Goal: Task Accomplishment & Management: Complete application form

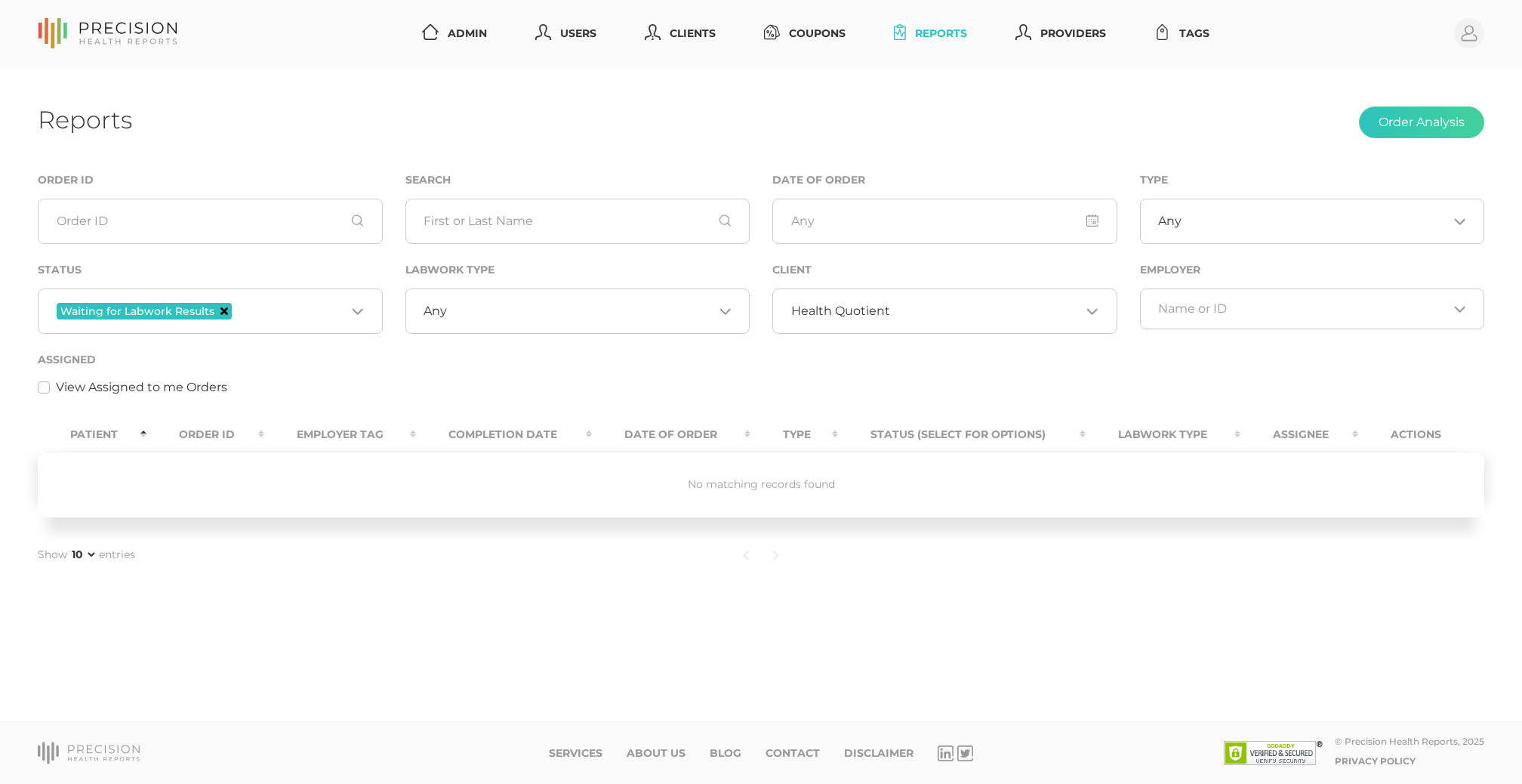
click at [220, 309] on icon "Deselect Waiting for Labwork Results" at bounding box center [224, 311] width 7 height 7
click at [847, 309] on span "Health Quotient" at bounding box center [841, 310] width 99 height 15
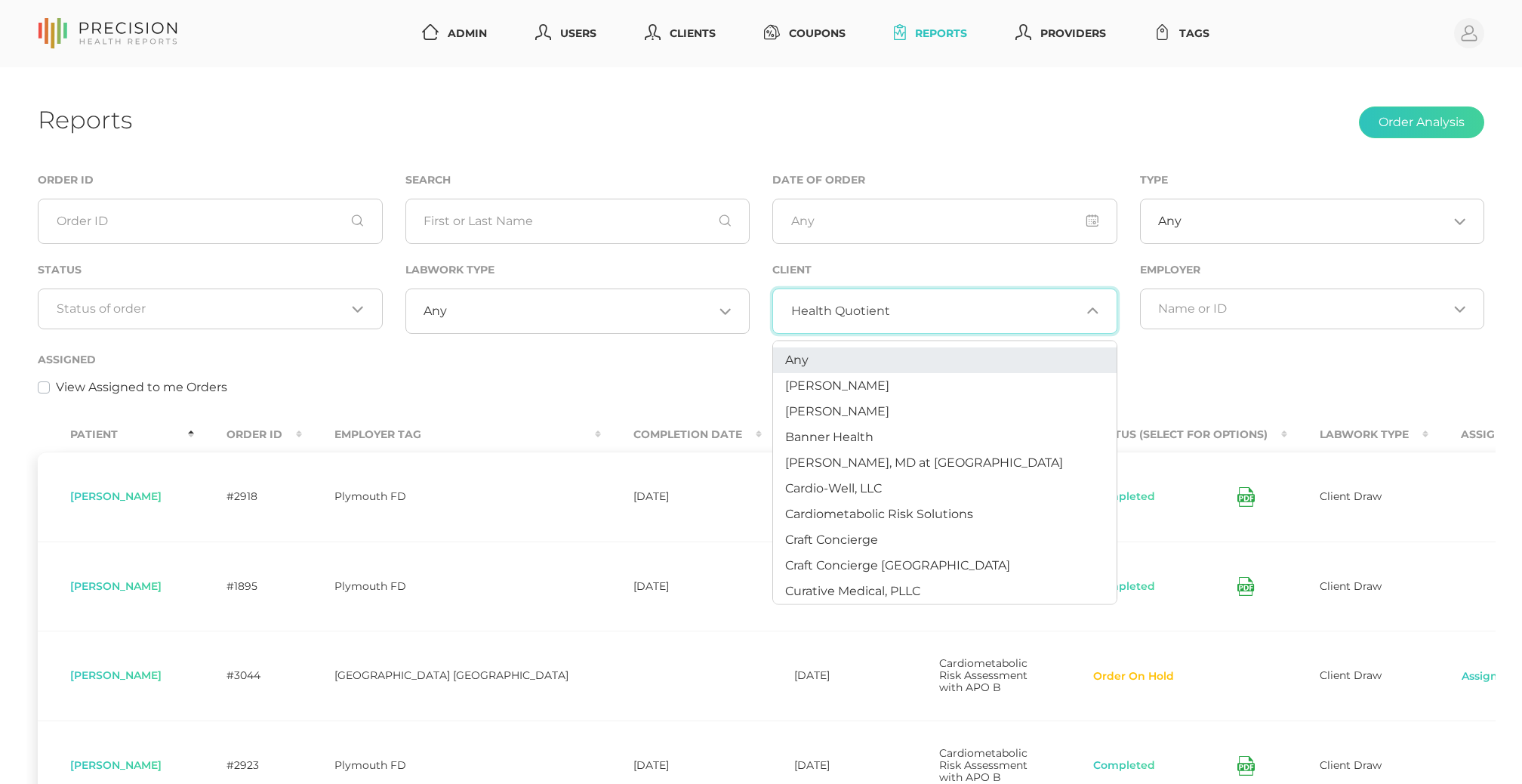
click at [827, 363] on li "Any" at bounding box center [945, 360] width 344 height 25
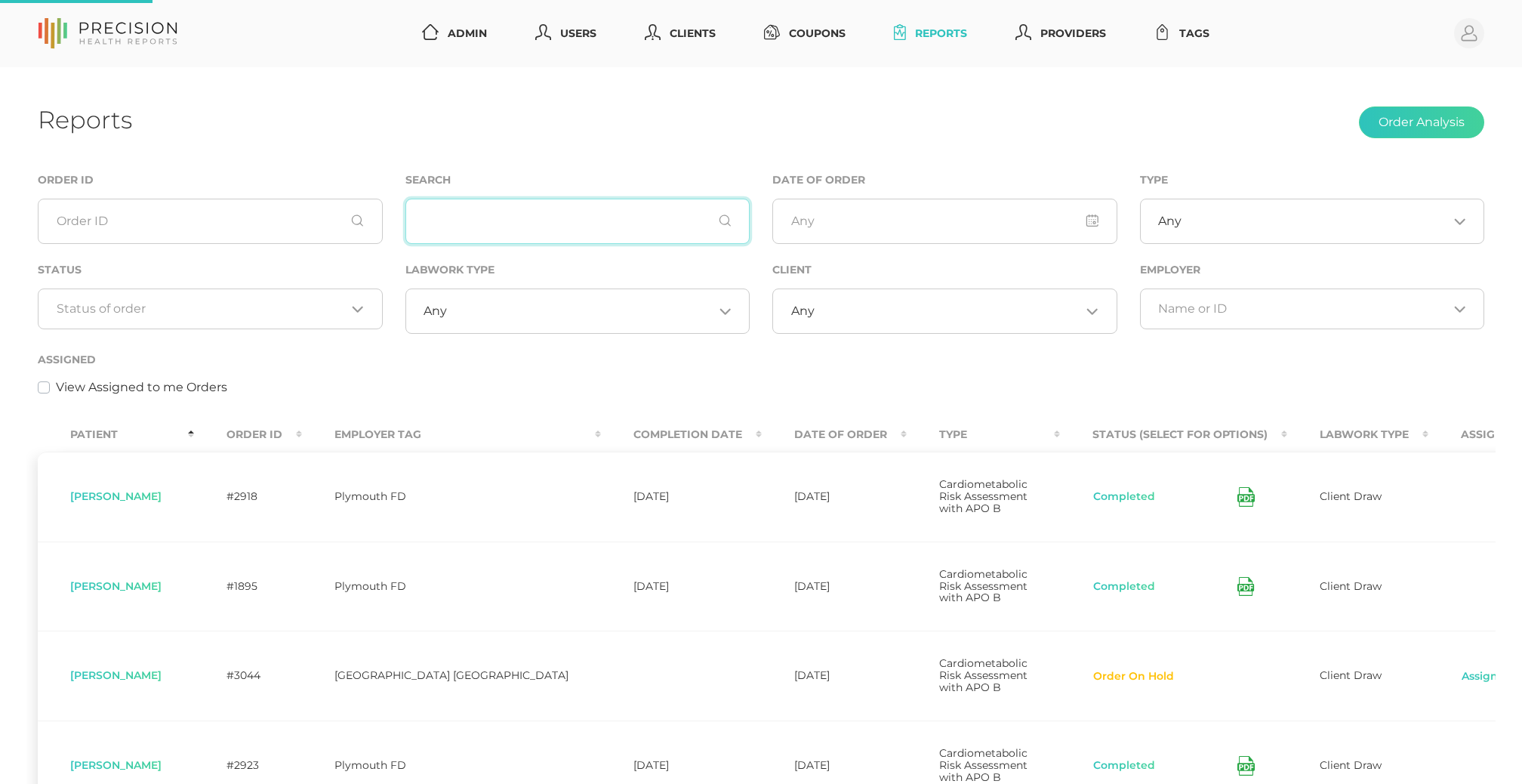
click at [559, 222] on input "text" at bounding box center [577, 221] width 346 height 45
paste input "[PERSON_NAME],"
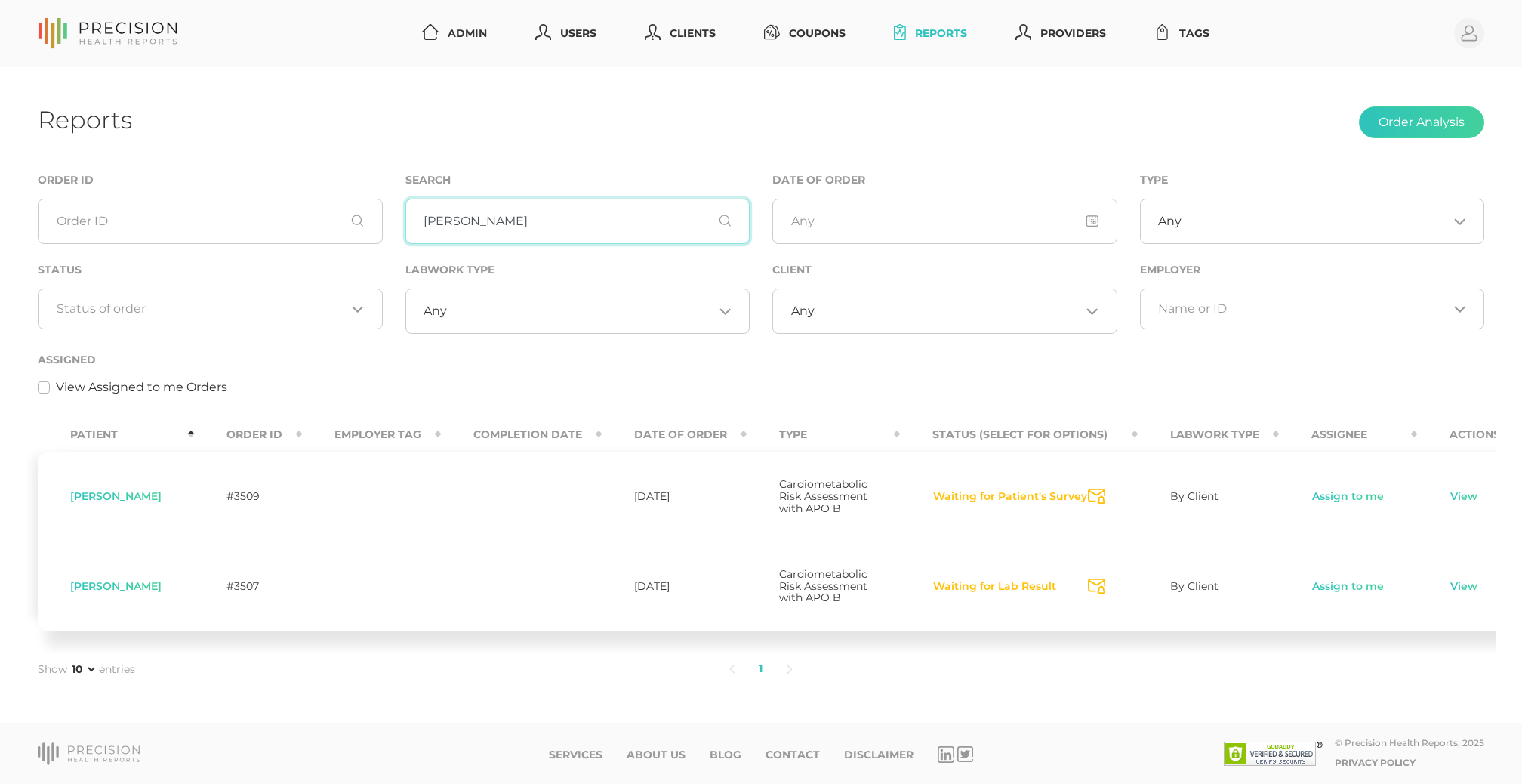
type input "[PERSON_NAME]"
click at [285, 95] on div "Reports Order Analysis Order ID Search [PERSON_NAME] Date of Order Type Any Loa…" at bounding box center [761, 394] width 1522 height 656
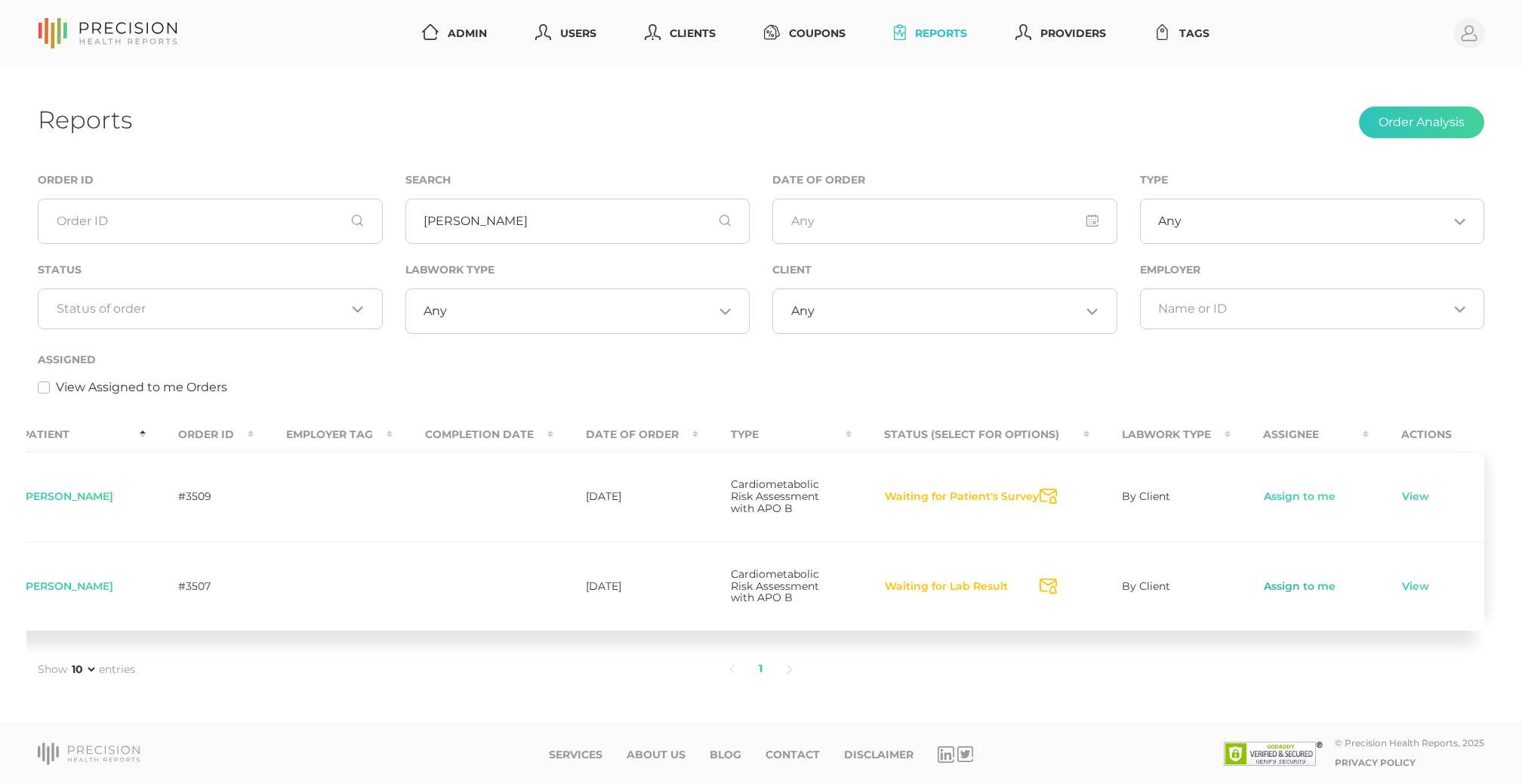
scroll to position [0, 49]
click at [1300, 595] on link "Assign to me" at bounding box center [1299, 586] width 73 height 15
click at [1407, 595] on link "View" at bounding box center [1416, 586] width 29 height 15
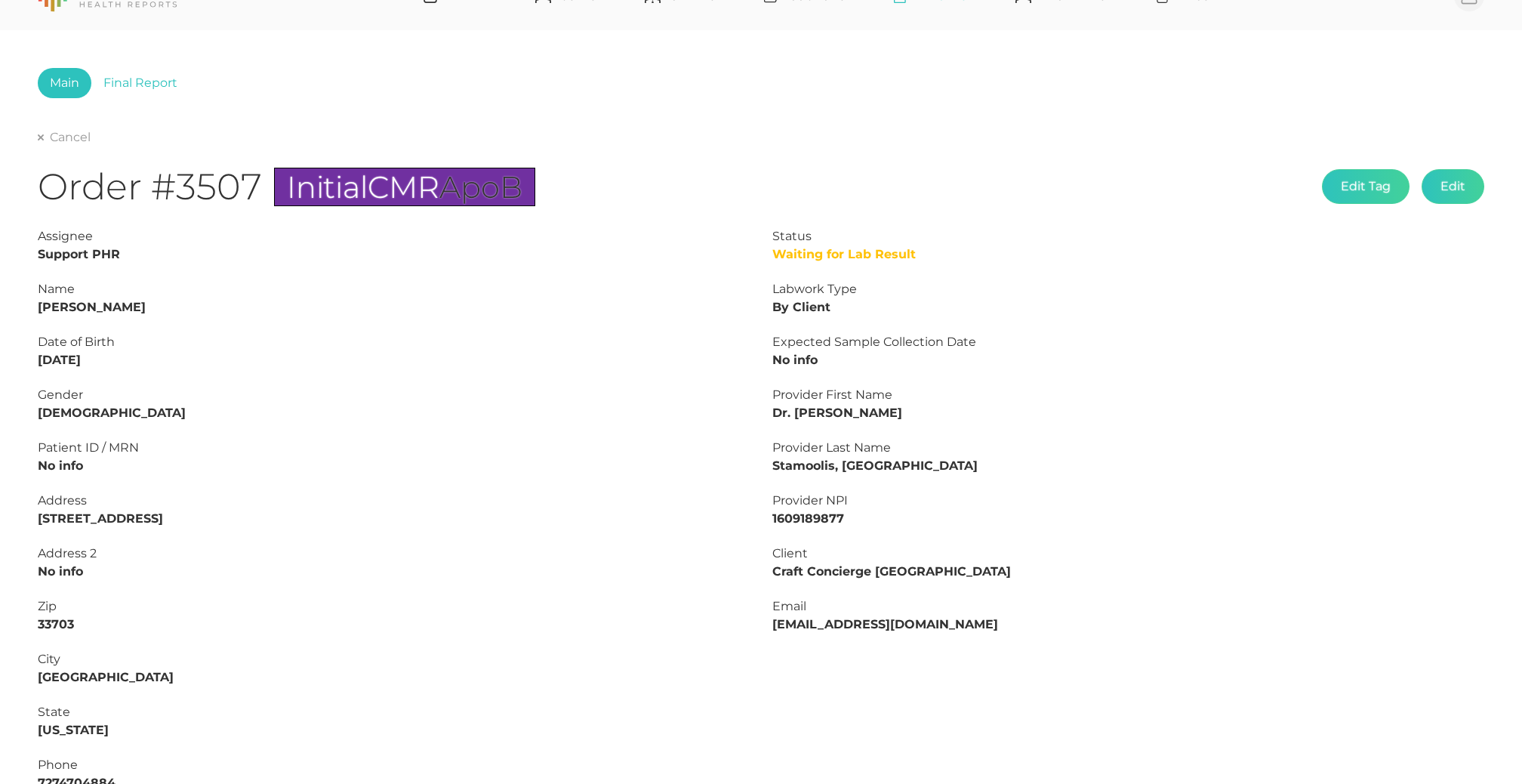
scroll to position [12, 0]
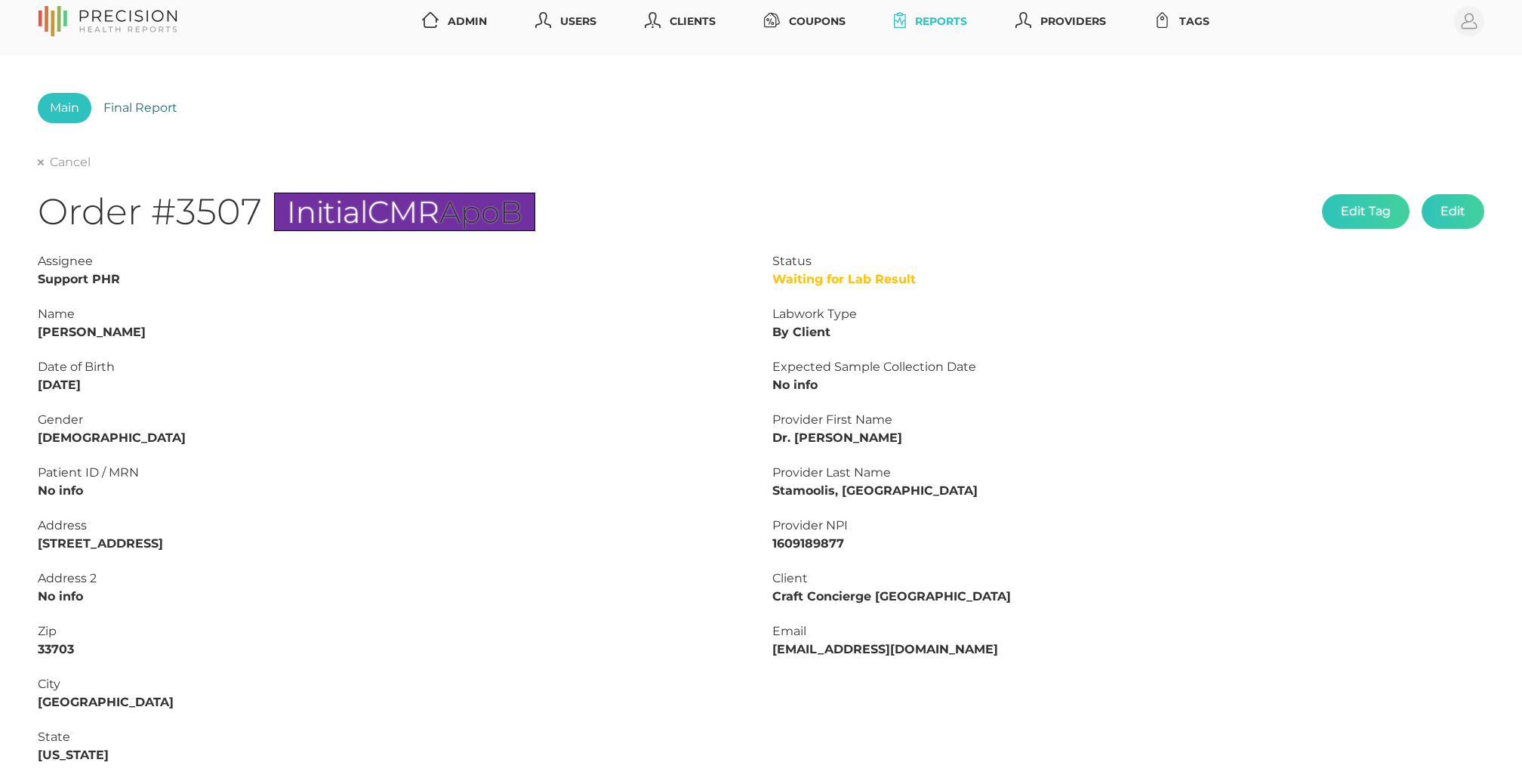
click at [139, 99] on link "Final Report" at bounding box center [140, 107] width 98 height 30
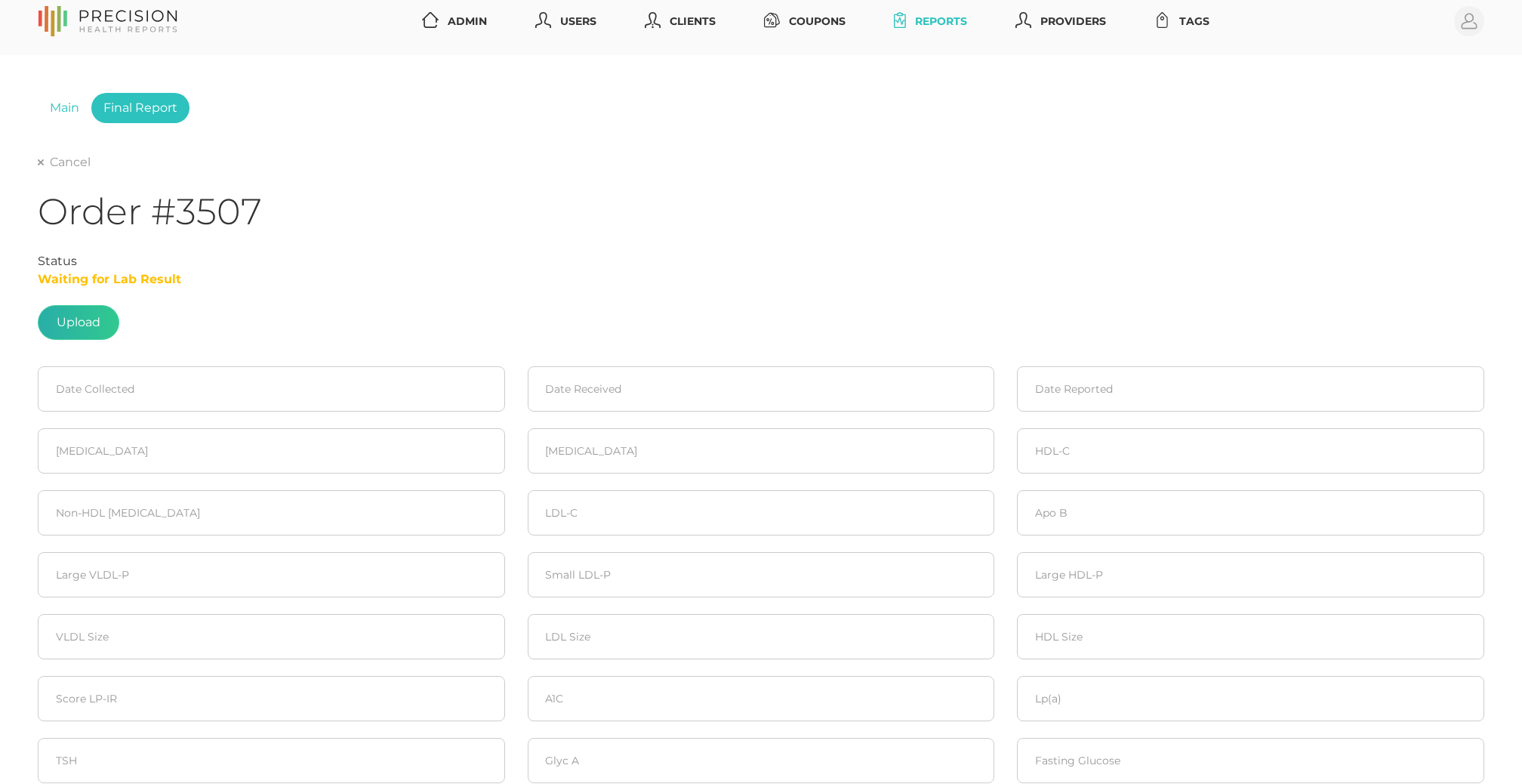
click at [82, 318] on label at bounding box center [78, 322] width 80 height 33
click at [100, 327] on input "file" at bounding box center [100, 327] width 1 height 1
type input "C:\fakepath\Lab results_[DATE]_Nathaniel [PERSON_NAME].pdf"
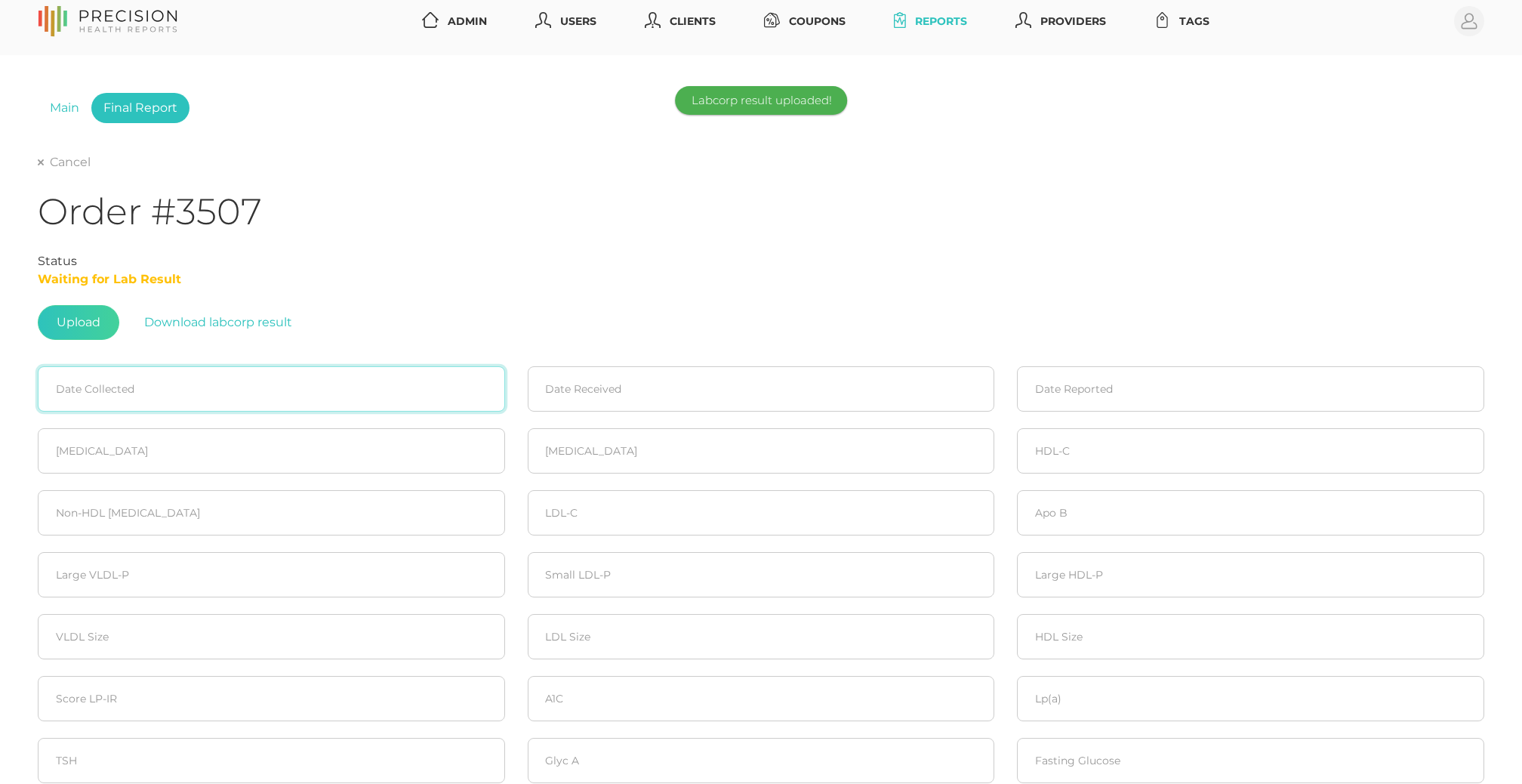
click at [95, 396] on input at bounding box center [272, 389] width 467 height 45
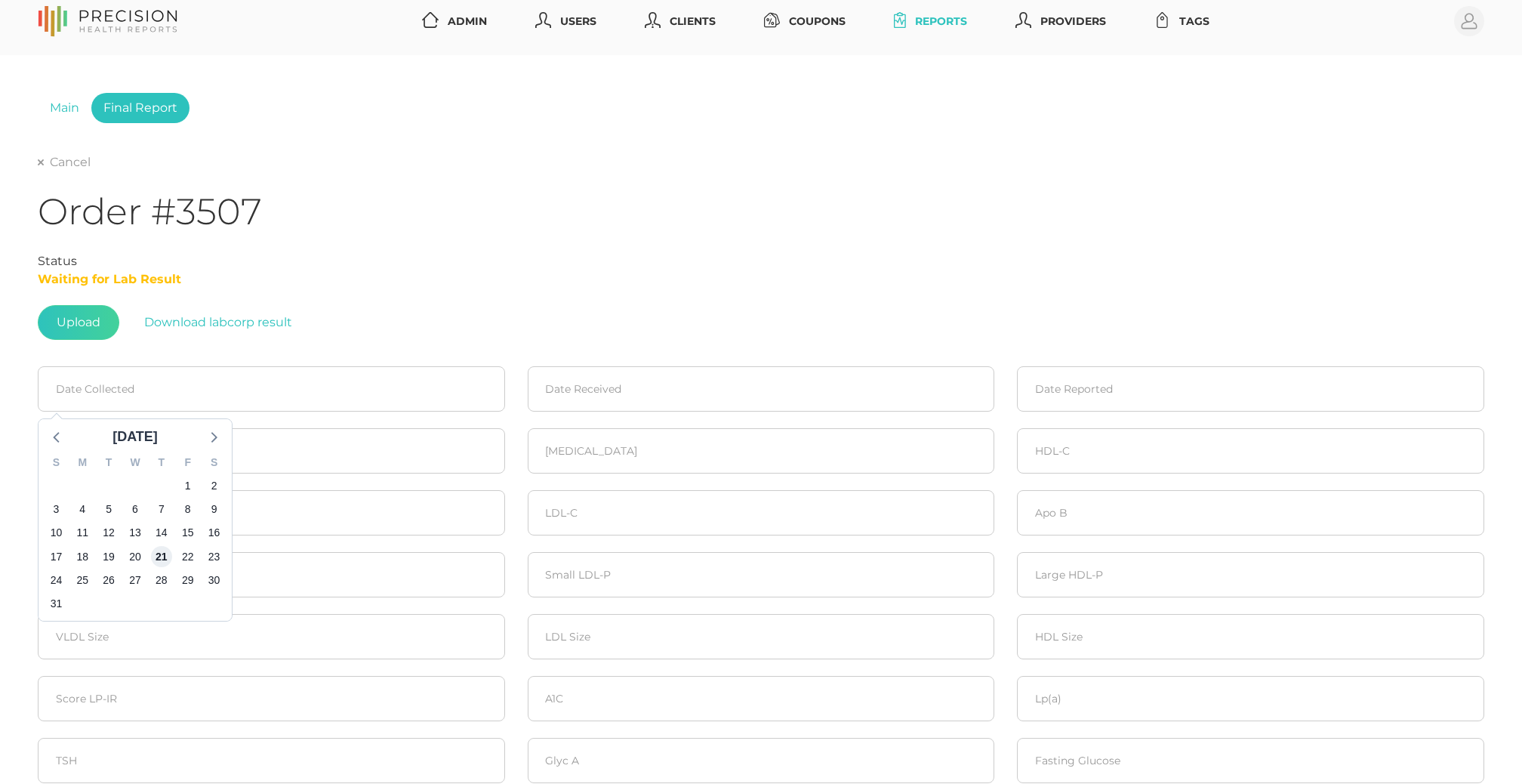
click at [161, 548] on span "21" at bounding box center [161, 556] width 21 height 21
type input "[DATE]"
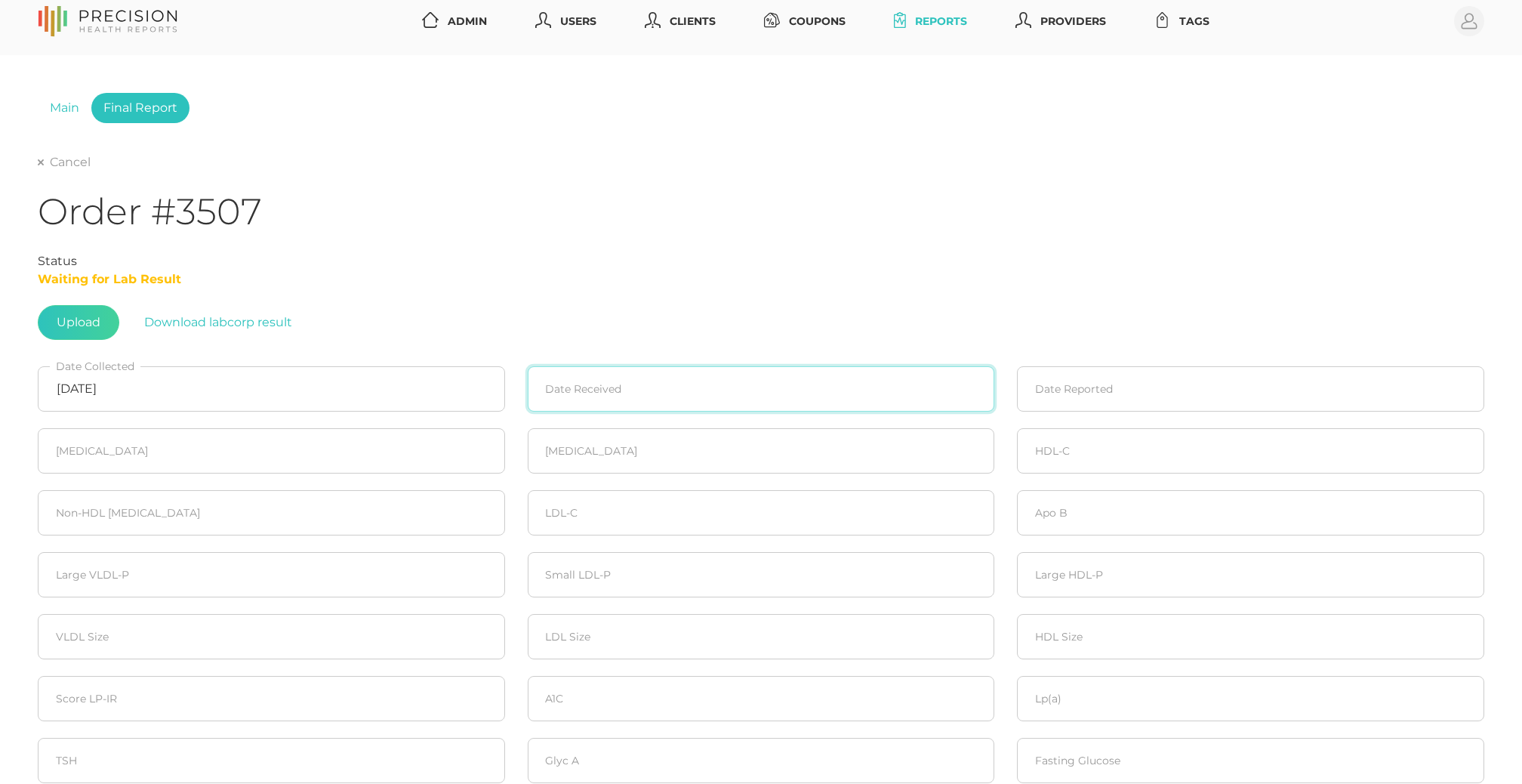
click at [604, 394] on input at bounding box center [761, 389] width 467 height 45
click at [654, 558] on span "21" at bounding box center [651, 556] width 21 height 21
type input "[DATE]"
click at [1131, 374] on input at bounding box center [1251, 389] width 467 height 45
click at [1056, 575] on span "25" at bounding box center [1062, 579] width 21 height 21
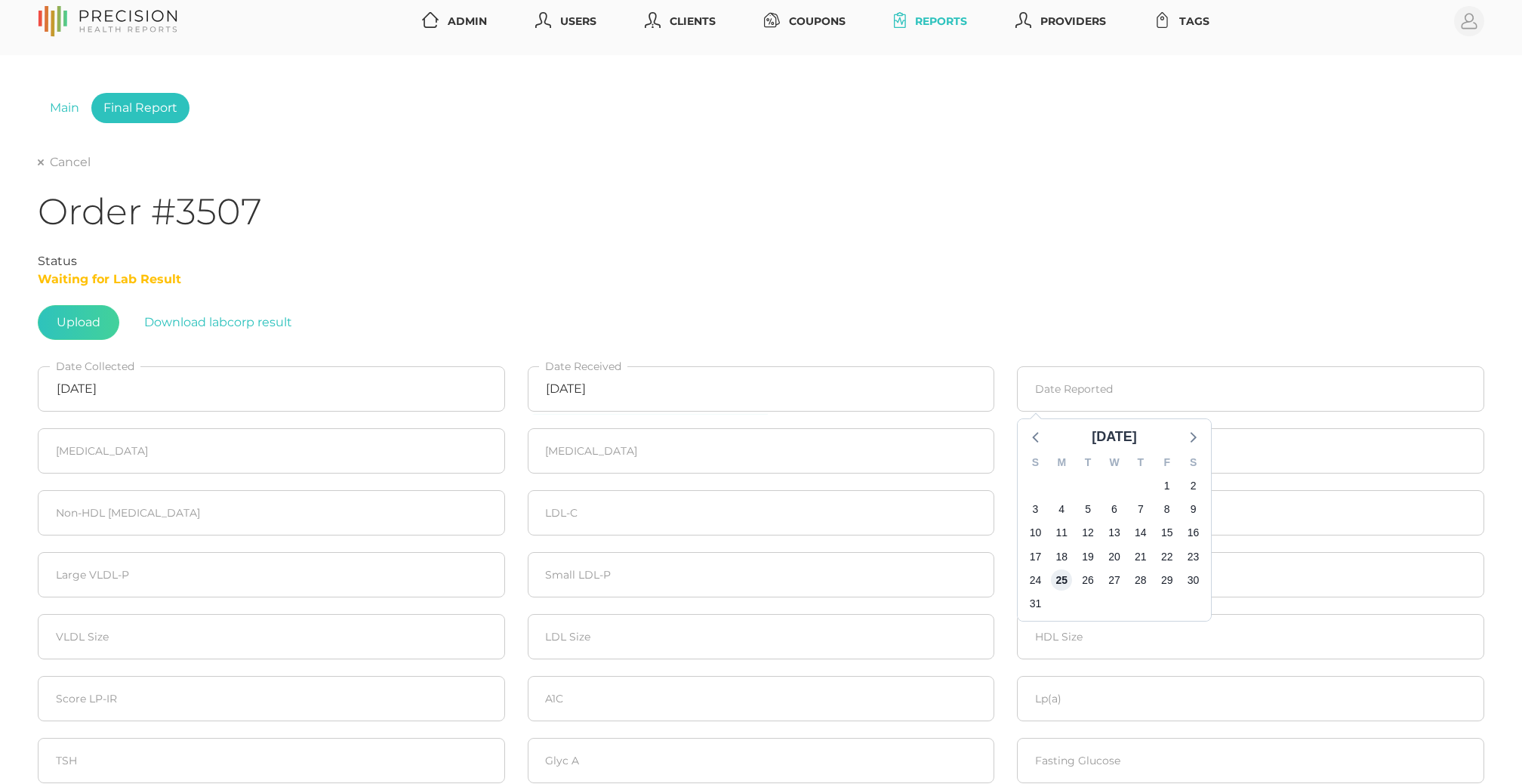
type input "[DATE]"
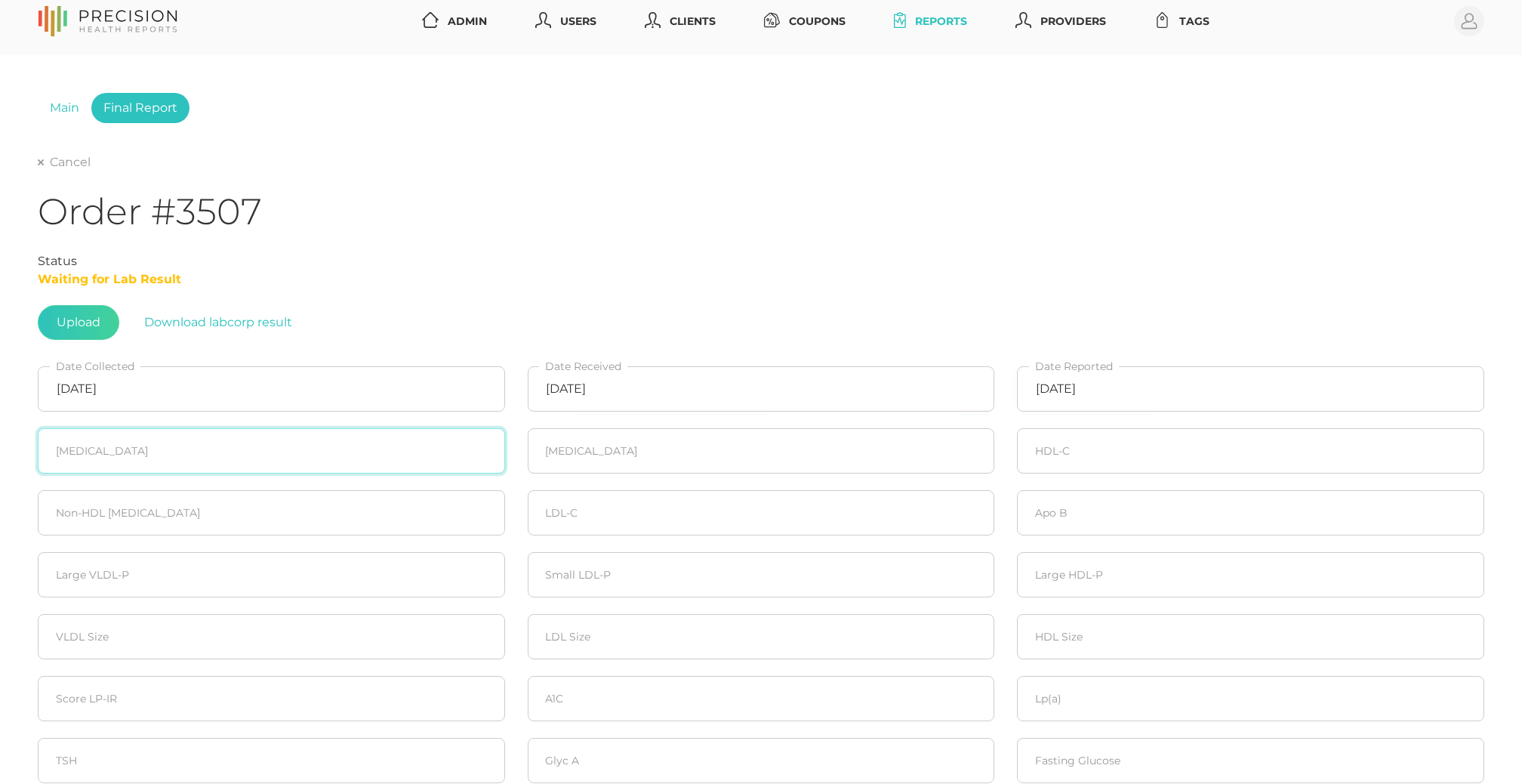
click at [266, 443] on input "number" at bounding box center [272, 451] width 467 height 45
type input "244"
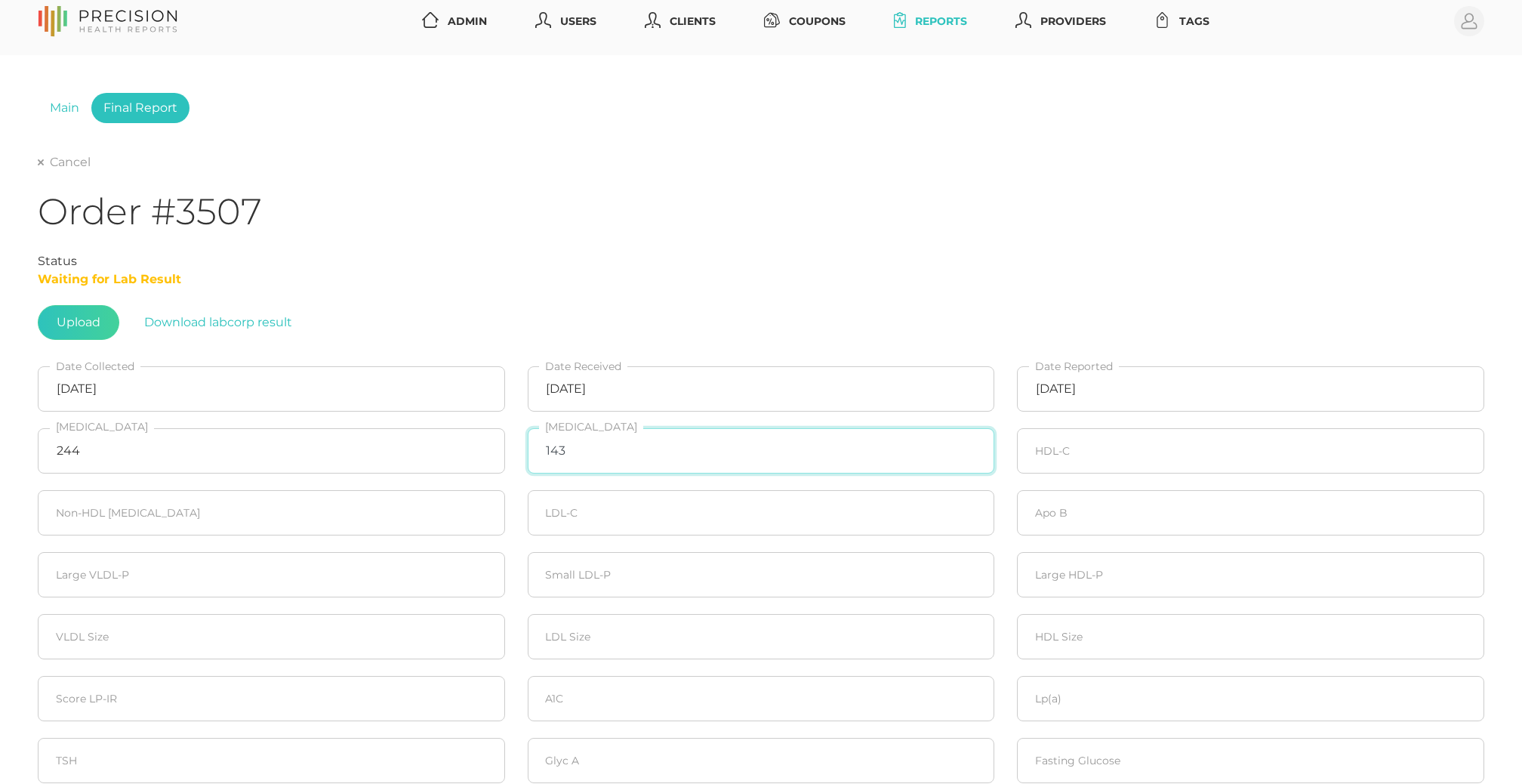
type input "143"
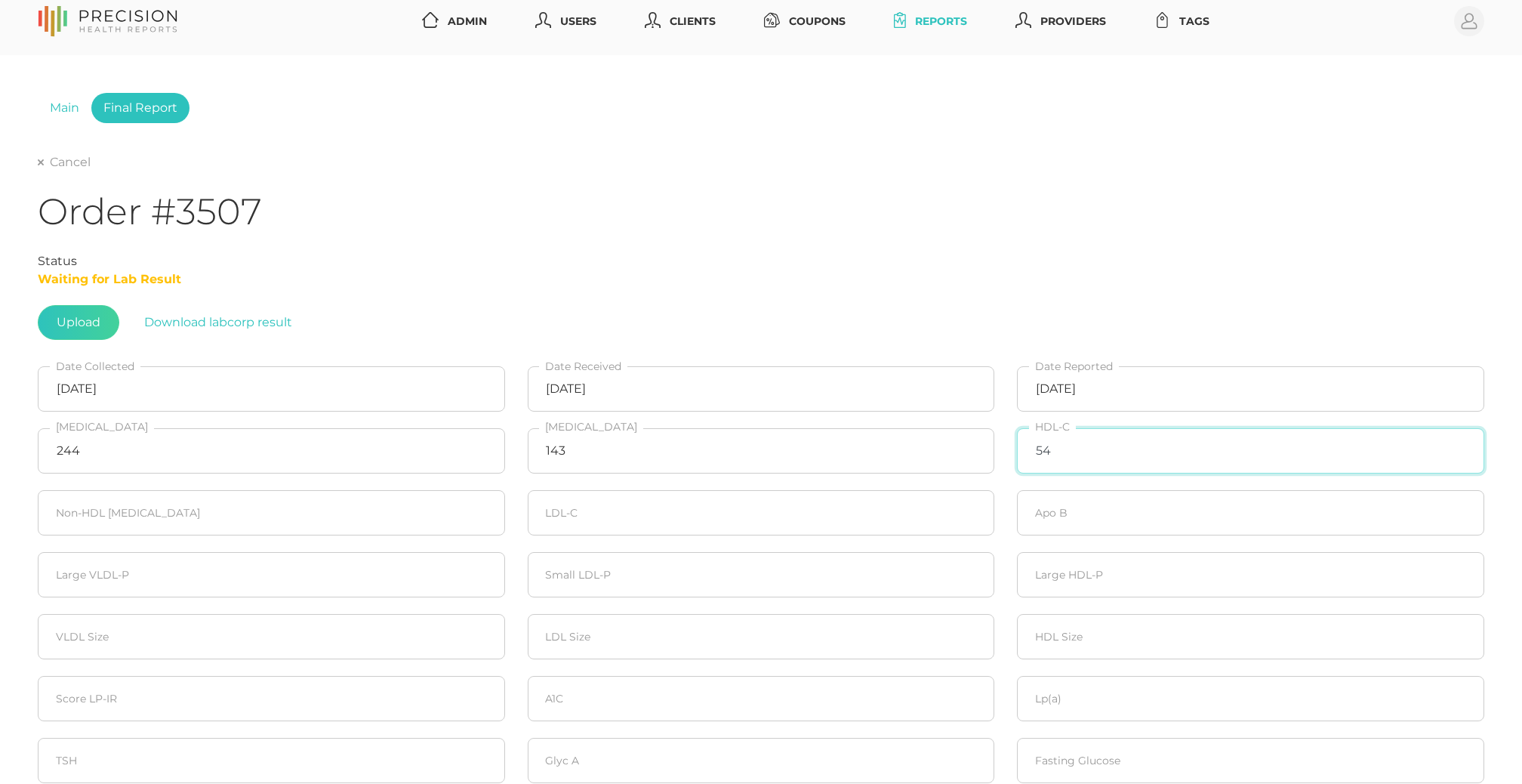
type input "54"
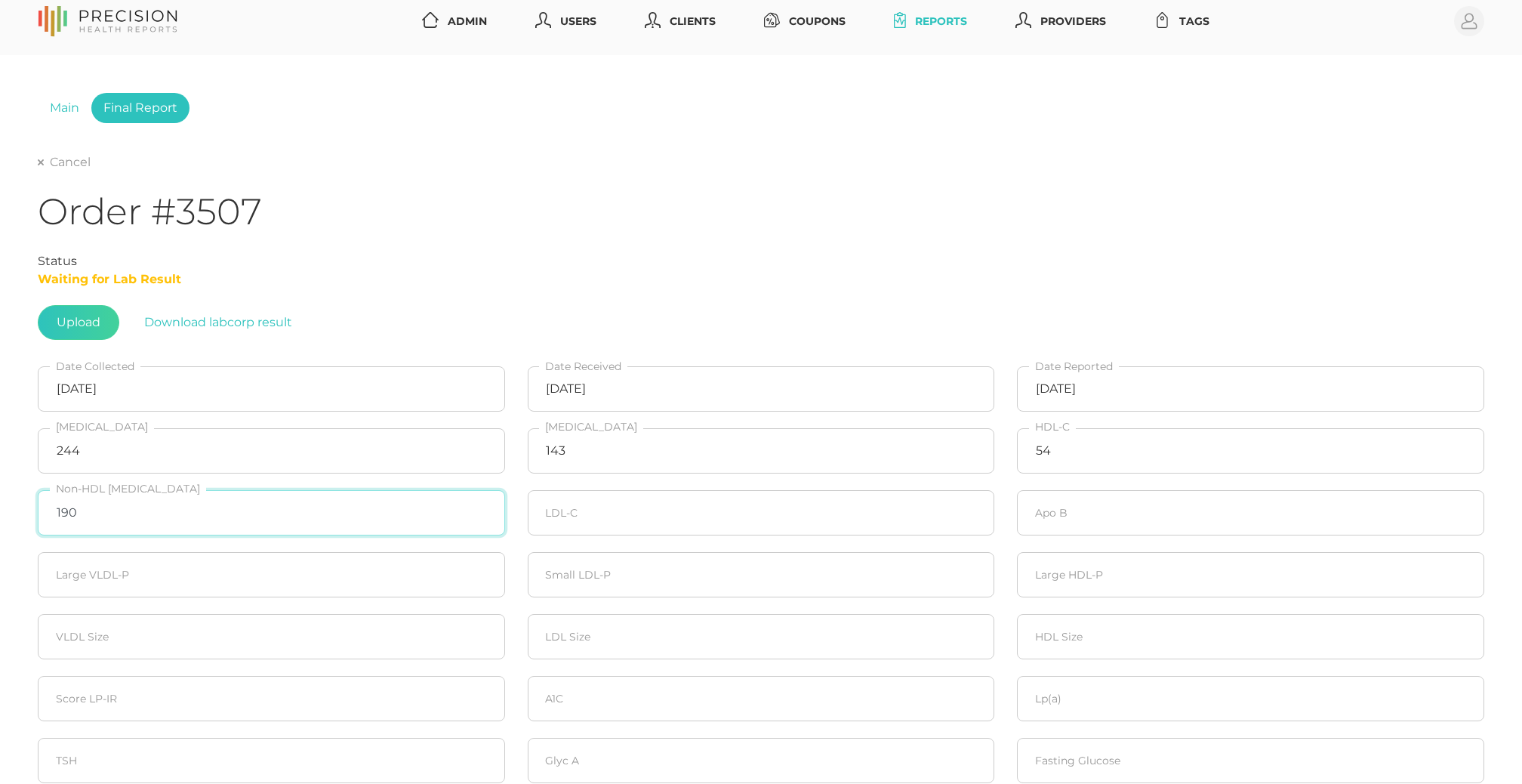
type input "190"
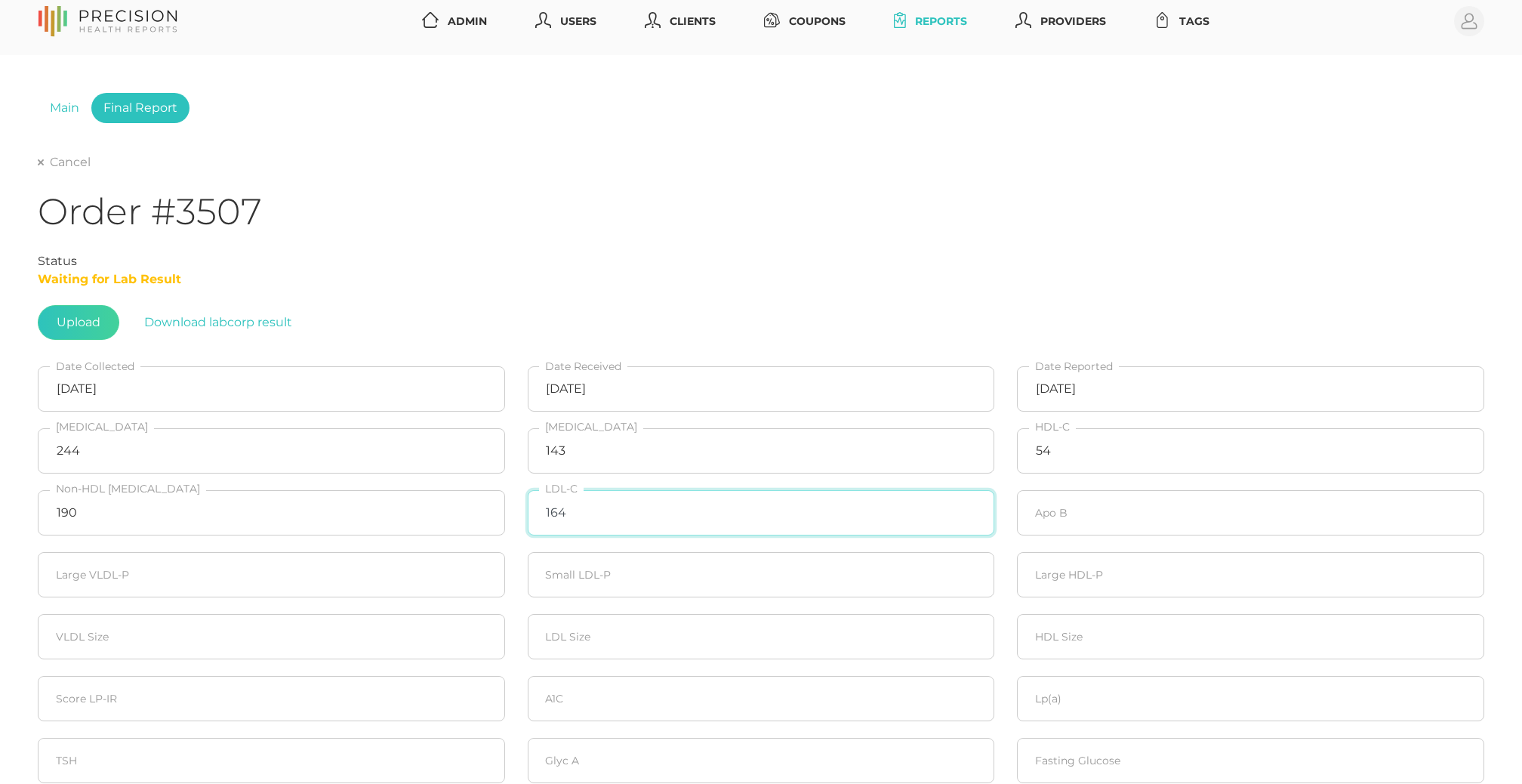
type input "164"
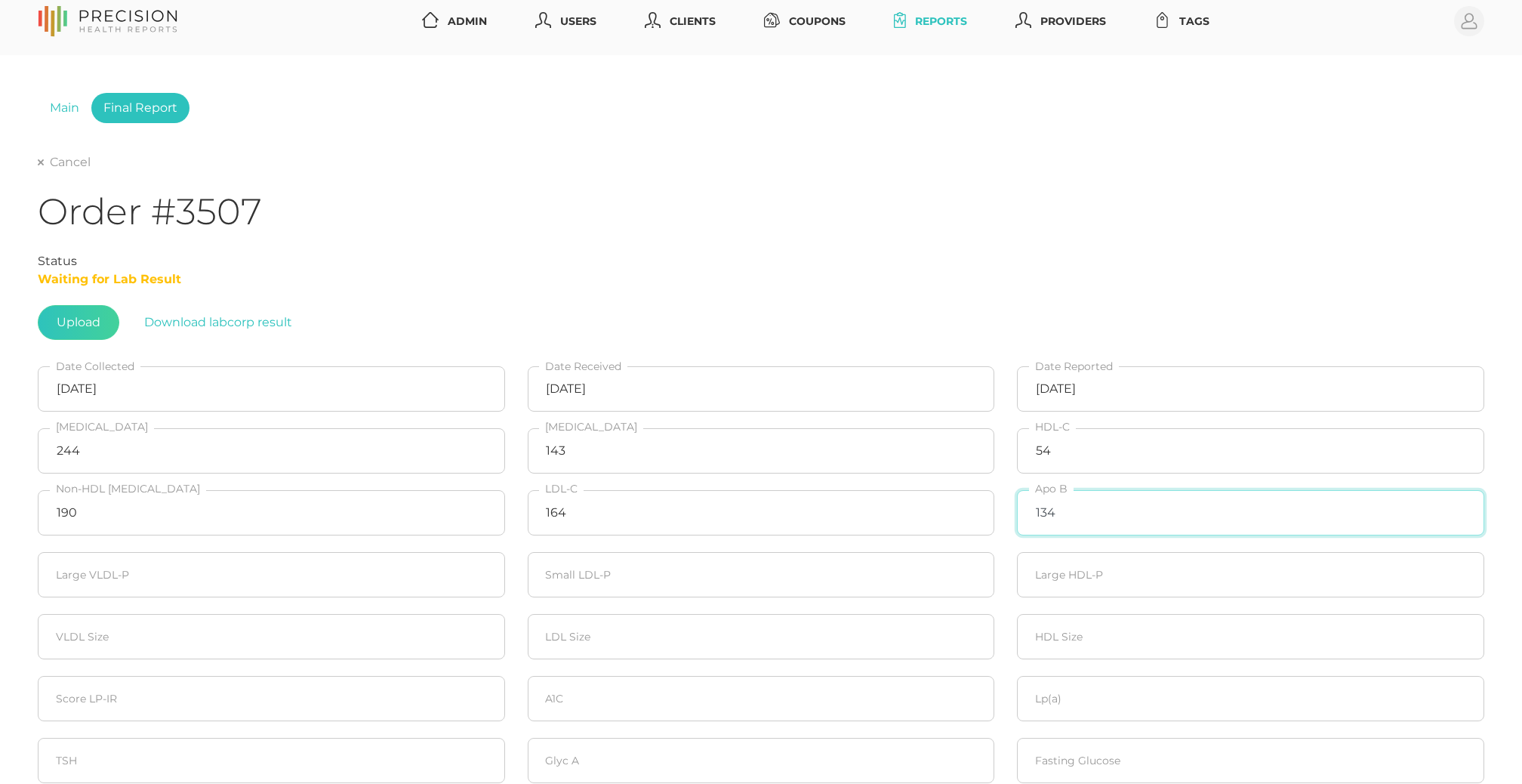
type input "134"
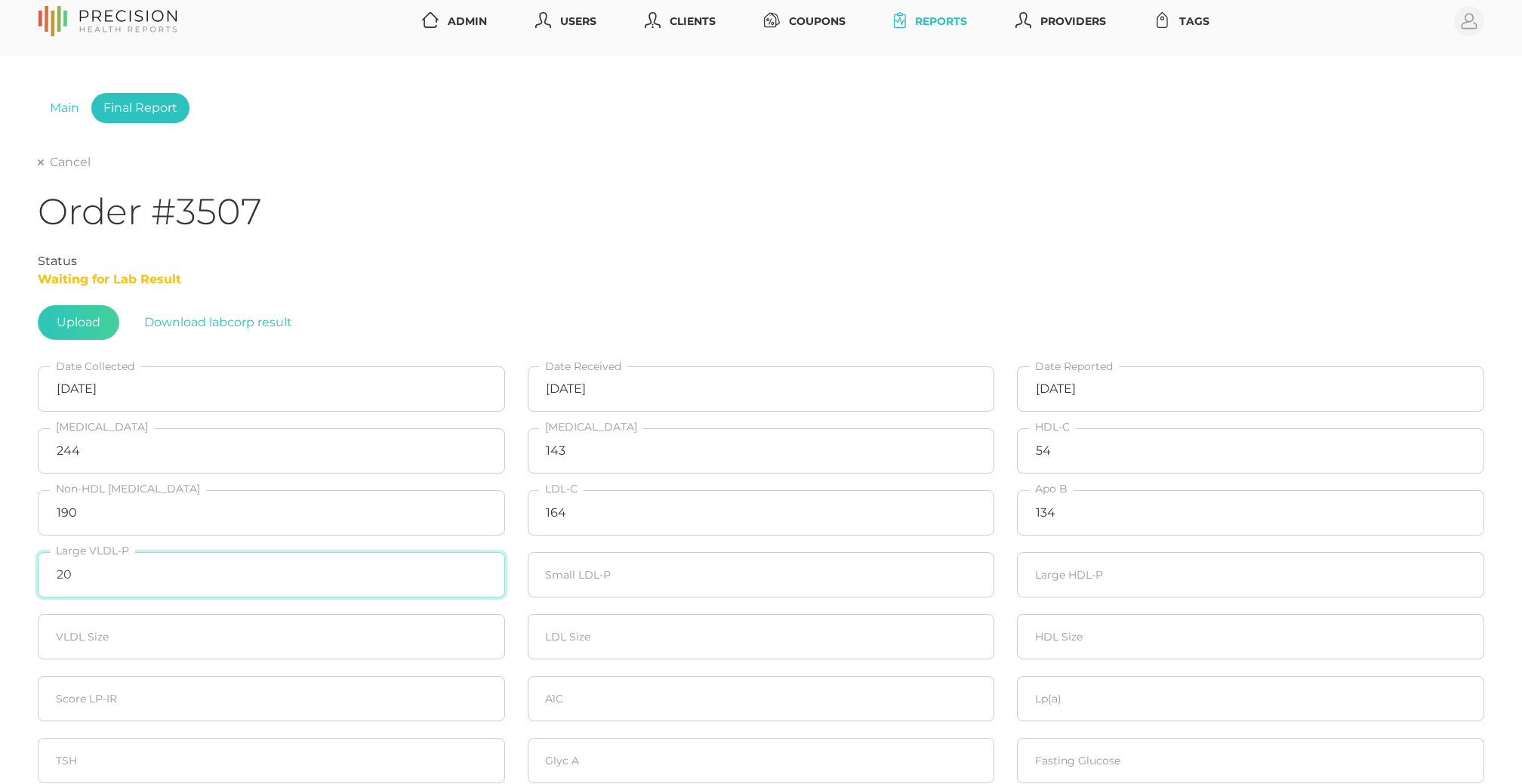
type input "20"
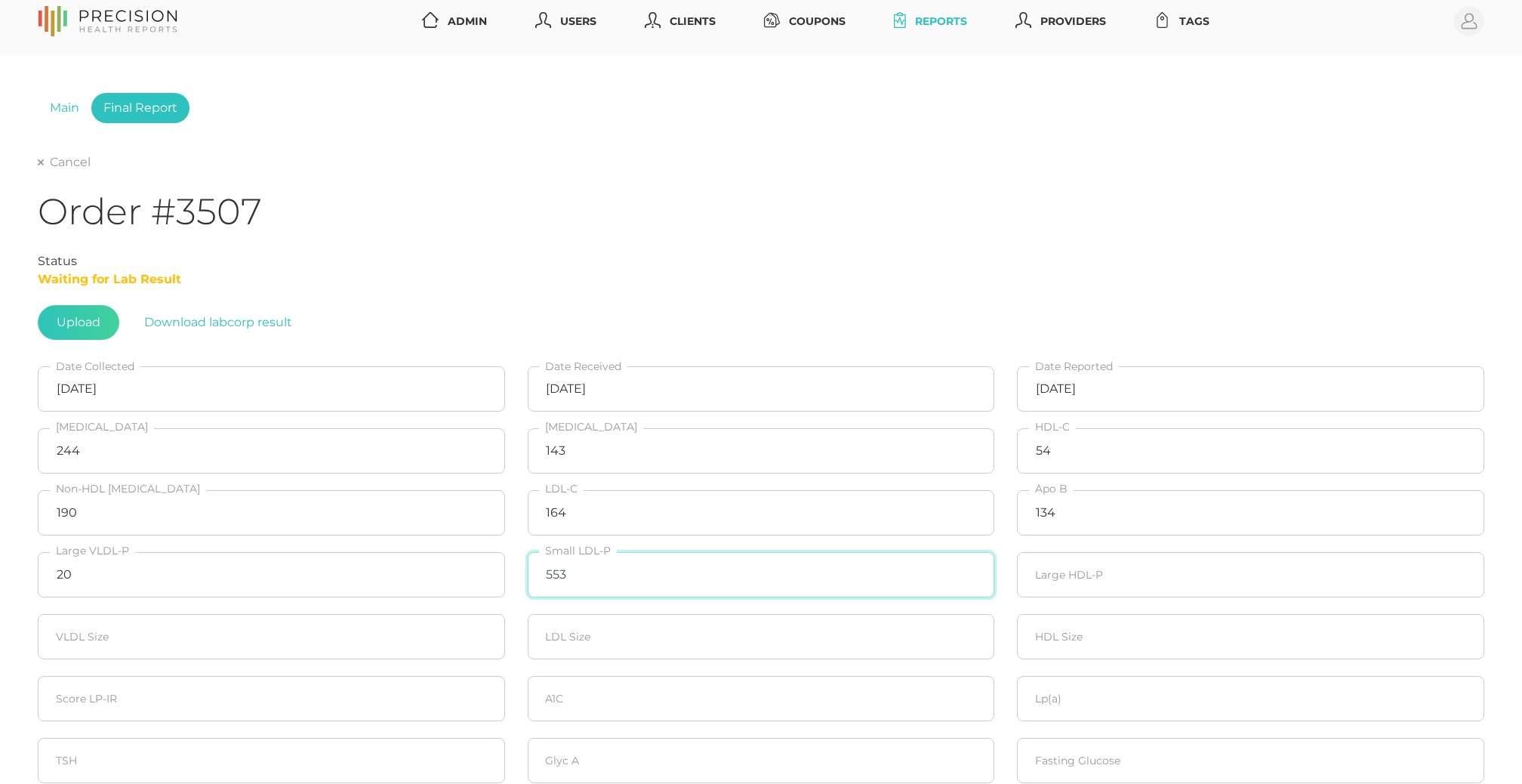
type input "553"
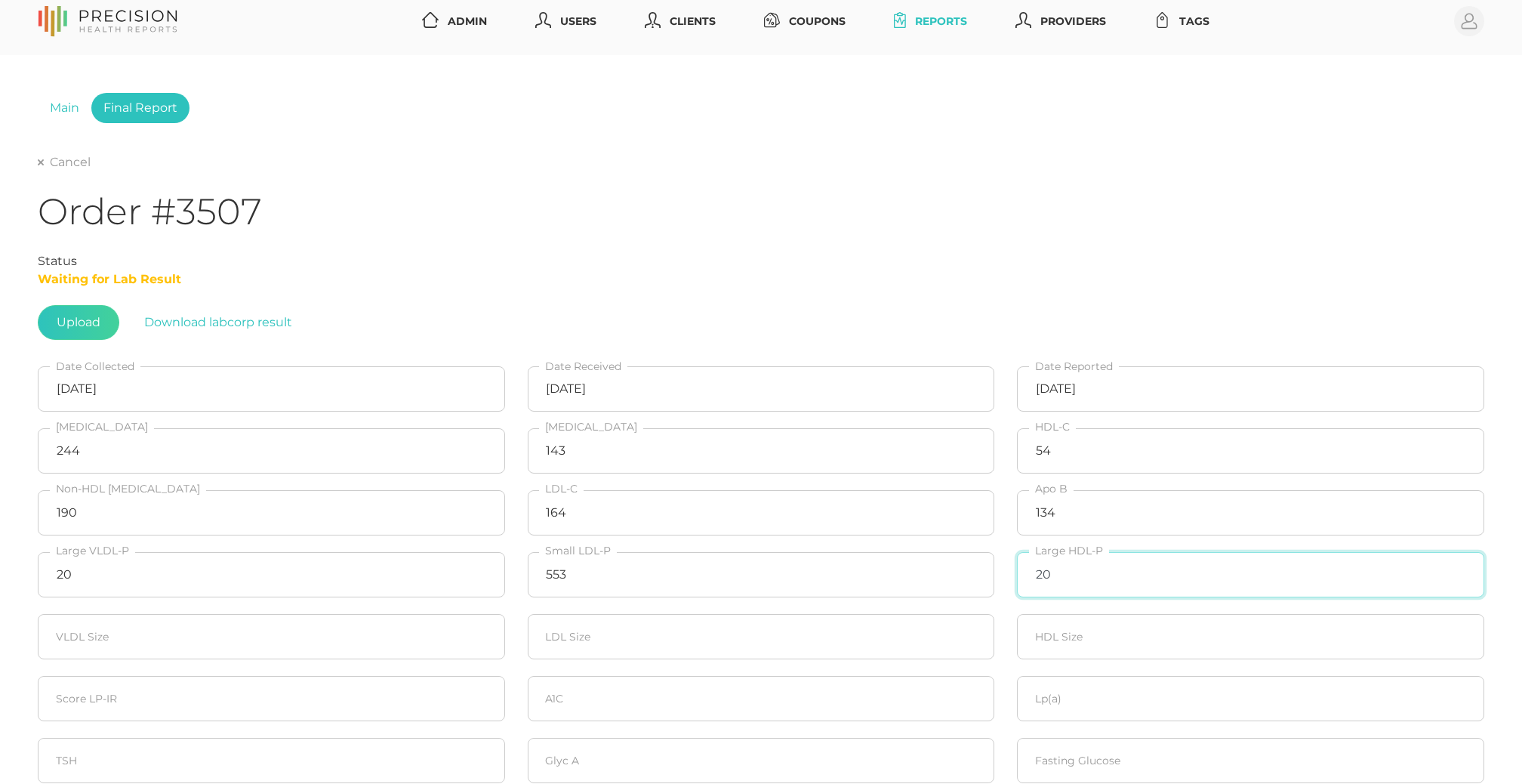
type input "20"
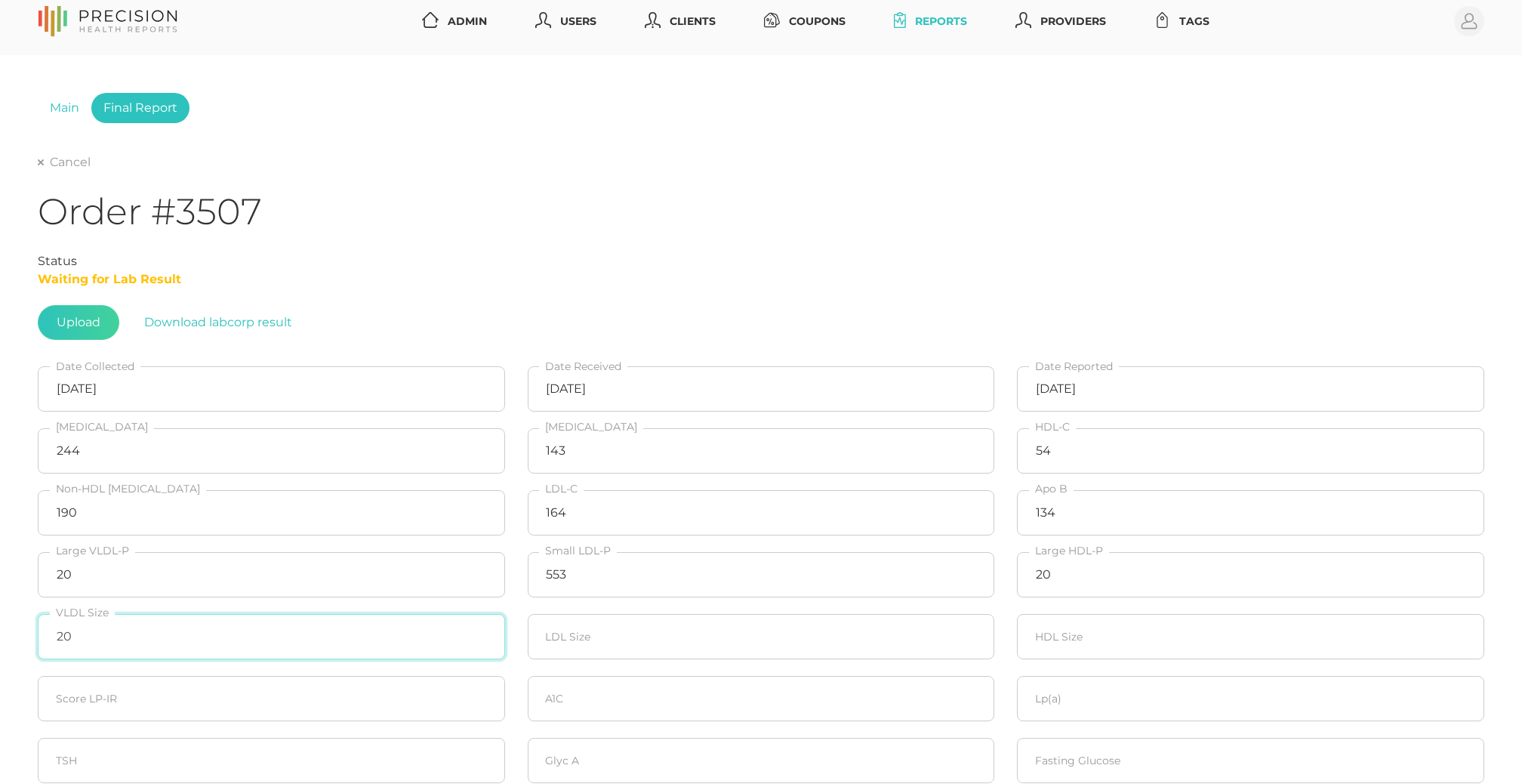
type input "20"
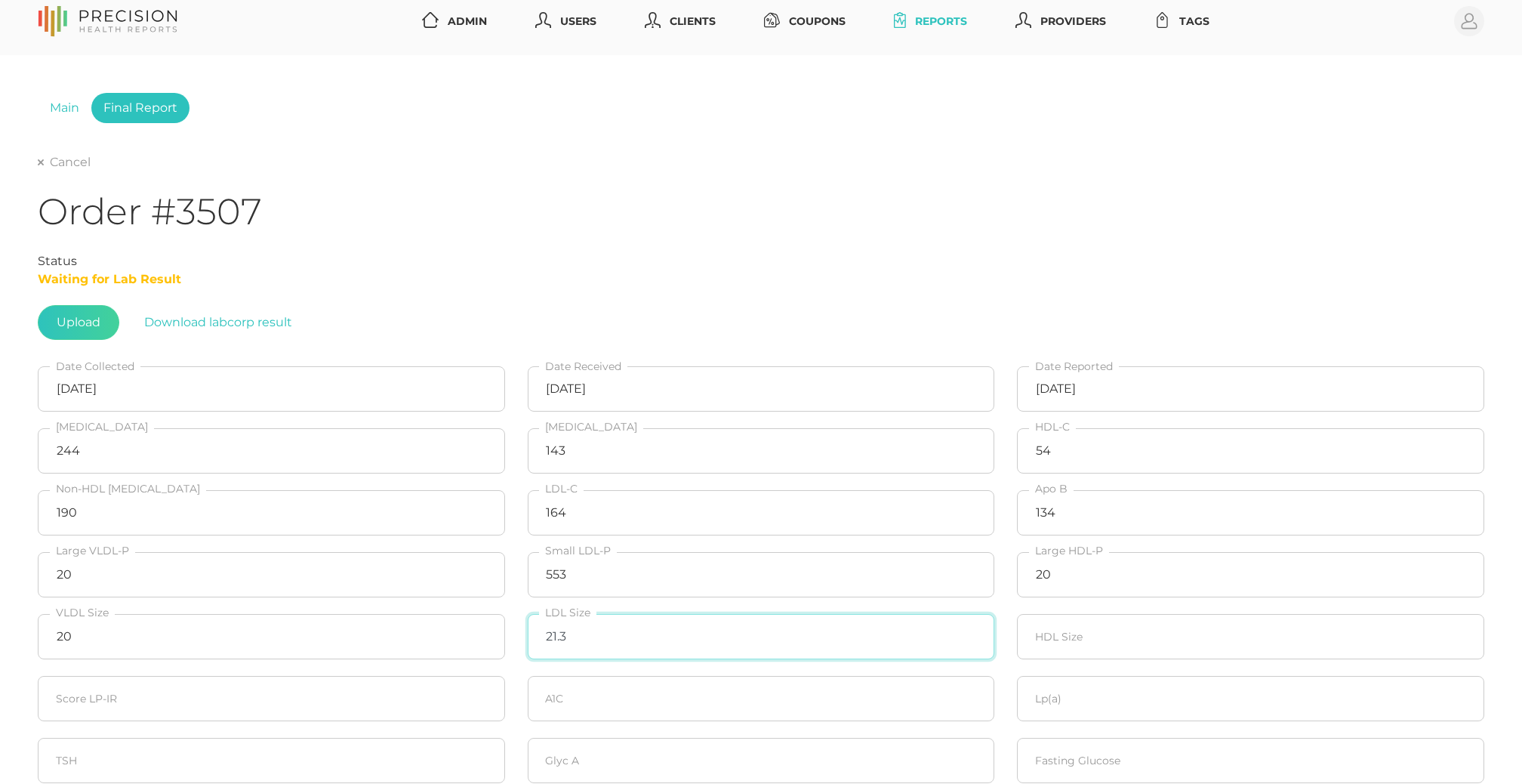
type input "21.3"
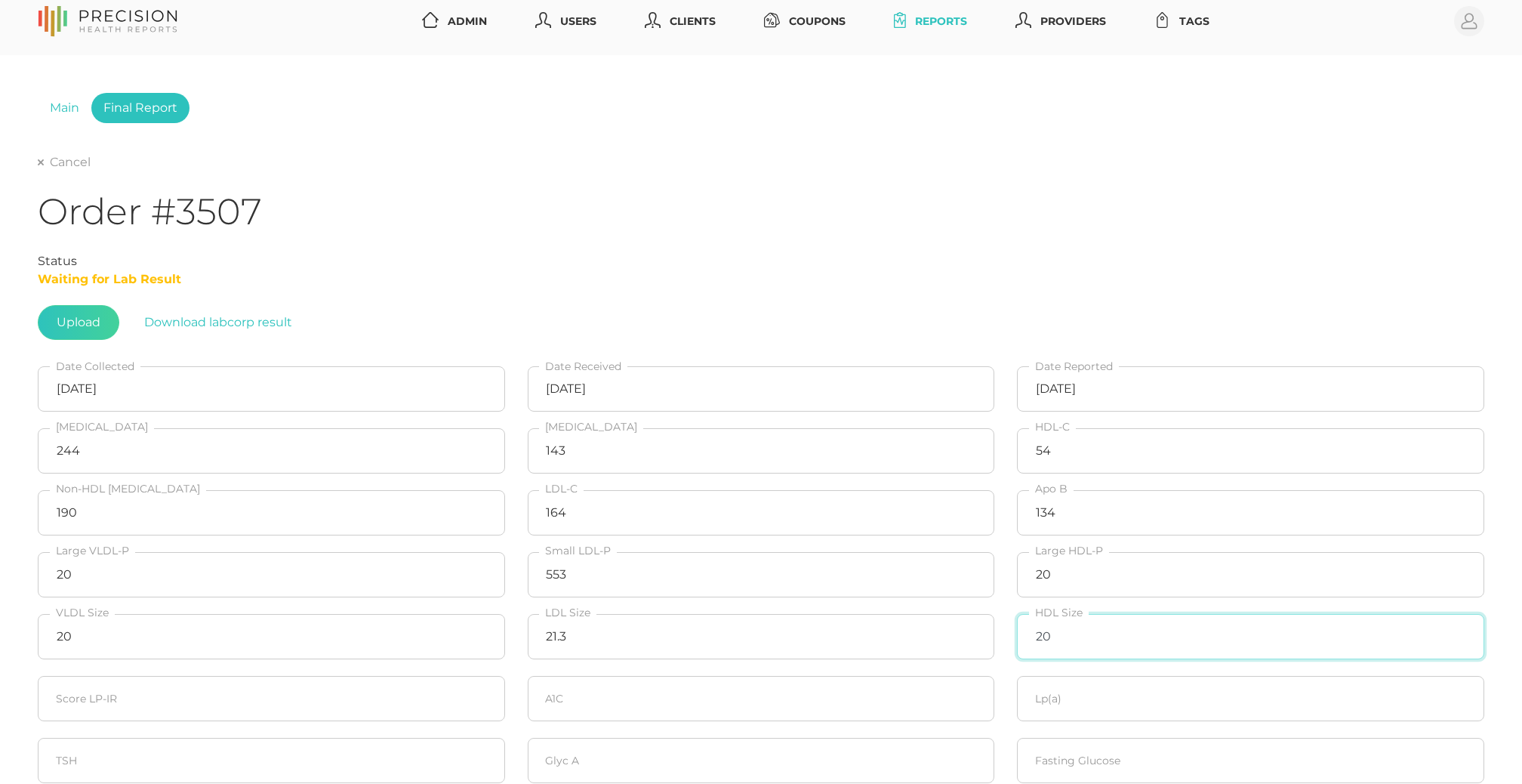
type input "20"
type input "54"
type input "5.0"
type input "28.5"
type input "381"
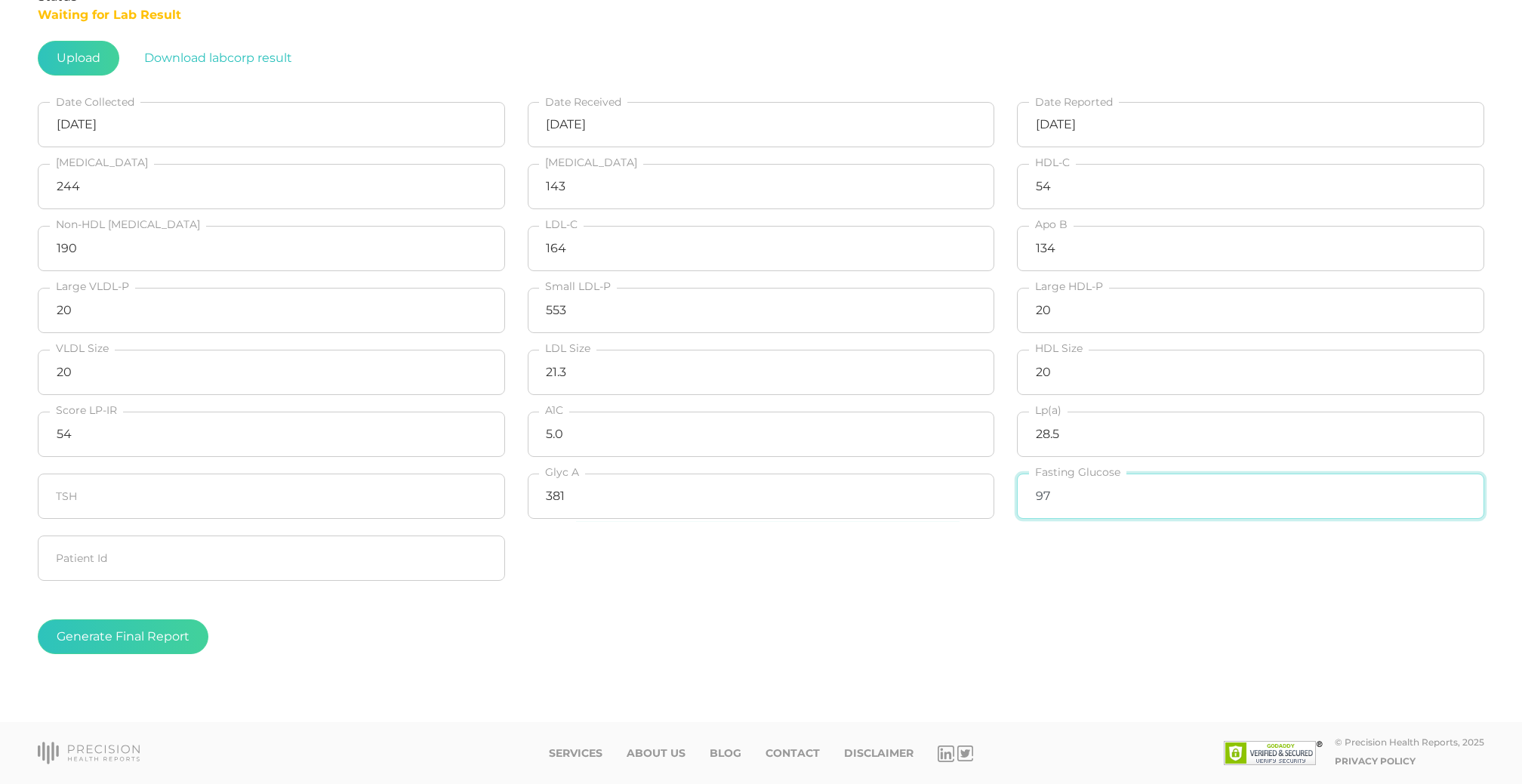
scroll to position [281, 0]
type input "97"
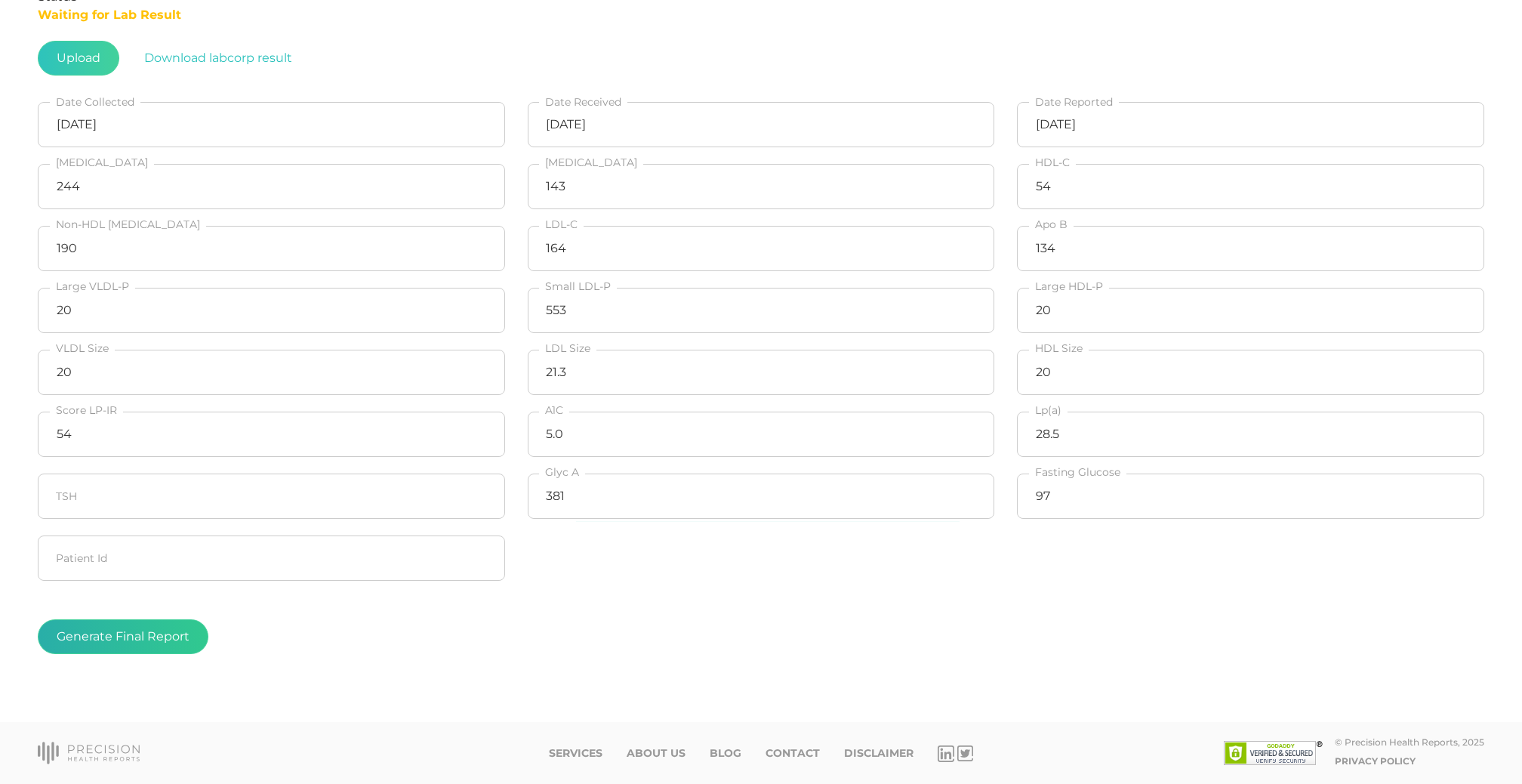
click at [155, 632] on button "Generate Final Report" at bounding box center [123, 636] width 171 height 35
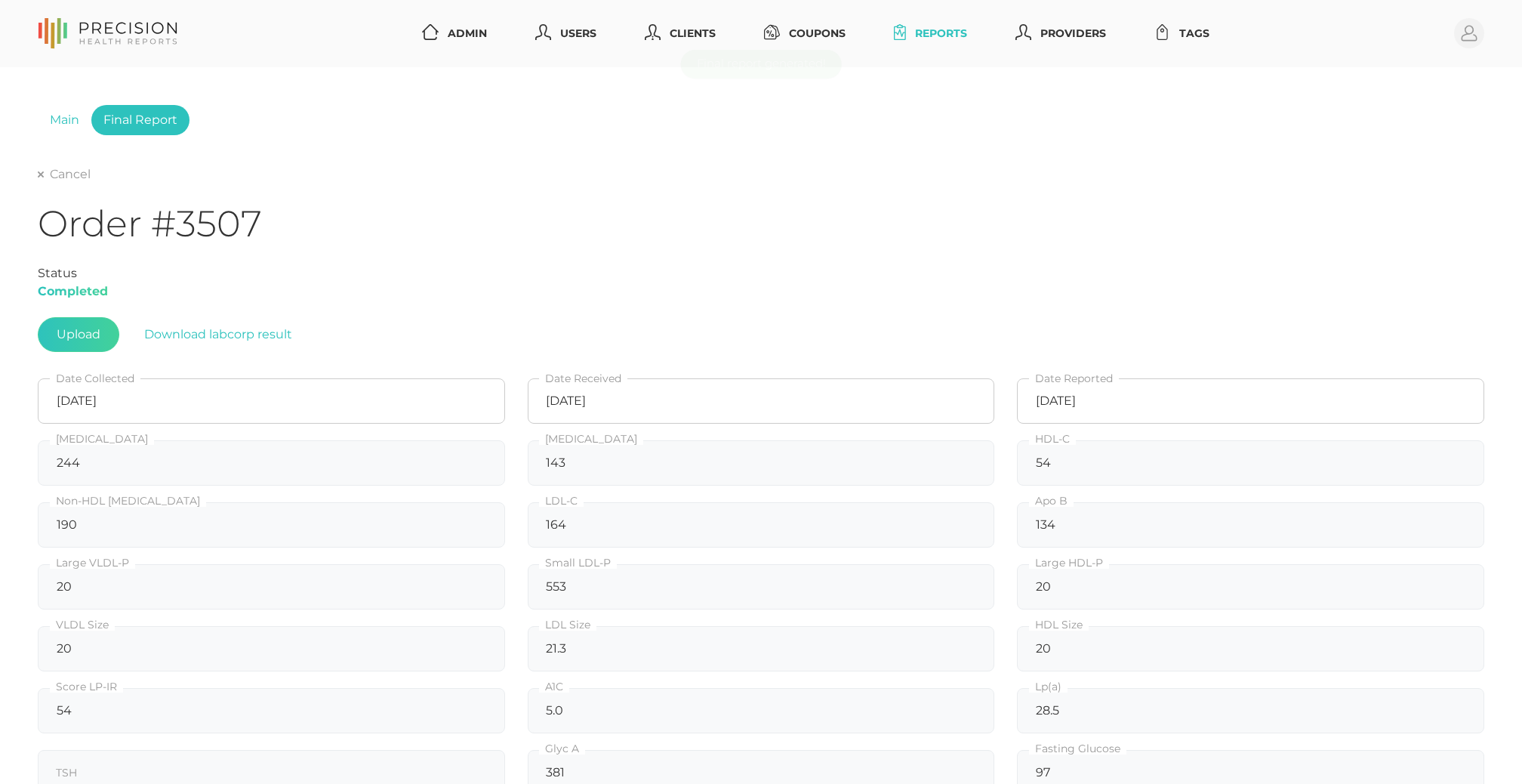
scroll to position [0, 0]
click at [72, 179] on link "Cancel" at bounding box center [64, 174] width 53 height 15
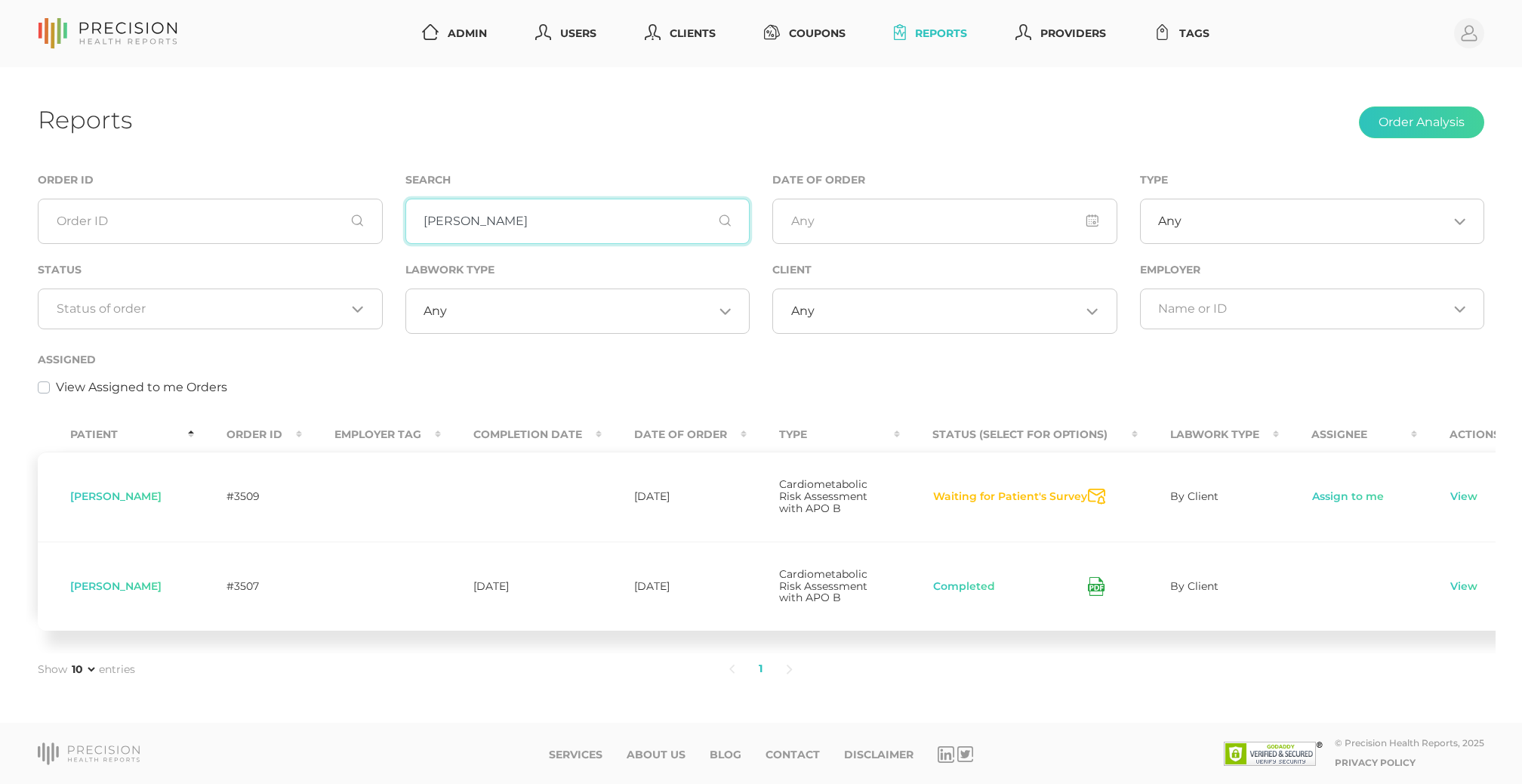
click at [557, 235] on input "[PERSON_NAME]" at bounding box center [577, 221] width 346 height 45
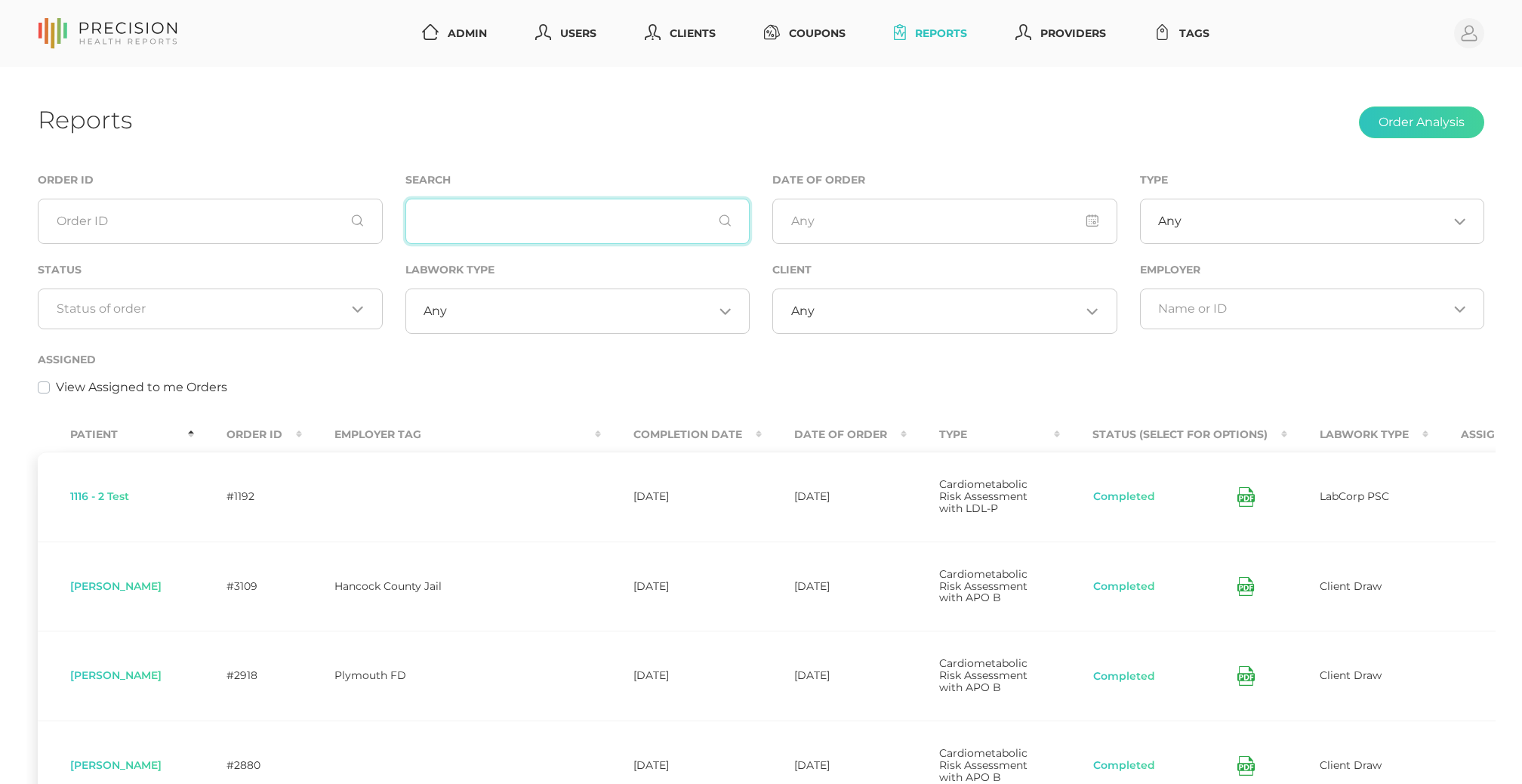
scroll to position [4, 0]
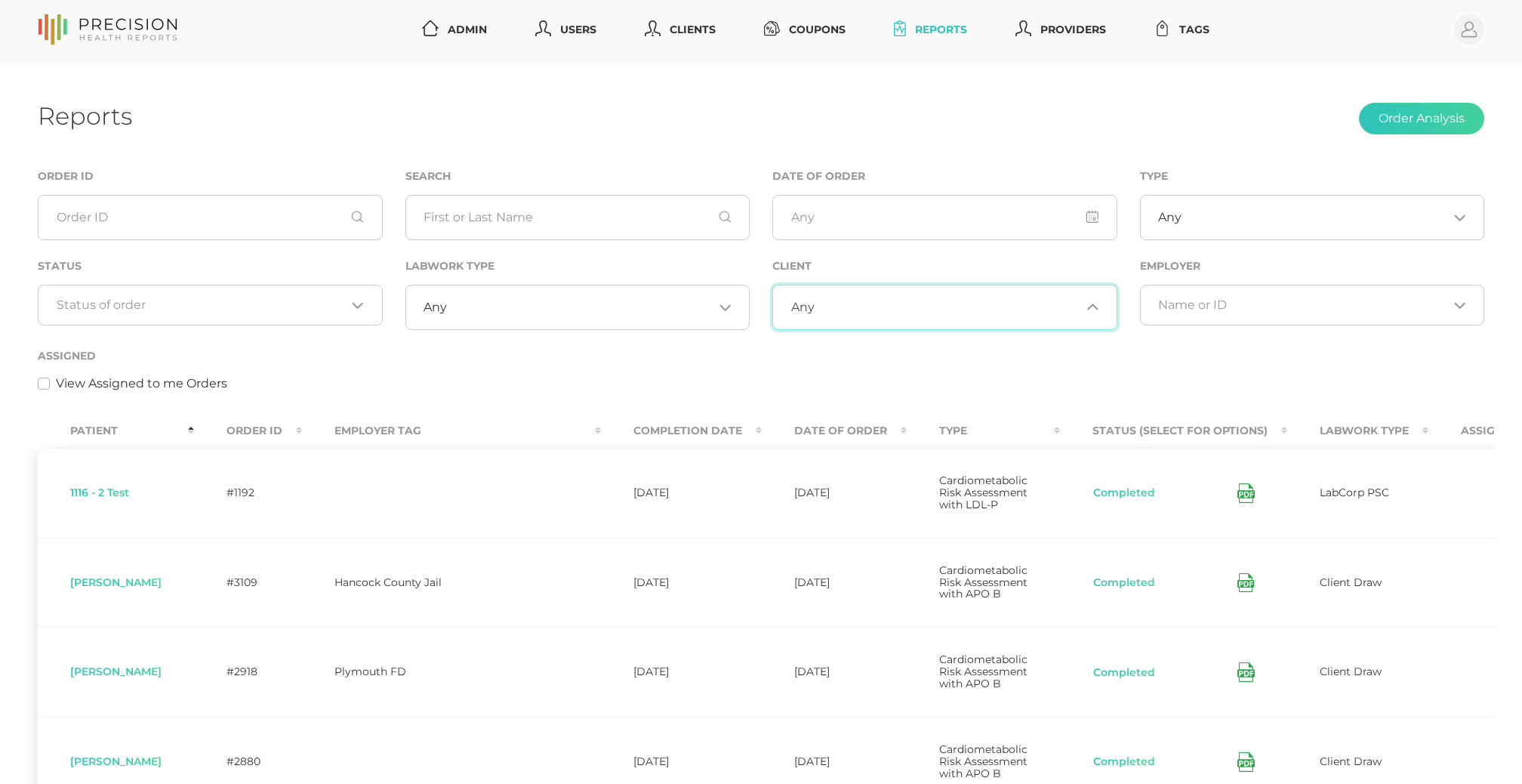
click at [816, 312] on input "Search for option" at bounding box center [947, 307] width 266 height 15
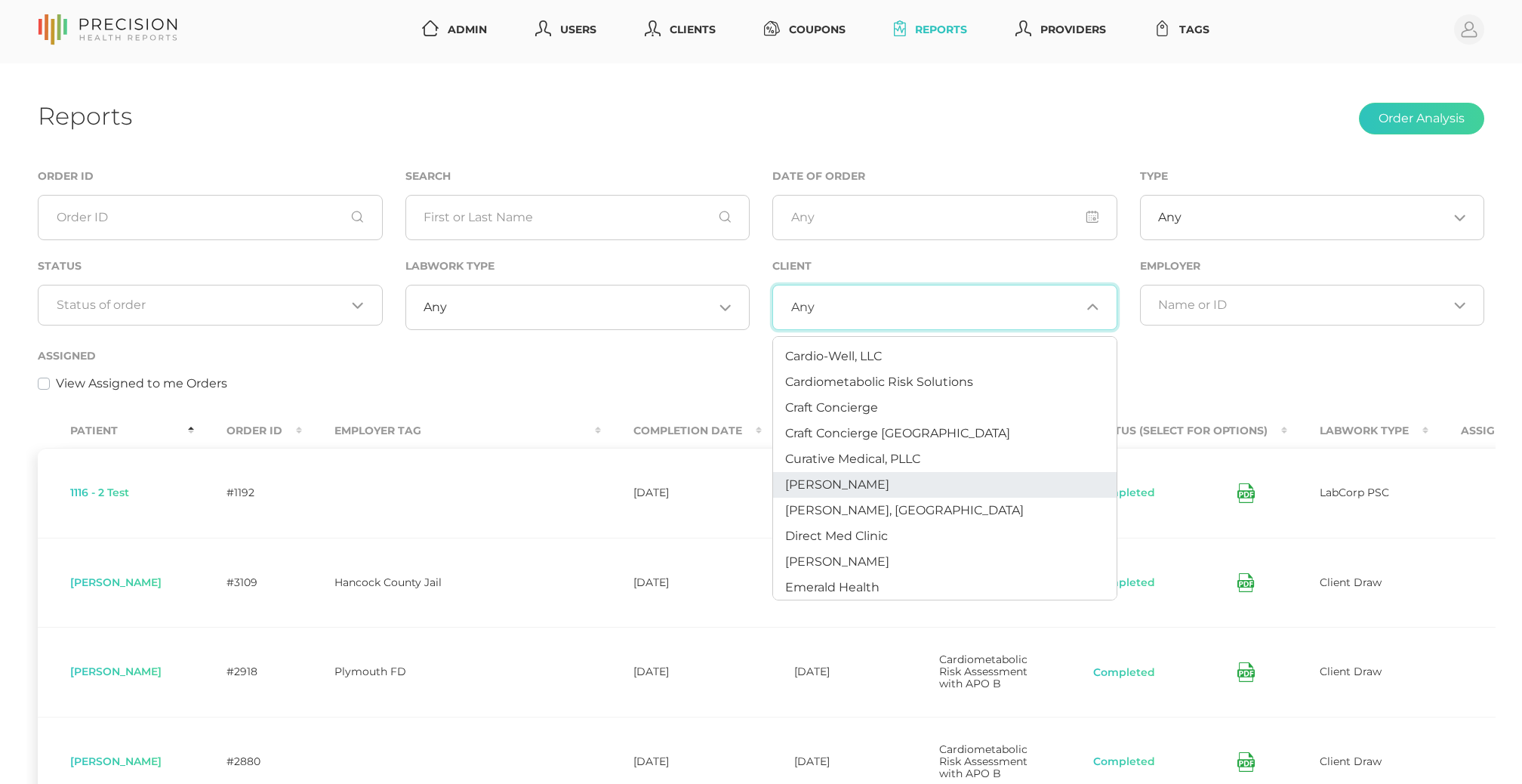
scroll to position [62, 0]
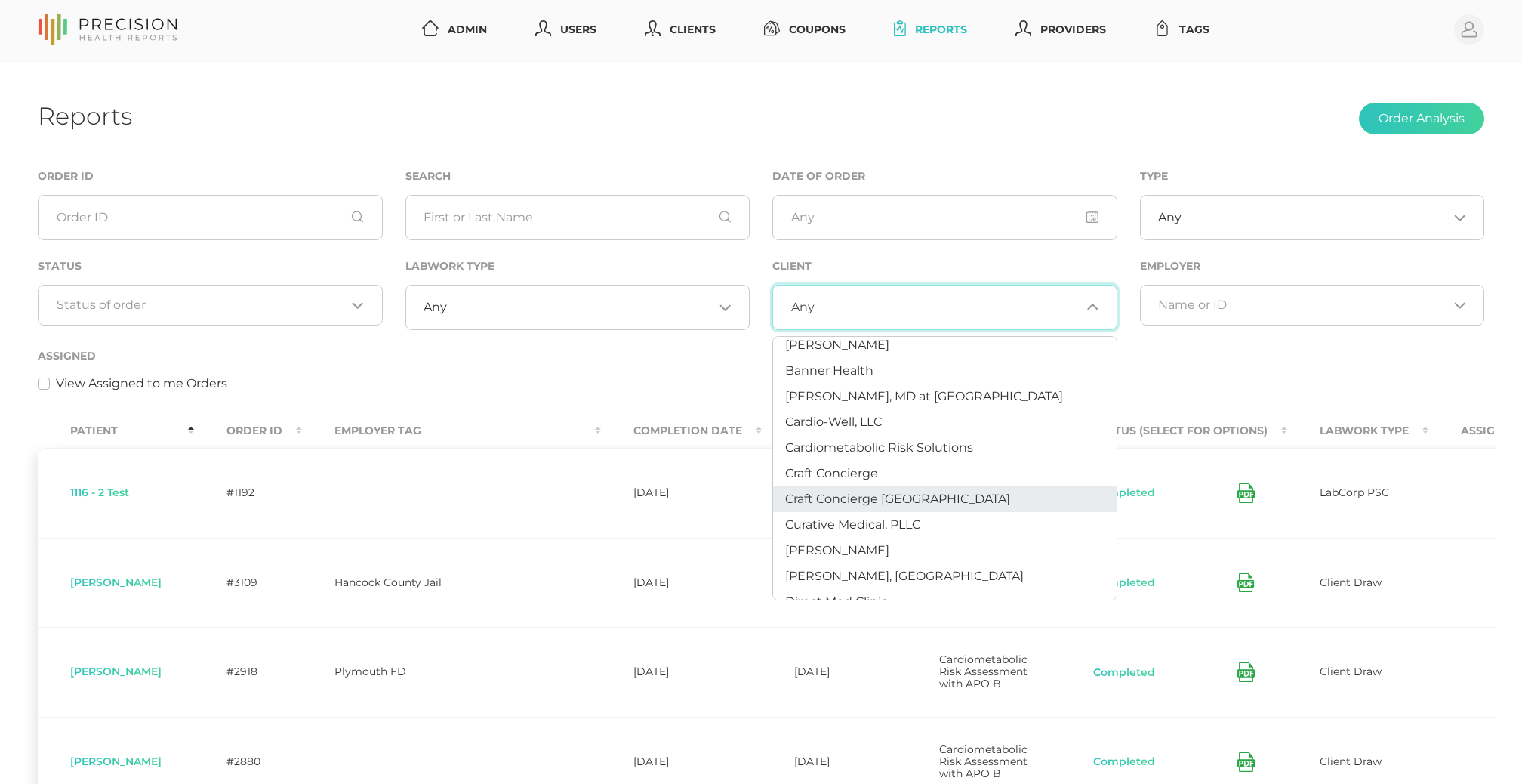
click at [832, 492] on span "Craft Concierge [GEOGRAPHIC_DATA]" at bounding box center [898, 499] width 225 height 14
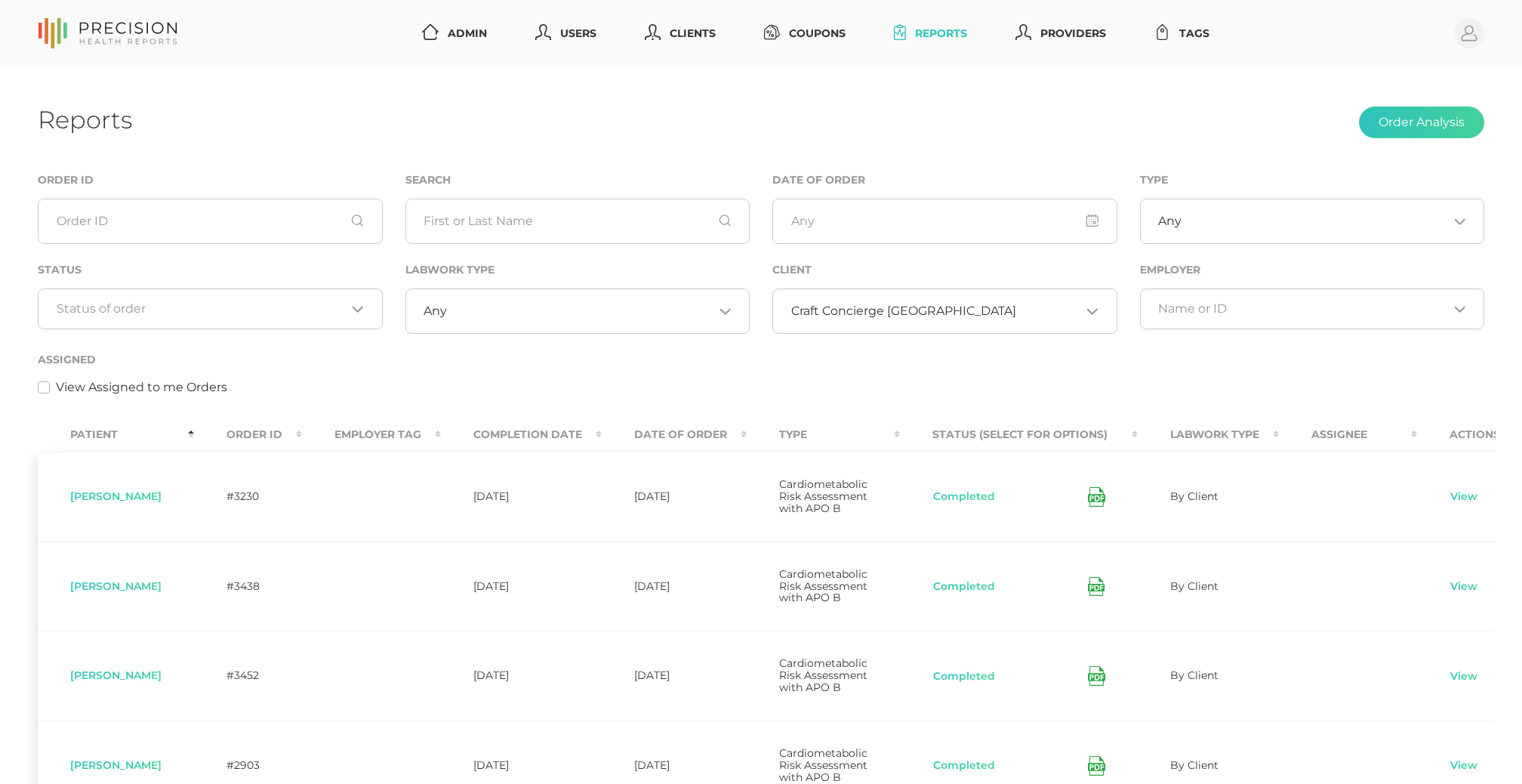
scroll to position [0, 0]
click at [908, 136] on div "Reports Order Analysis" at bounding box center [761, 122] width 1447 height 35
click at [723, 28] on ul "Admin Users Clients Coupons Reports Providers Tags" at bounding box center [816, 33] width 799 height 28
click at [699, 28] on link "Clients" at bounding box center [680, 33] width 83 height 28
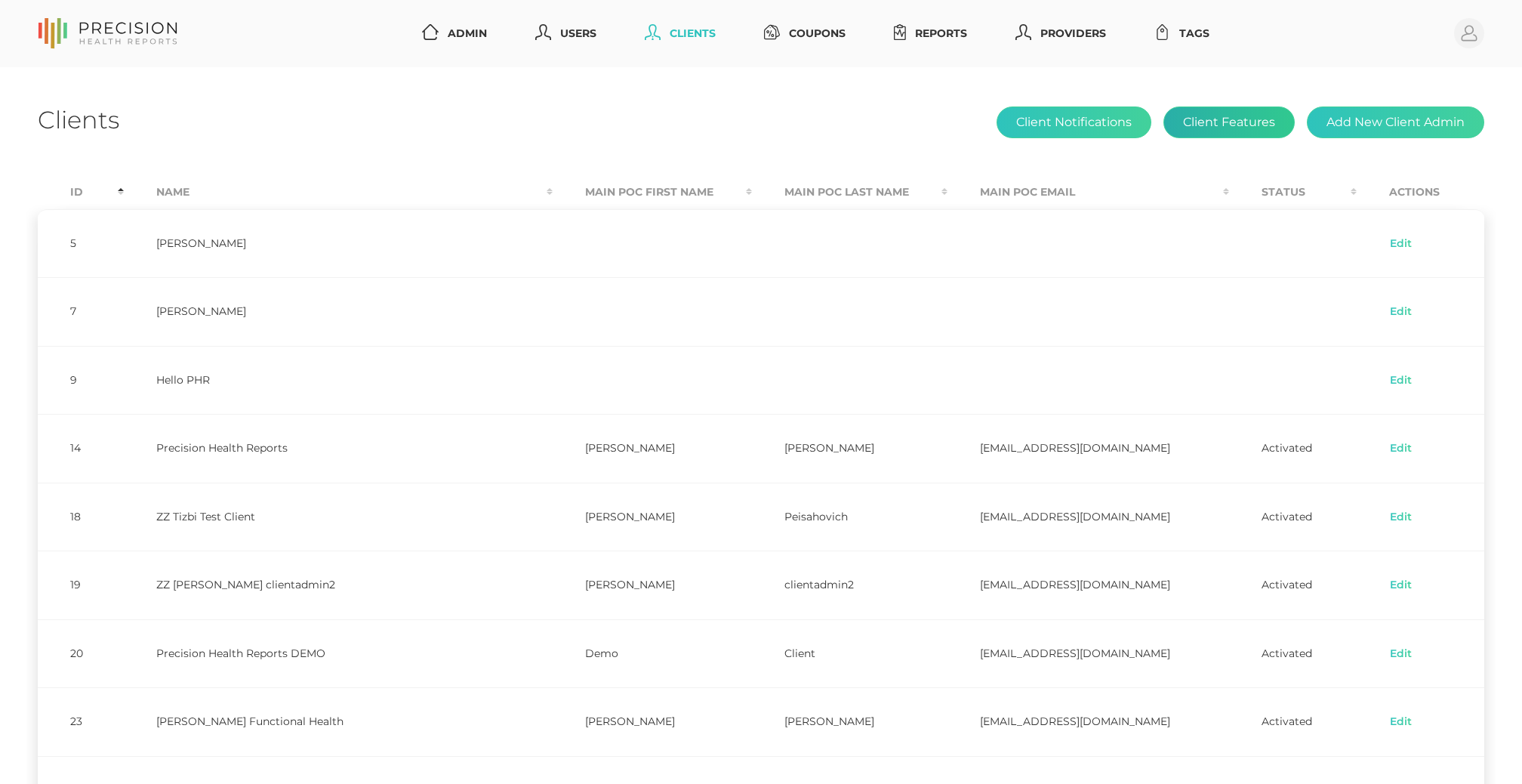
click at [1254, 122] on button "Client Features" at bounding box center [1230, 122] width 132 height 32
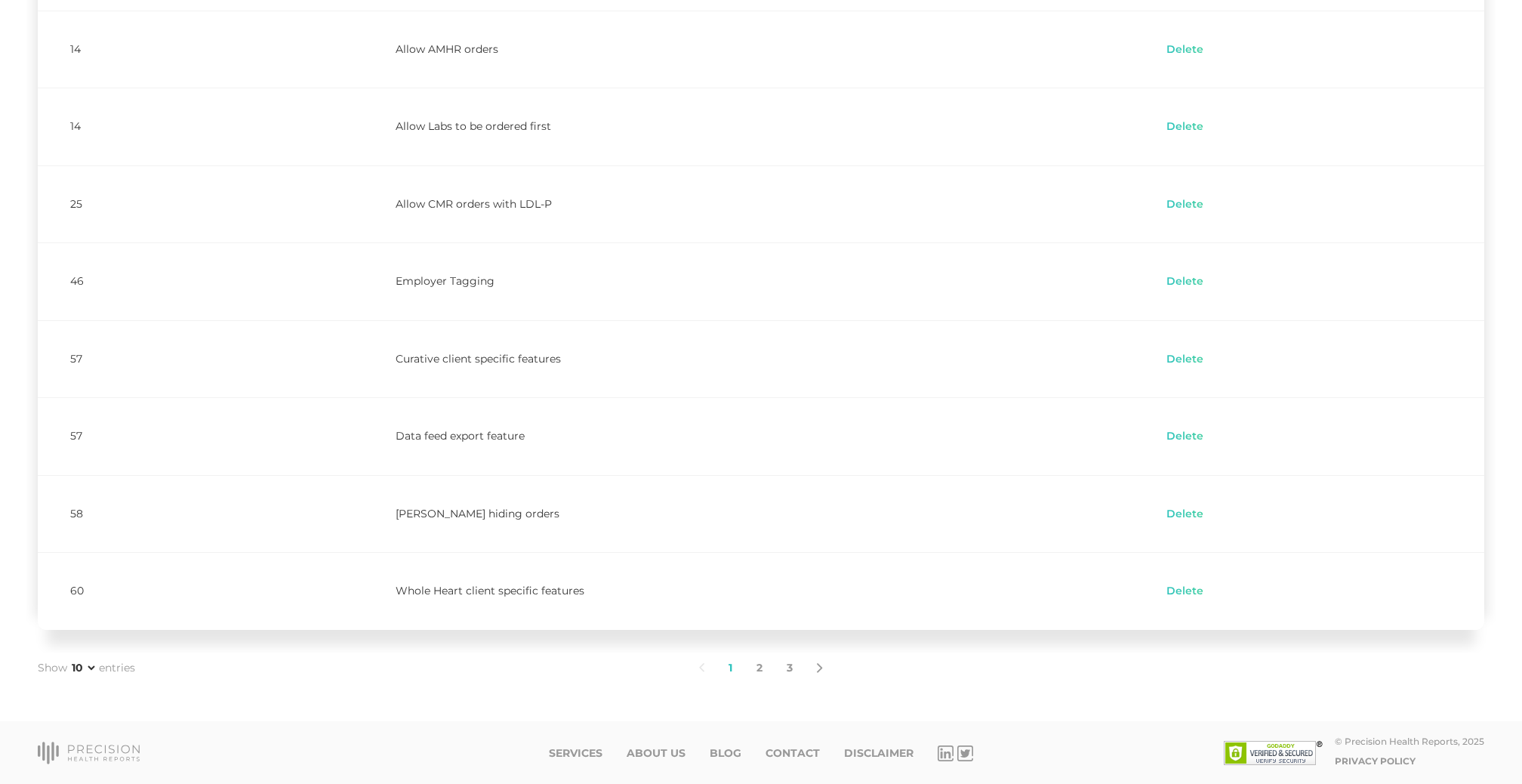
scroll to position [352, 0]
select select "75"
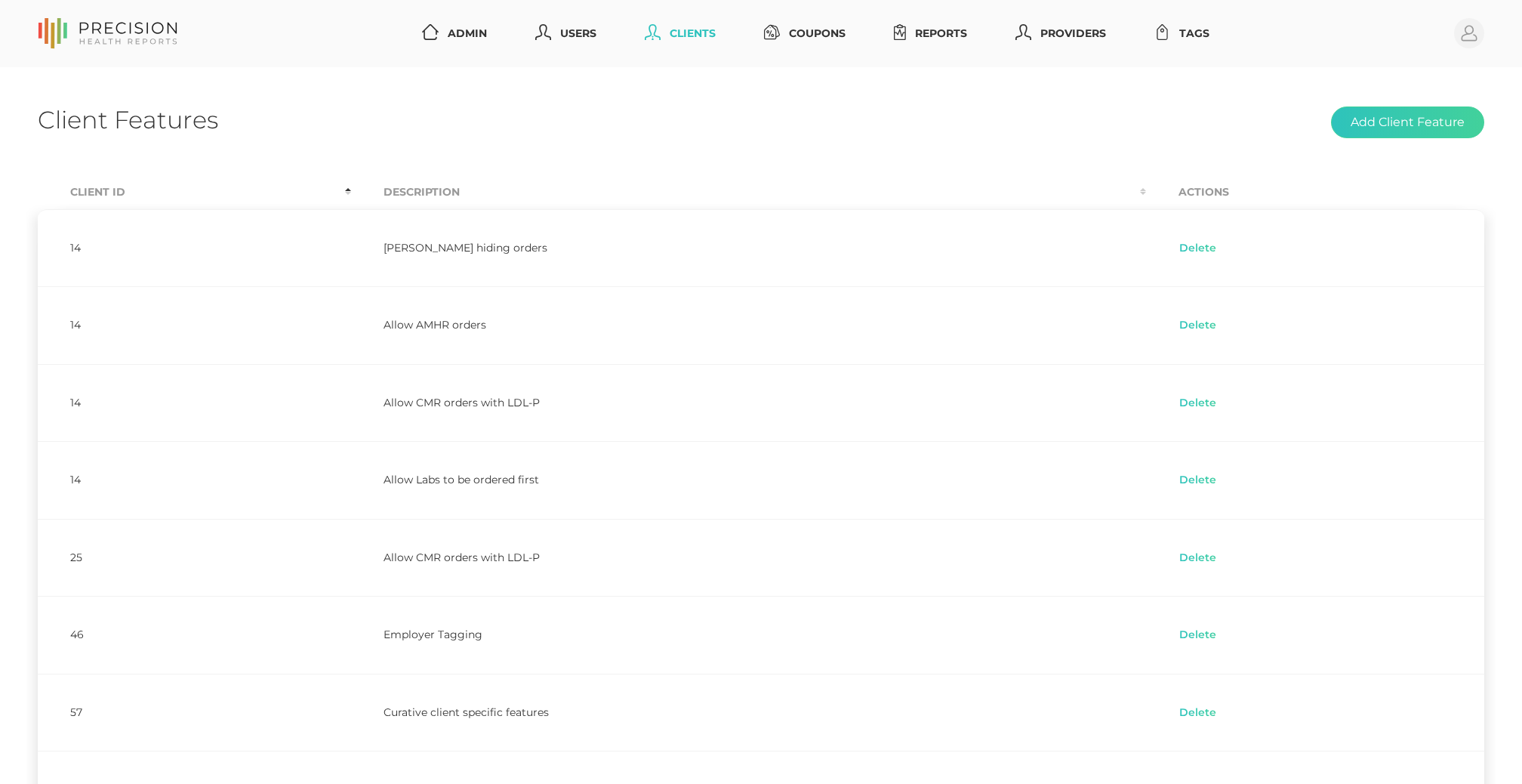
scroll to position [0, 0]
click at [698, 34] on link "Clients" at bounding box center [680, 33] width 83 height 28
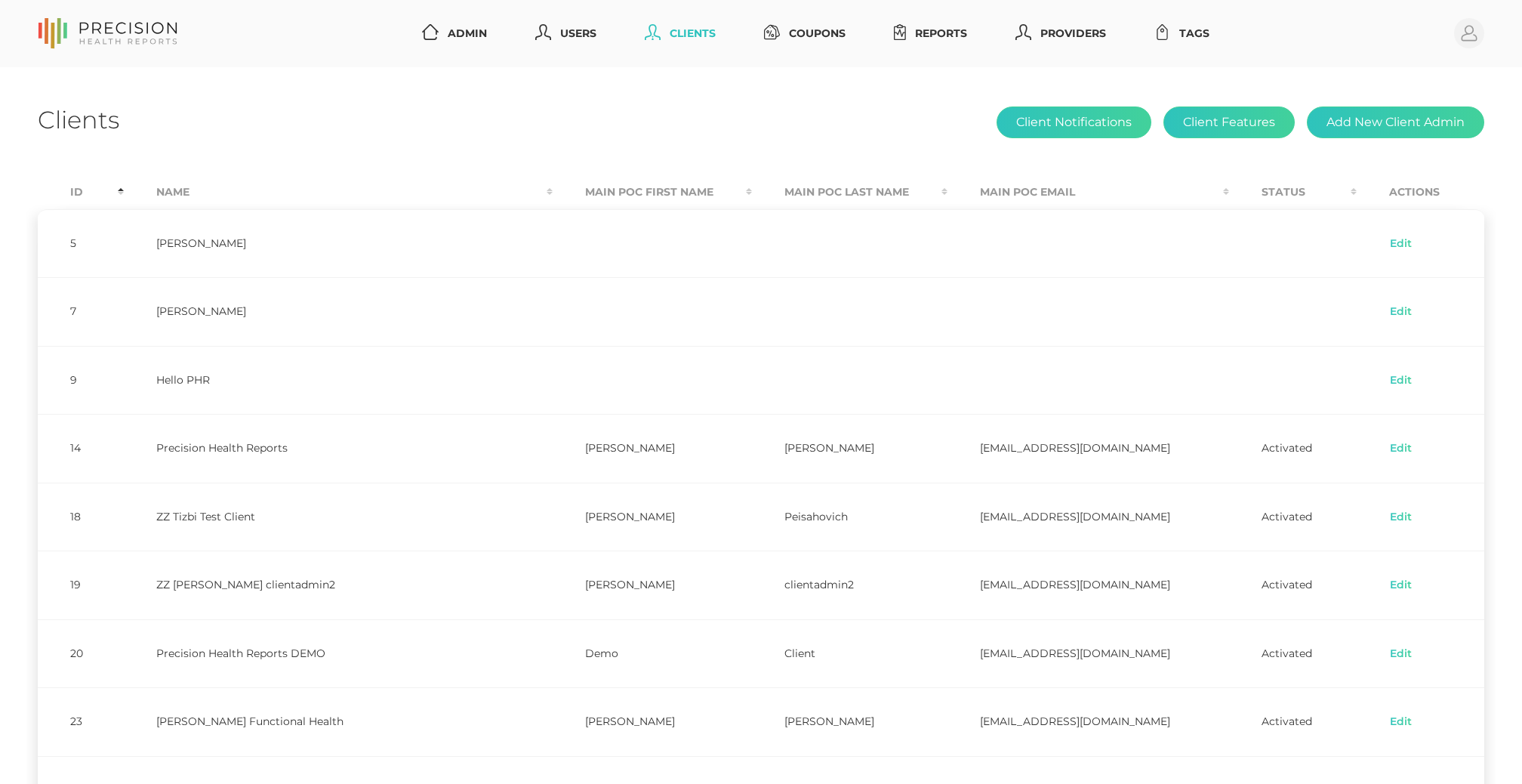
click at [140, 199] on th "Name" at bounding box center [338, 192] width 429 height 34
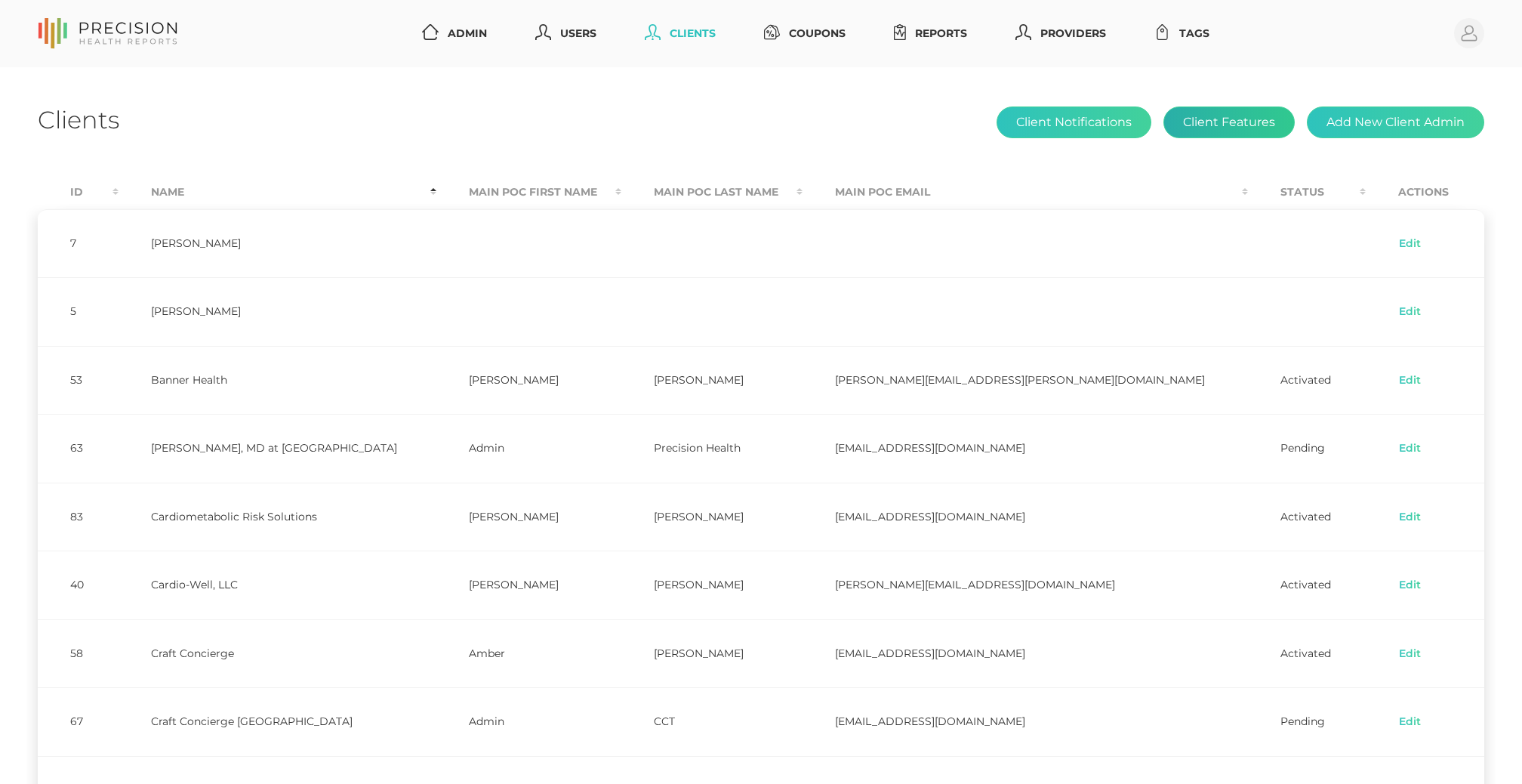
click at [1225, 119] on button "Client Features" at bounding box center [1230, 122] width 132 height 32
select select "75"
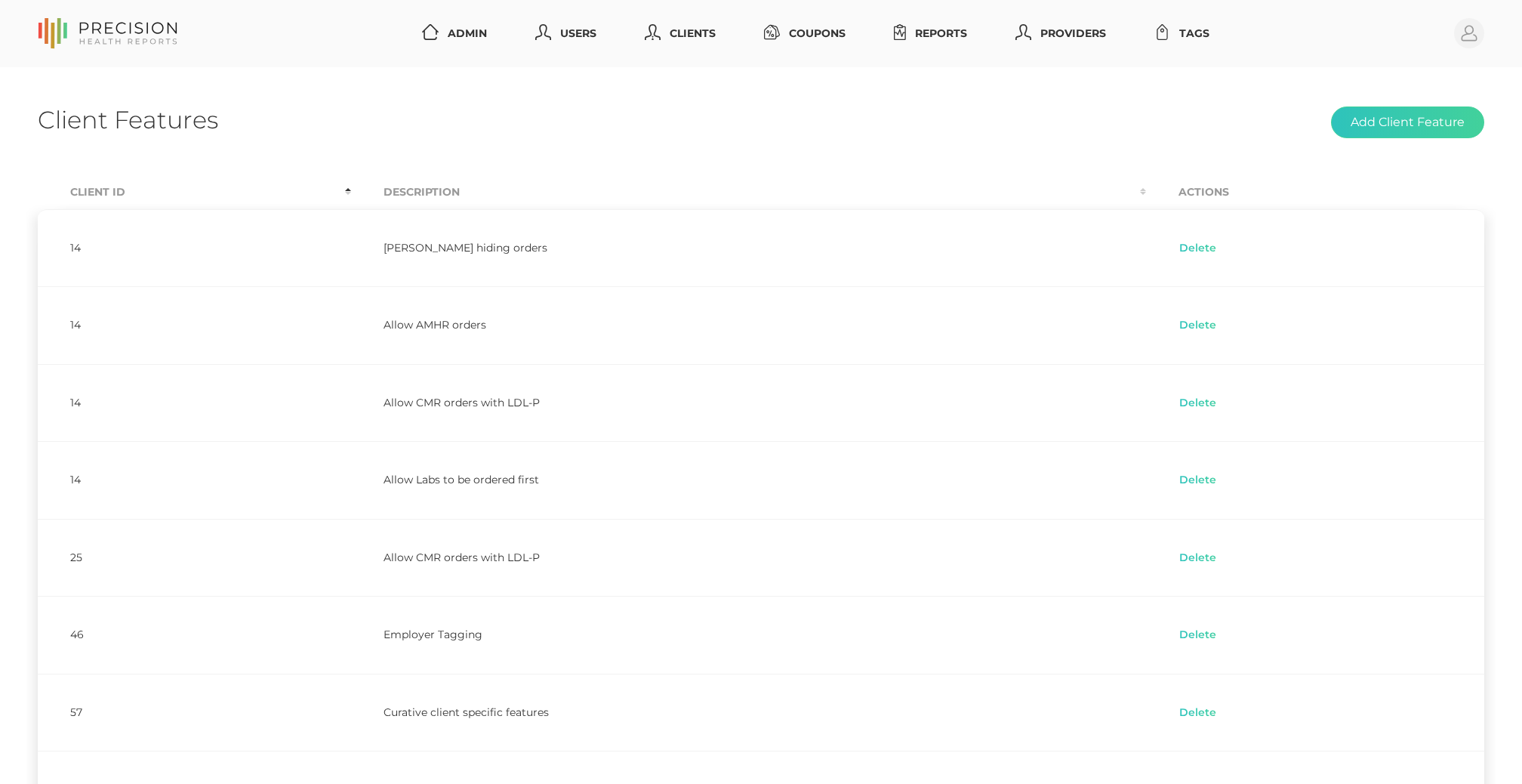
click at [105, 185] on th "Client Id" at bounding box center [194, 192] width 313 height 34
click at [971, 37] on link "Reports" at bounding box center [930, 33] width 86 height 28
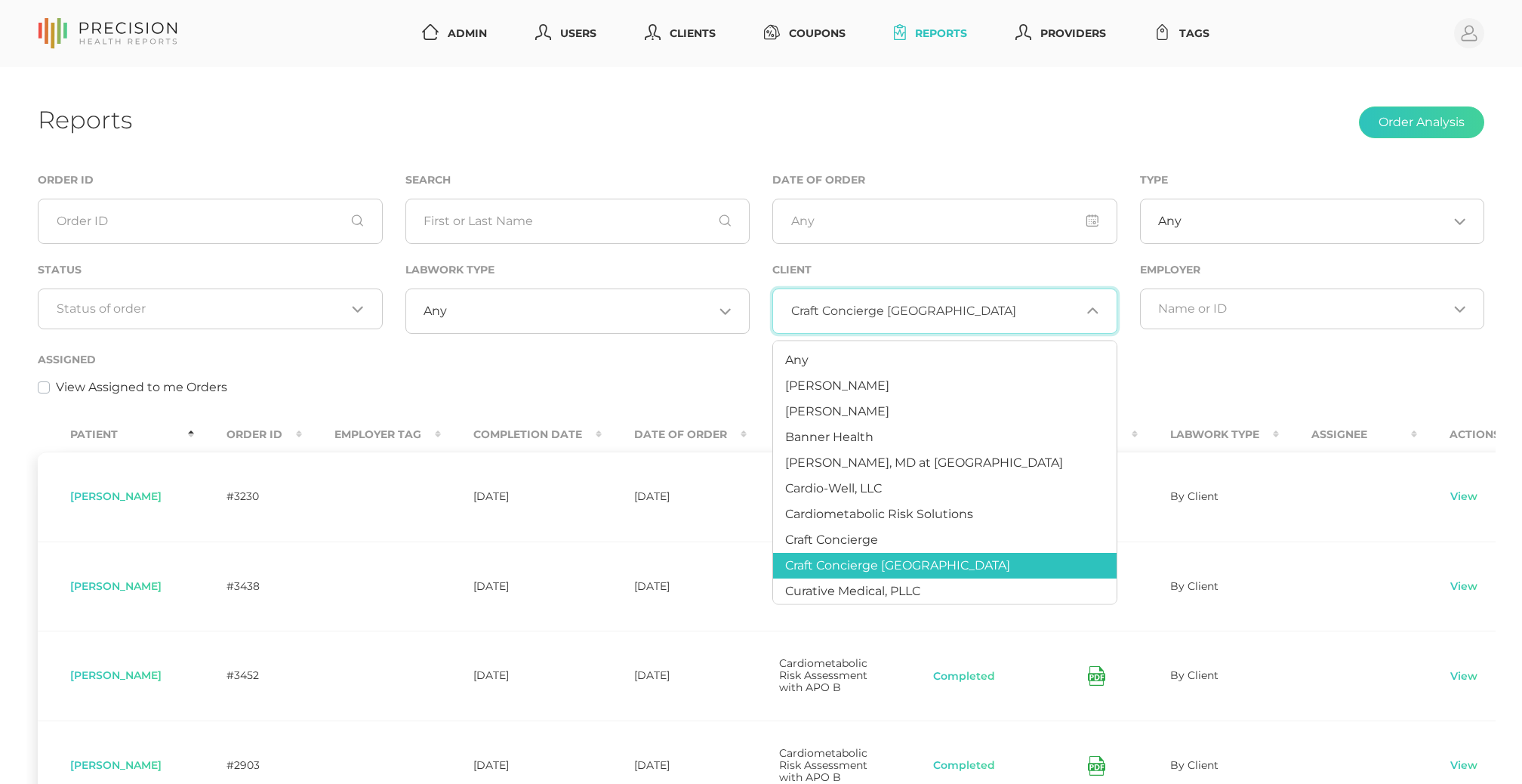
click at [832, 318] on span "Craft Concierge [GEOGRAPHIC_DATA]" at bounding box center [903, 310] width 225 height 15
click at [825, 359] on li "Any" at bounding box center [945, 360] width 344 height 25
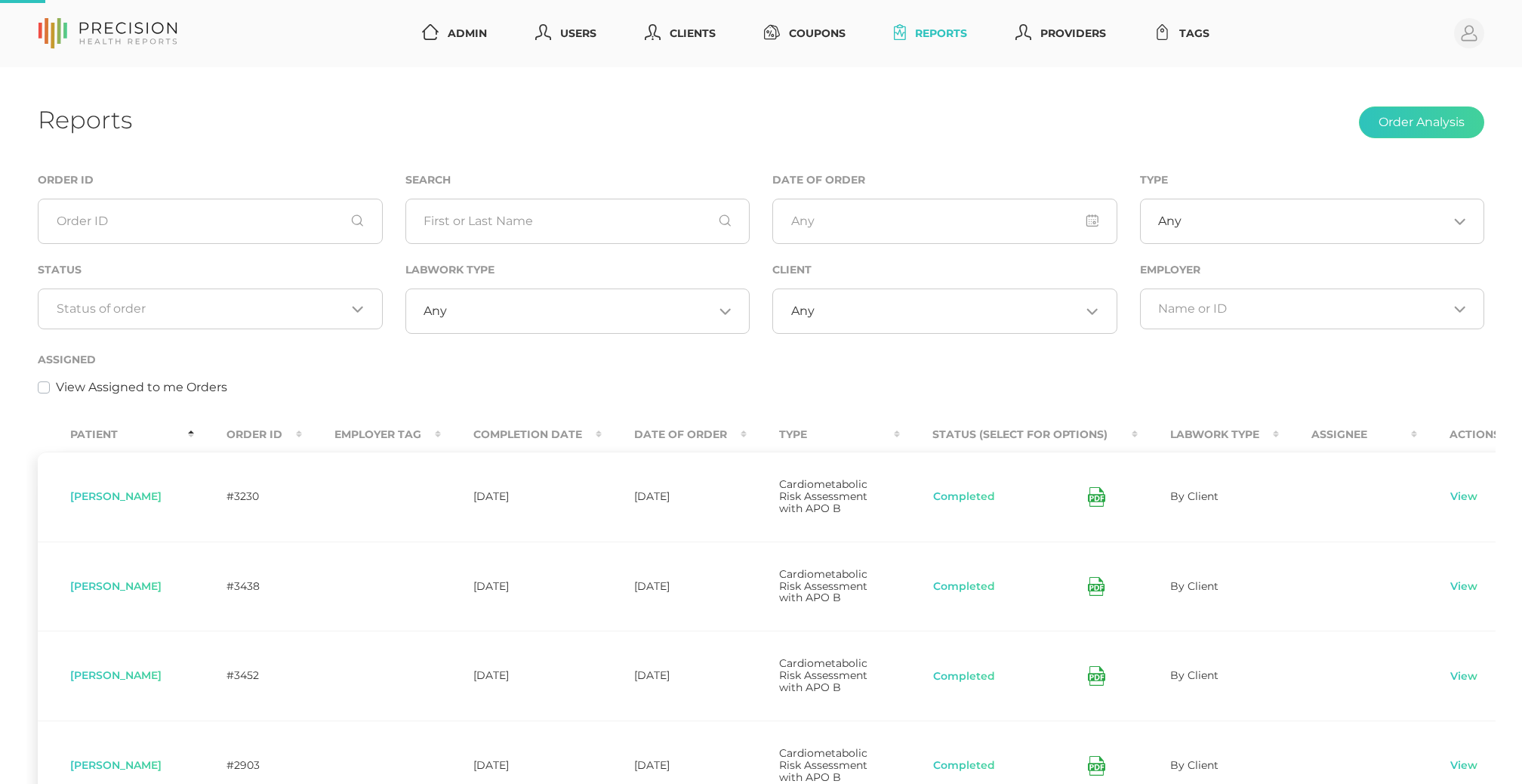
click at [544, 327] on div "Any Loading..." at bounding box center [577, 311] width 346 height 45
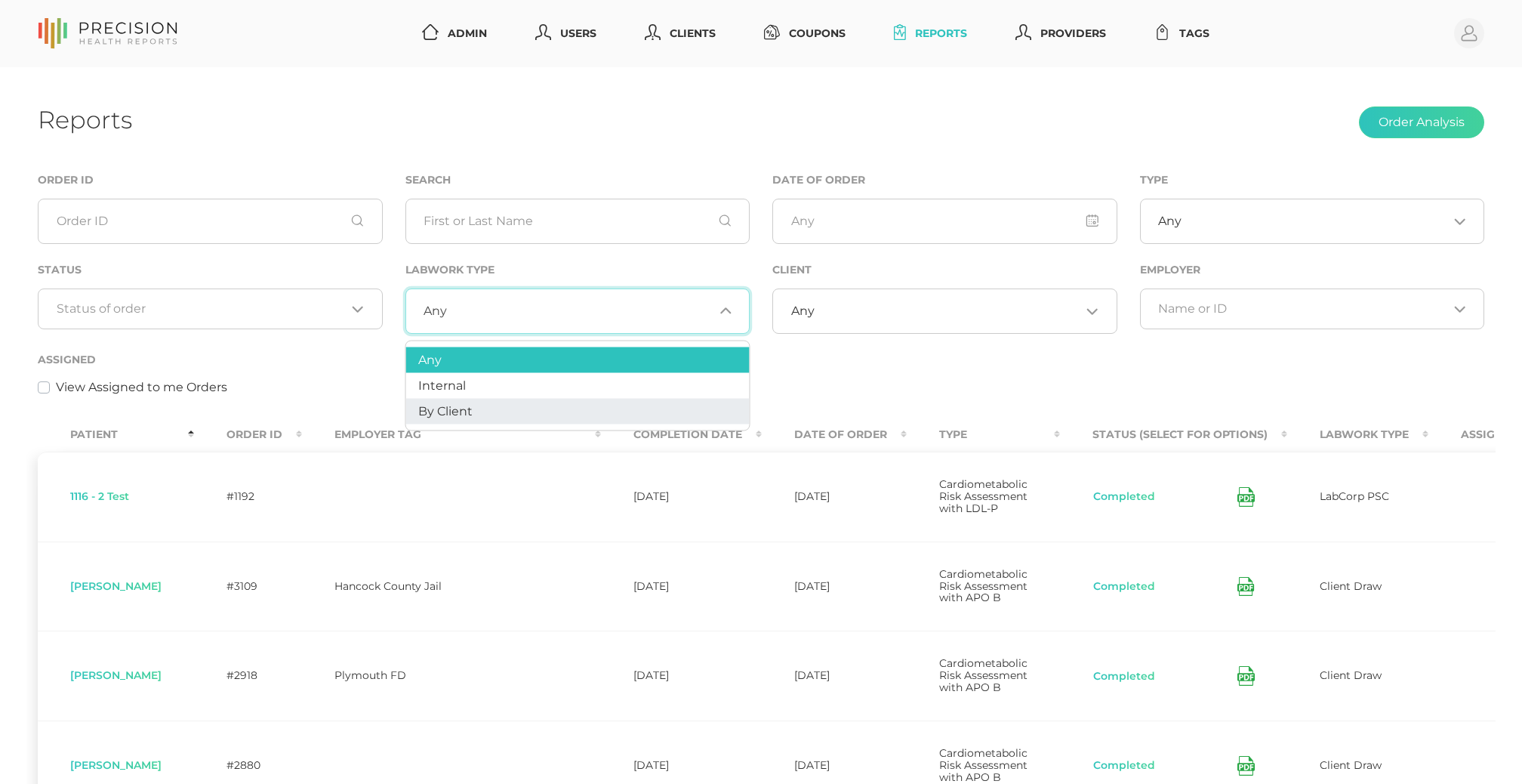
click at [521, 409] on li "By Client" at bounding box center [577, 411] width 344 height 25
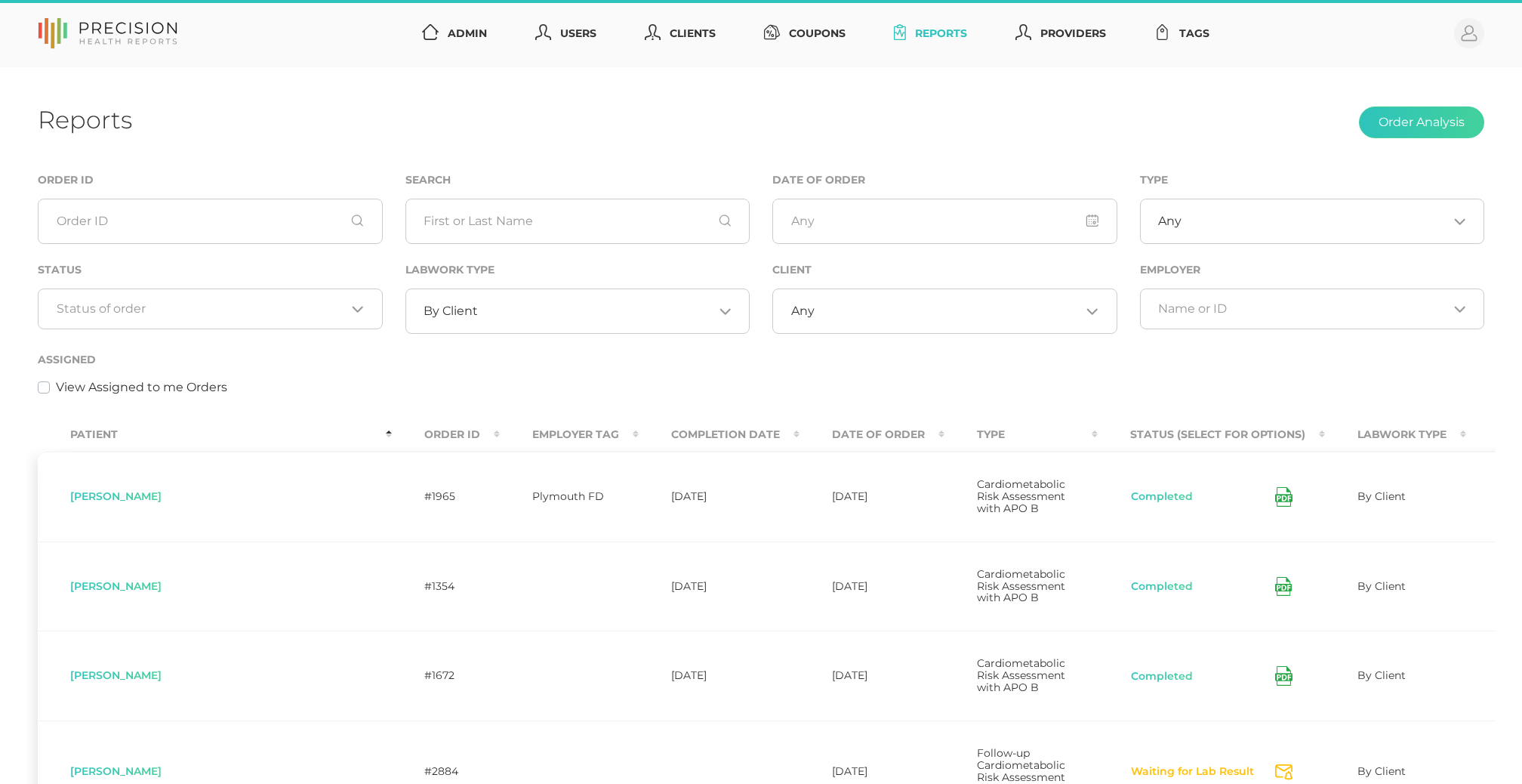
click at [230, 306] on input "Search for option" at bounding box center [201, 309] width 290 height 15
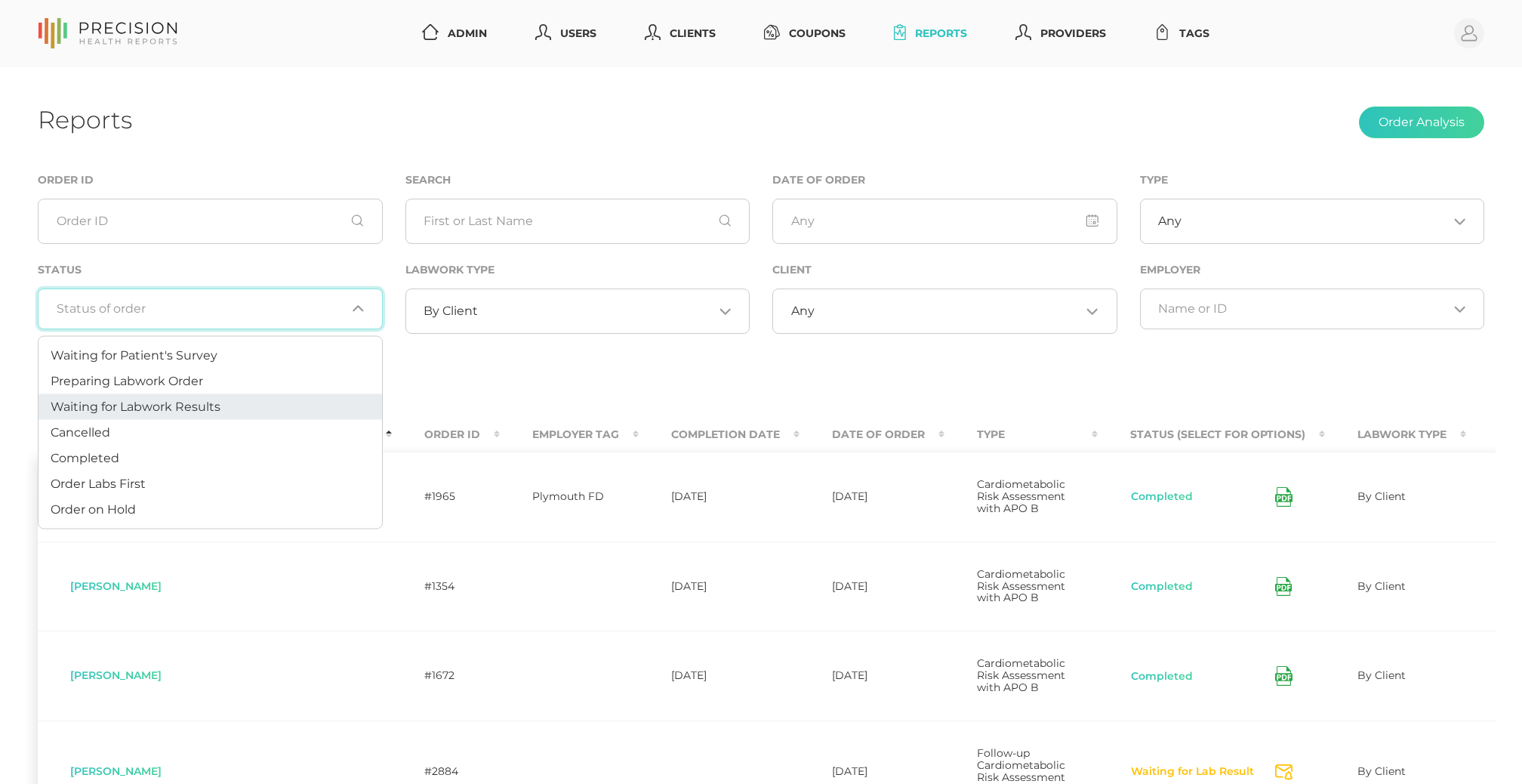
click at [220, 396] on li "Waiting for Labwork Results" at bounding box center [210, 407] width 344 height 25
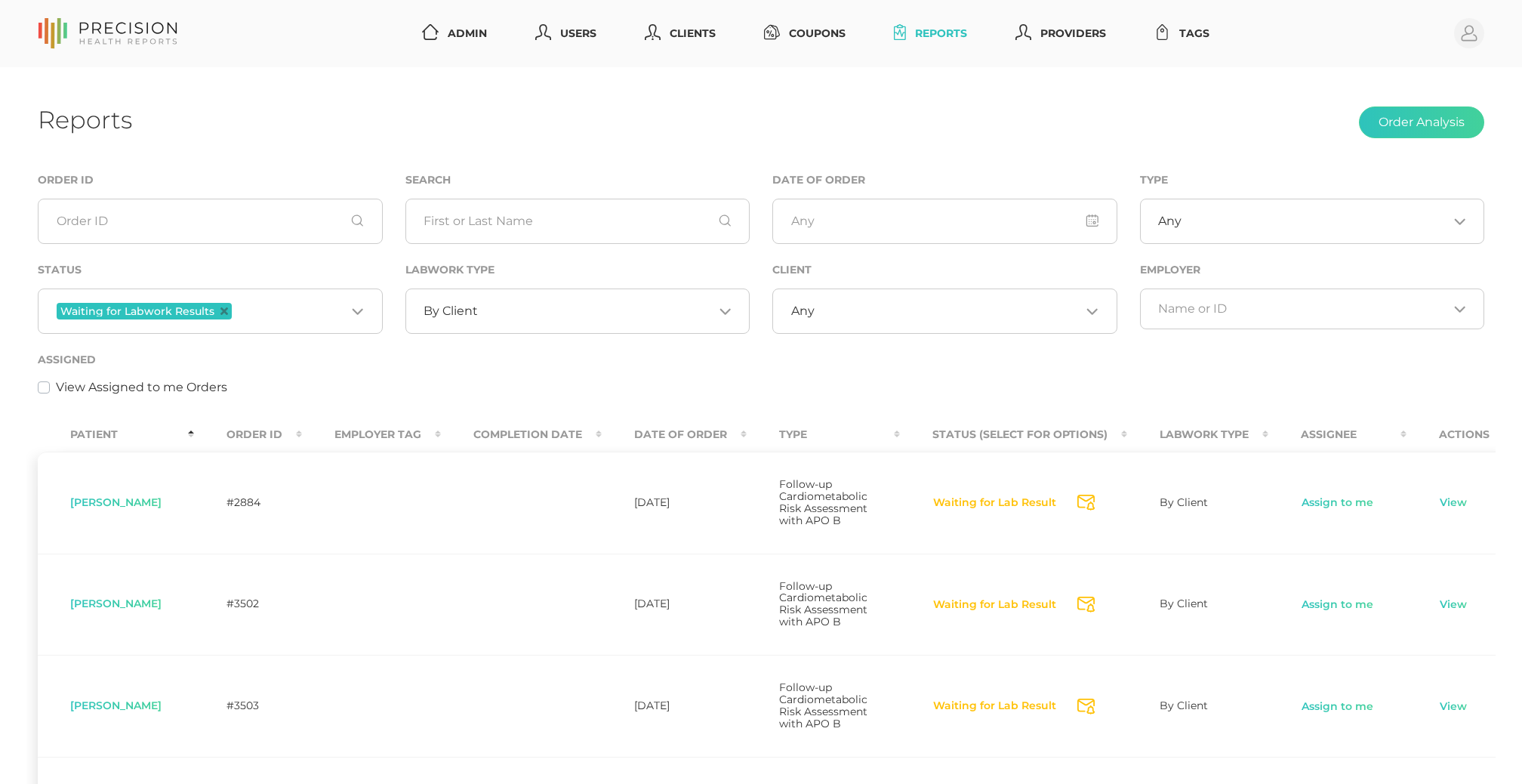
click at [271, 439] on th "Order ID" at bounding box center [248, 435] width 108 height 34
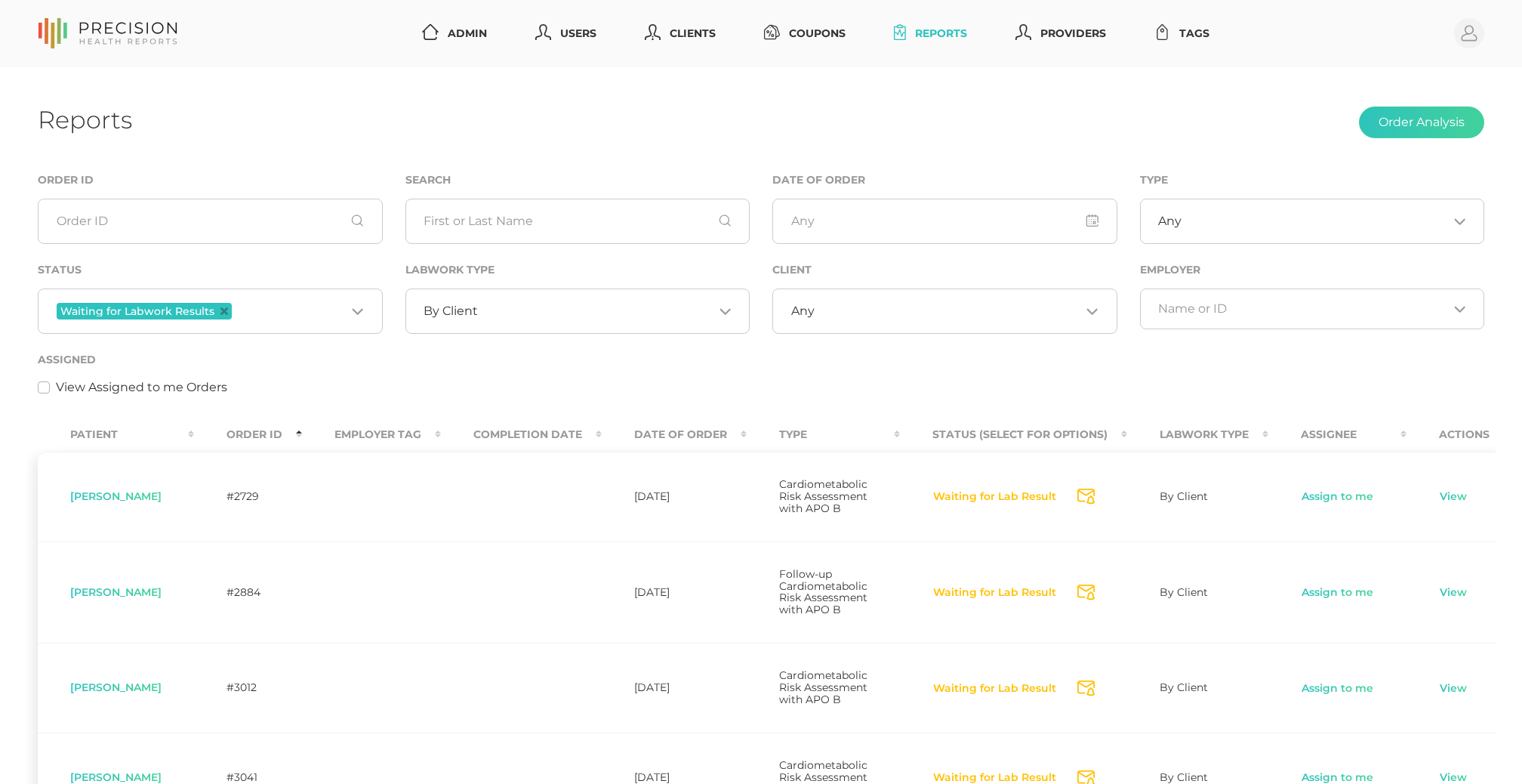
click at [267, 435] on th "Order ID" at bounding box center [248, 435] width 108 height 34
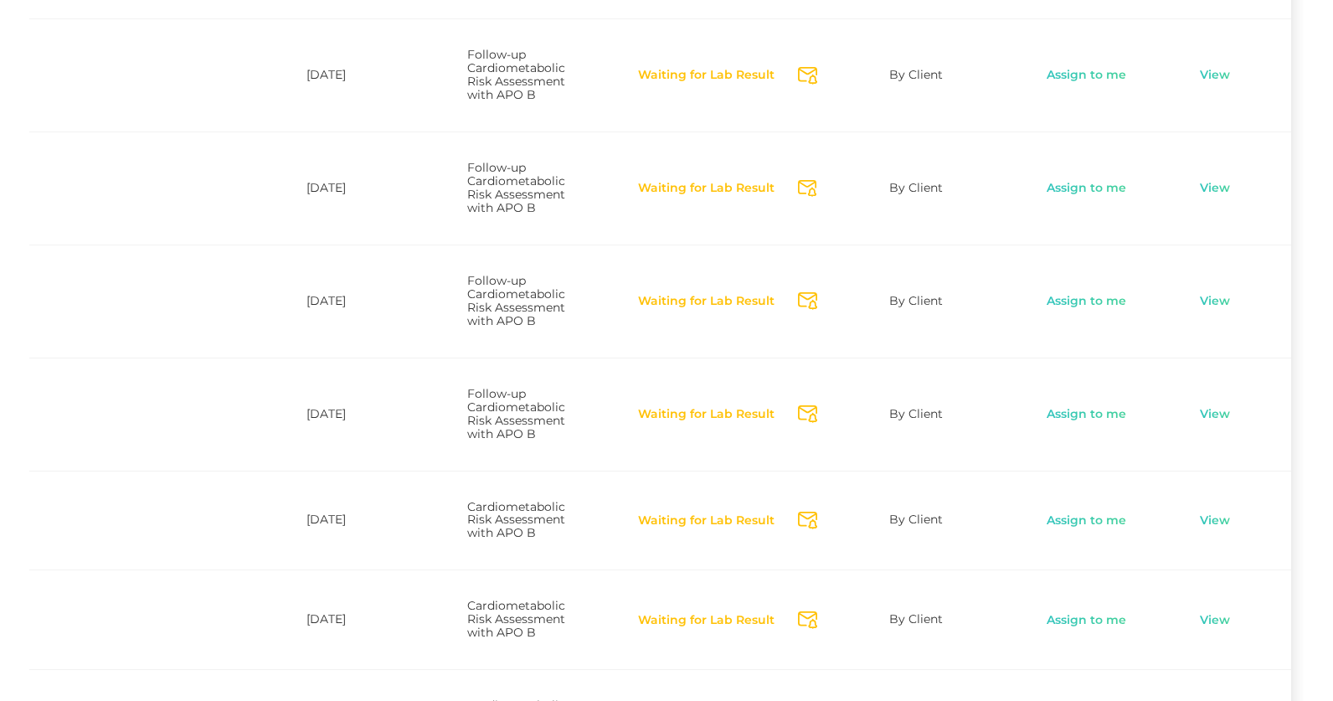
scroll to position [0, 400]
click at [1219, 423] on link "View" at bounding box center [1215, 414] width 32 height 17
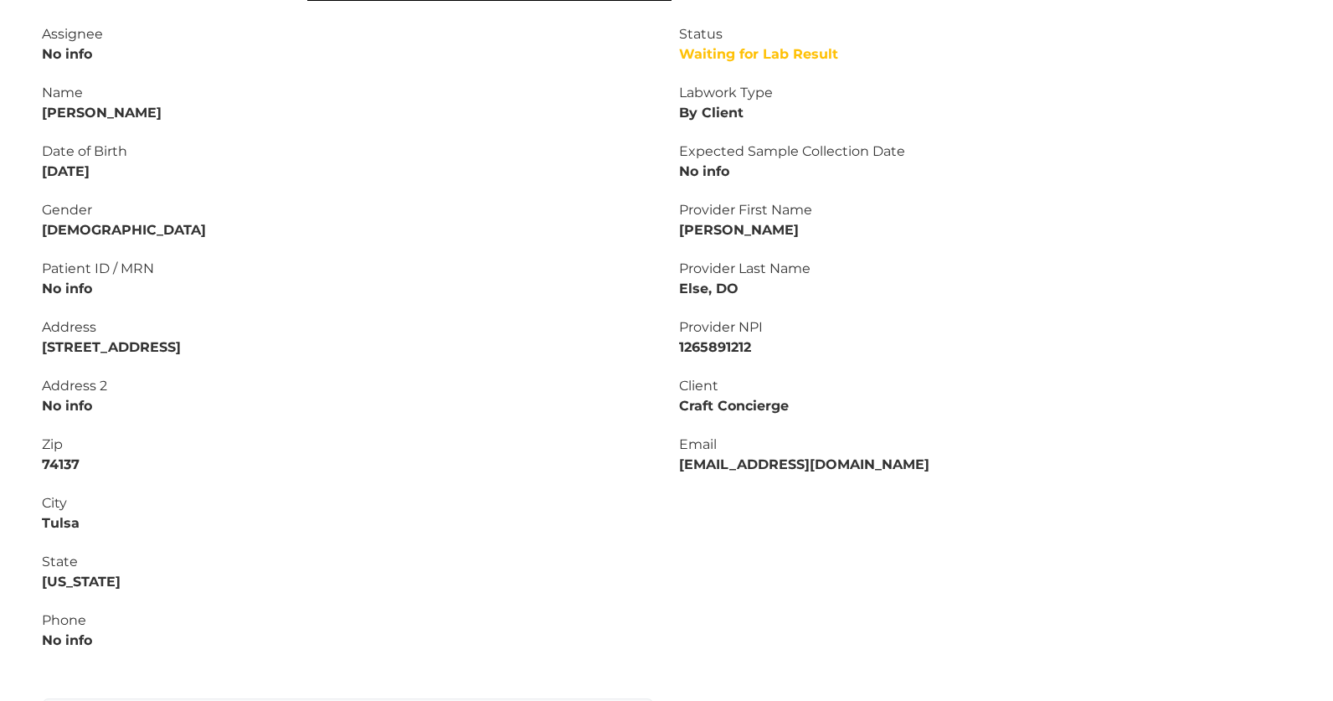
scroll to position [259, 0]
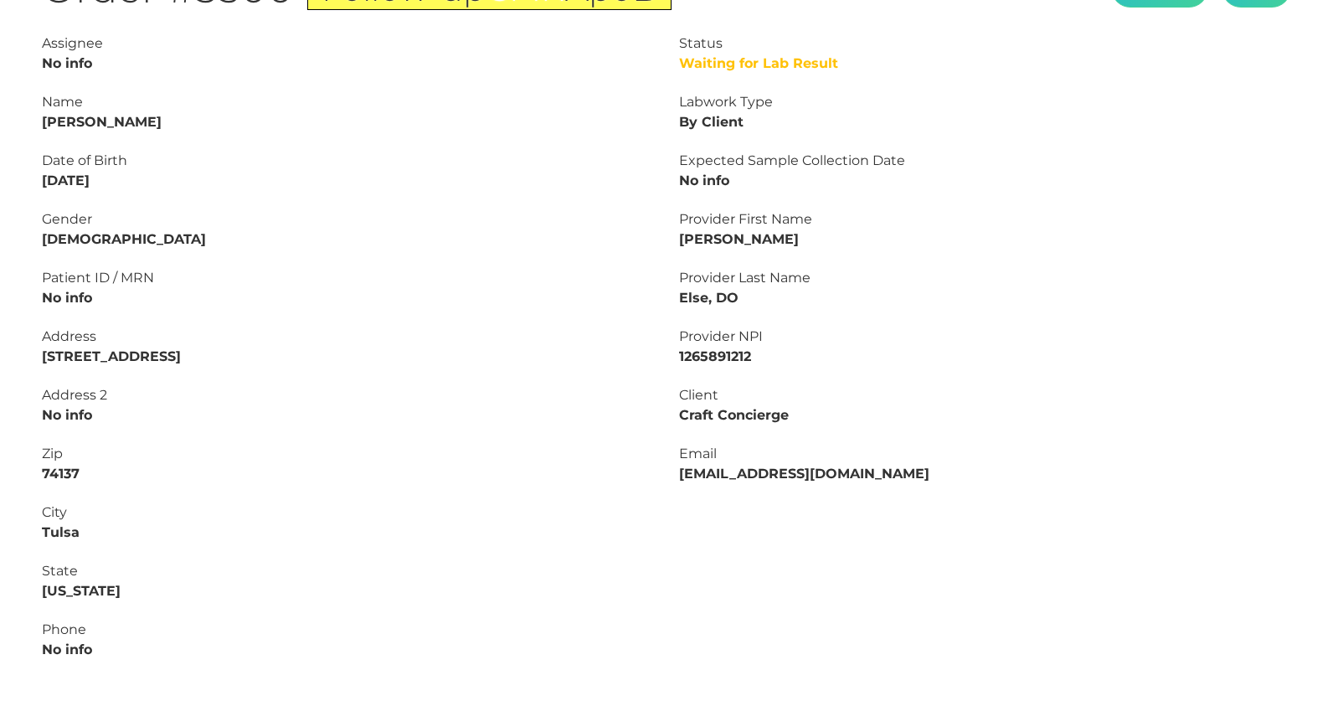
click at [81, 119] on strong "[PERSON_NAME]" at bounding box center [102, 122] width 120 height 16
copy strong "Shaina"
click at [111, 118] on strong "[PERSON_NAME]" at bounding box center [102, 122] width 120 height 16
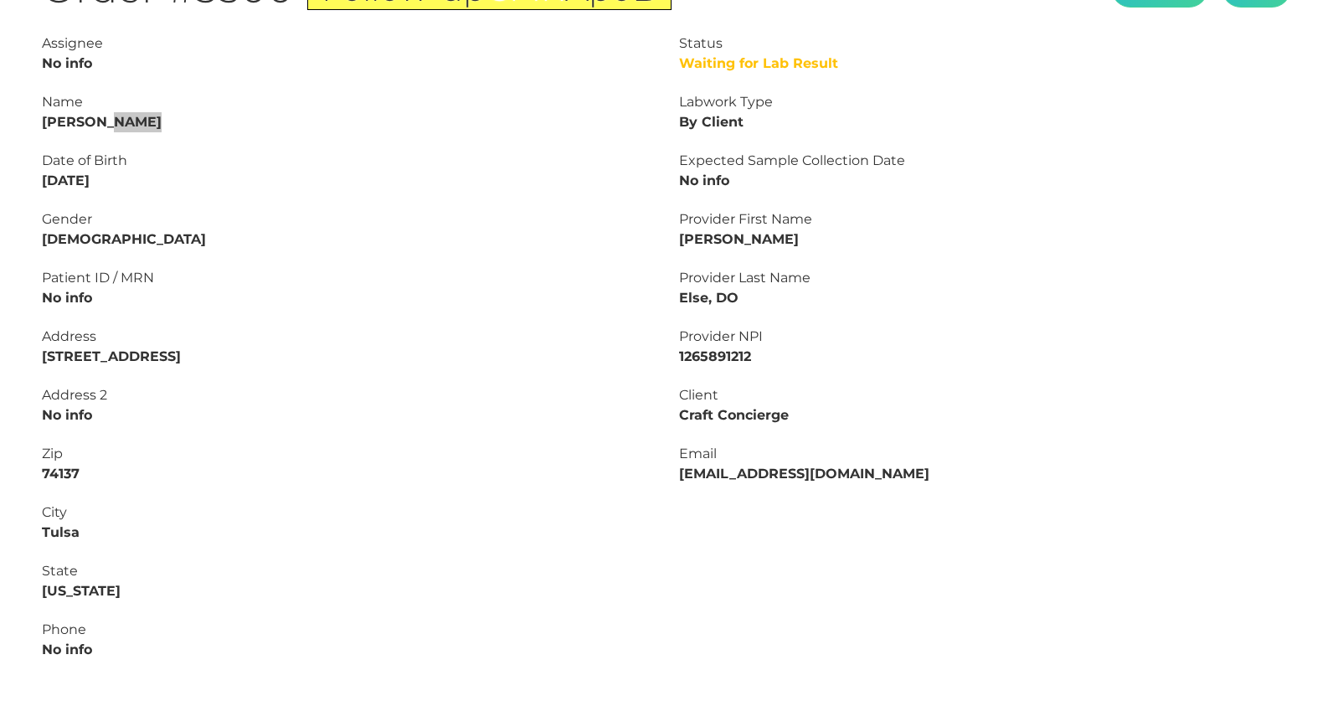
copy strong "Swank"
click at [131, 182] on div "Date of Birth [DEMOGRAPHIC_DATA]" at bounding box center [348, 171] width 612 height 40
drag, startPoint x: 131, startPoint y: 182, endPoint x: 0, endPoint y: 182, distance: 131.4
click at [0, 182] on div "Main Final Report Cancel Order #3500 Follow-up CMR ApoB Edit Tag Edit Status Wa…" at bounding box center [666, 312] width 1333 height 994
click at [57, 180] on strong "[DATE]" at bounding box center [66, 180] width 48 height 16
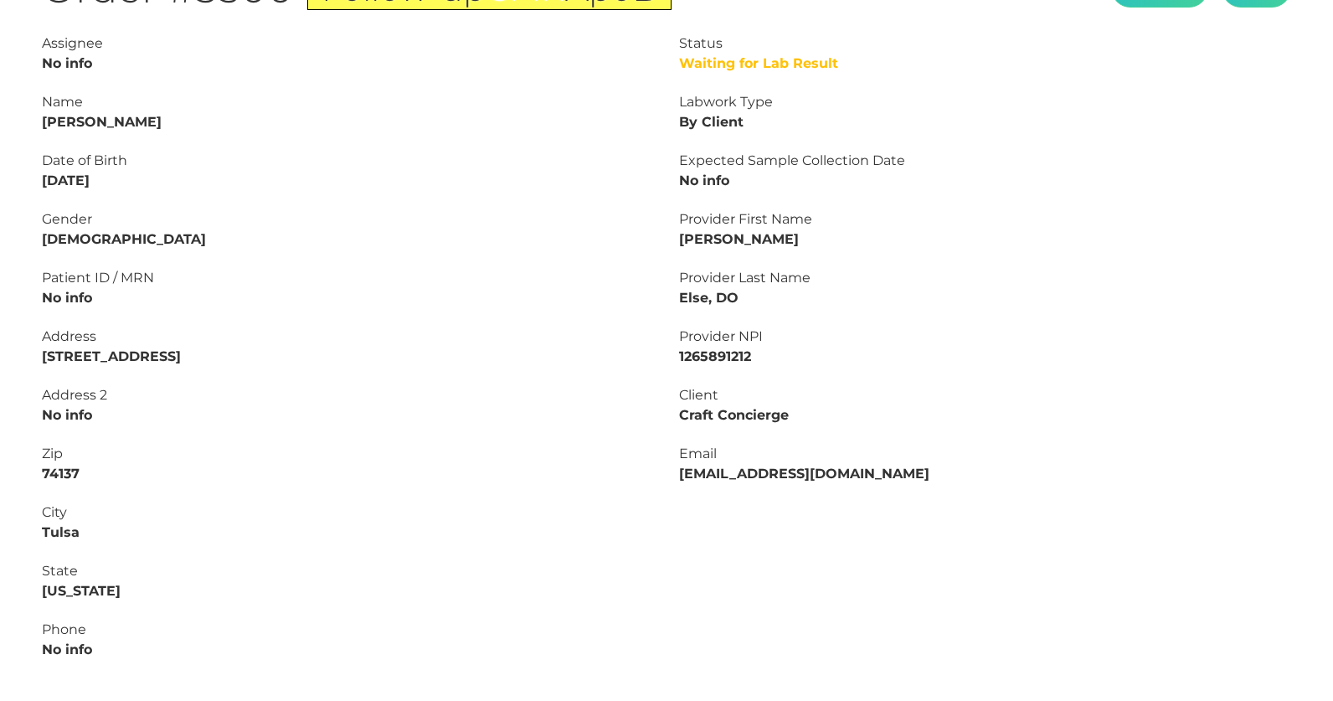
drag, startPoint x: 121, startPoint y: 180, endPoint x: 17, endPoint y: 180, distance: 104.6
click at [17, 180] on div "Main Final Report Cancel Order #3500 Follow-up CMR ApoB Edit Tag Edit Status Wa…" at bounding box center [666, 312] width 1333 height 994
copy strong "[DATE]"
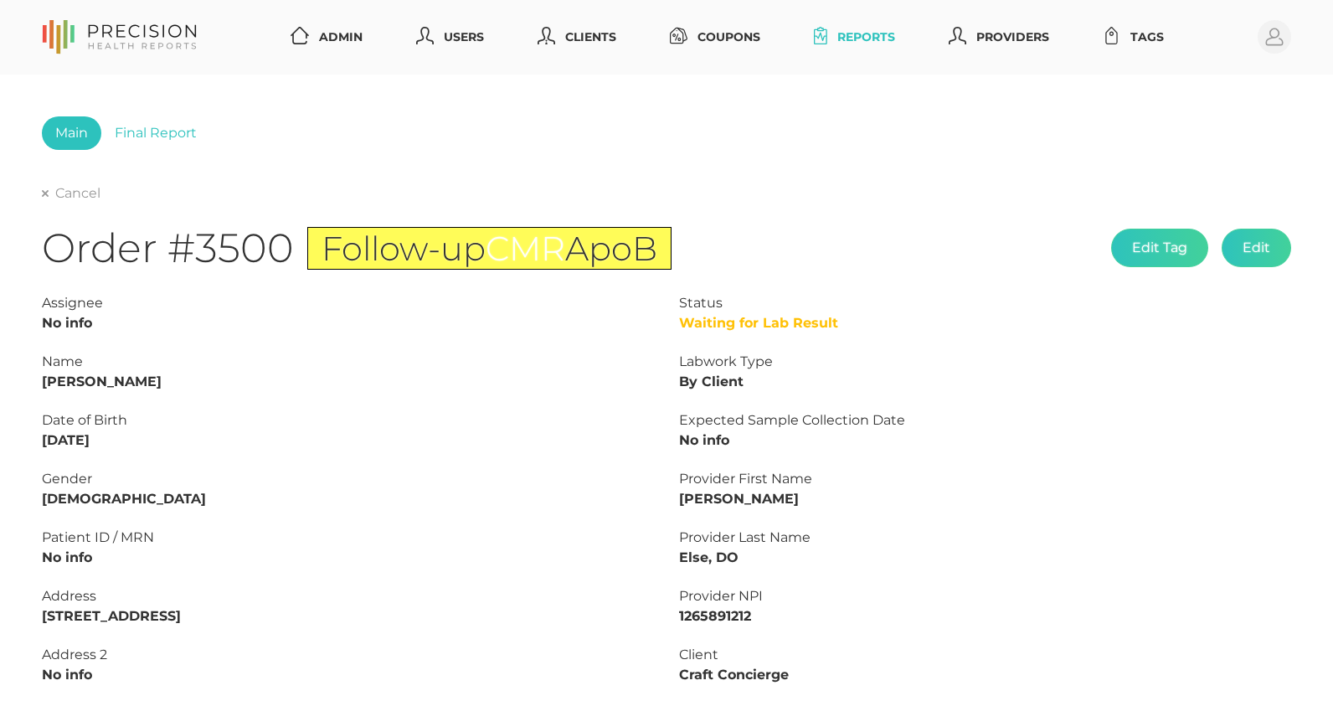
scroll to position [0, 0]
click at [60, 199] on link "Cancel" at bounding box center [71, 193] width 59 height 17
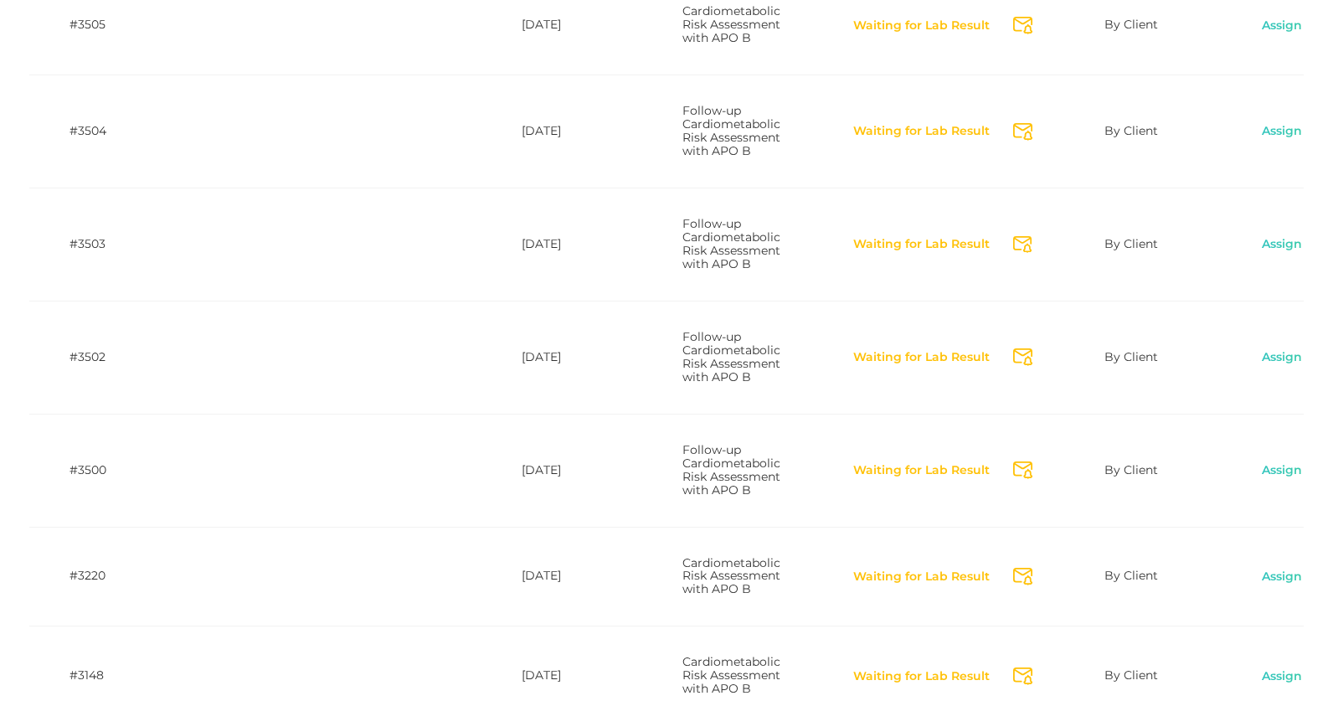
scroll to position [0, 265]
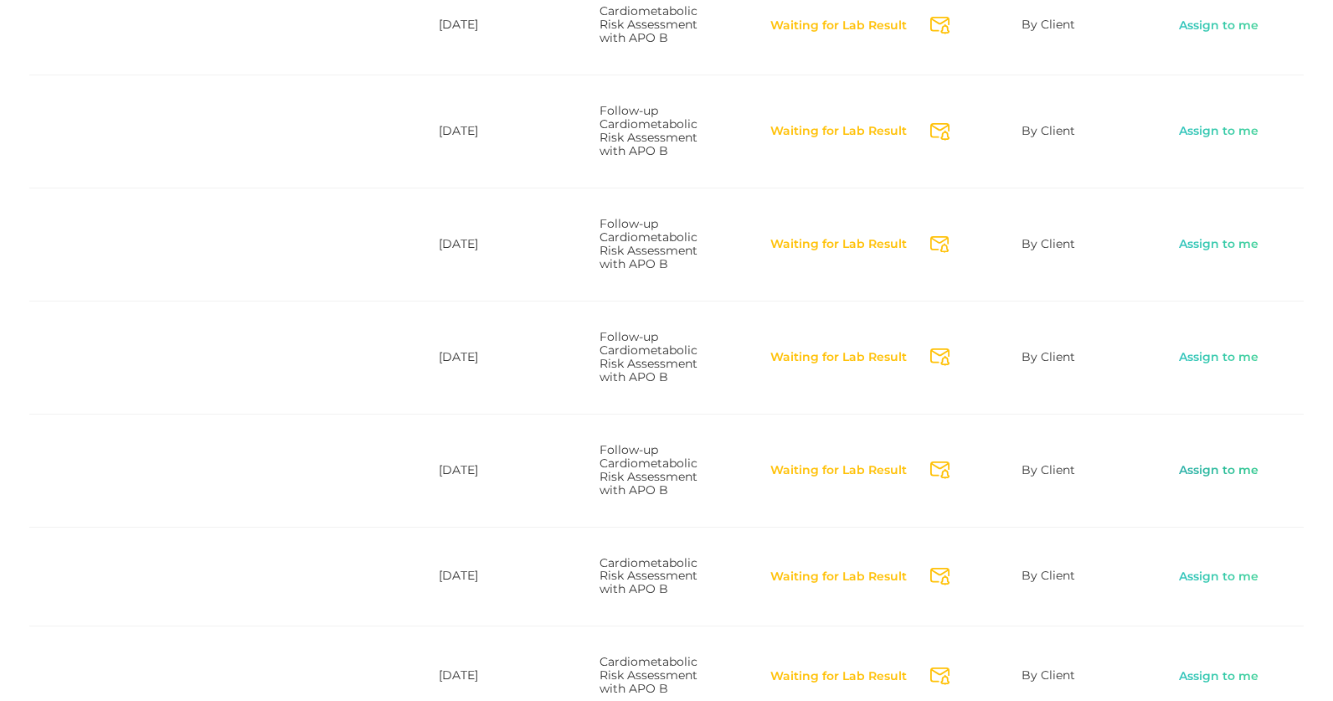
click at [1230, 479] on link "Assign to me" at bounding box center [1218, 470] width 81 height 17
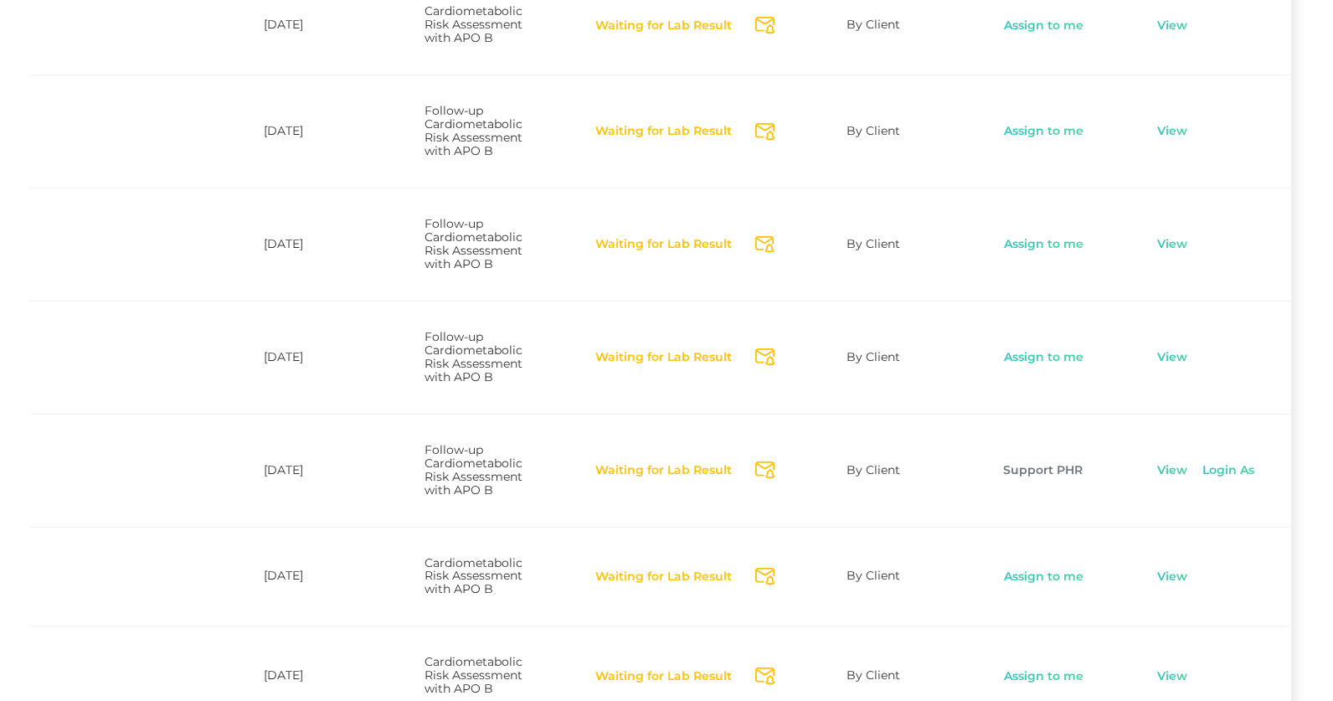
scroll to position [0, 445]
click at [1166, 479] on link "View" at bounding box center [1172, 470] width 32 height 17
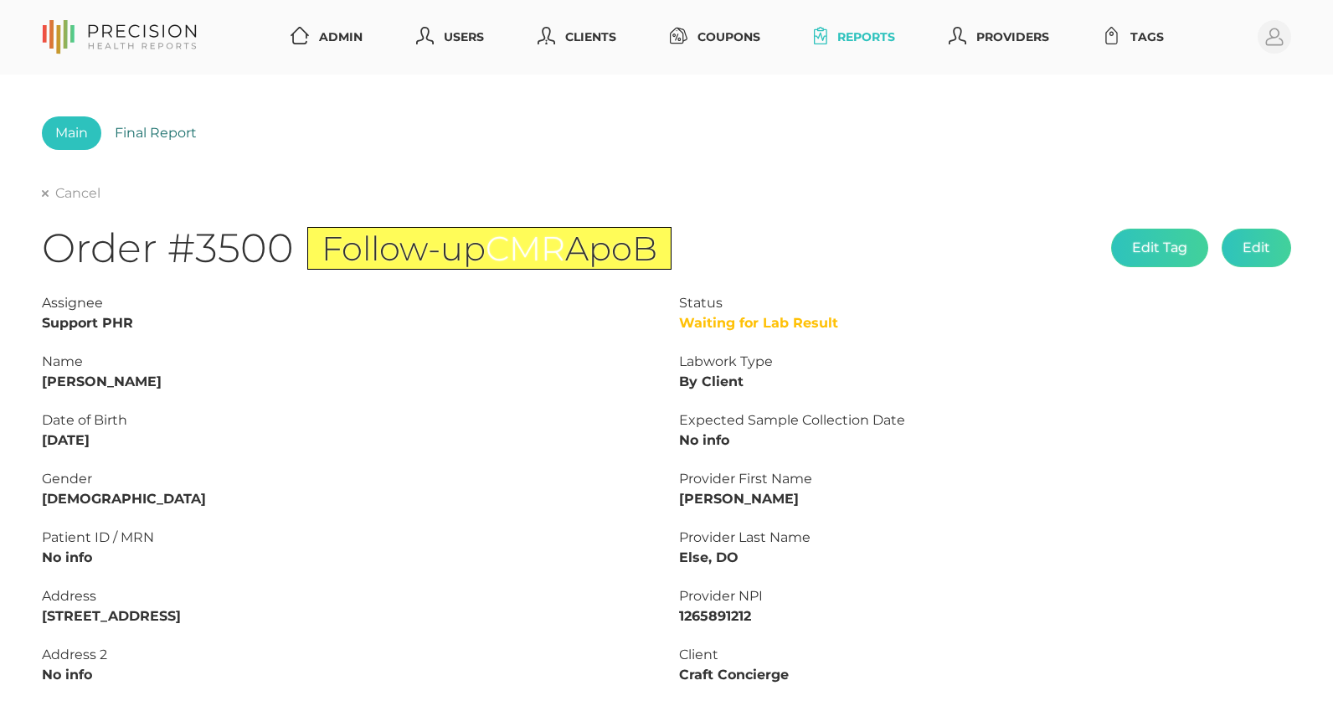
click at [151, 129] on link "Final Report" at bounding box center [155, 132] width 109 height 33
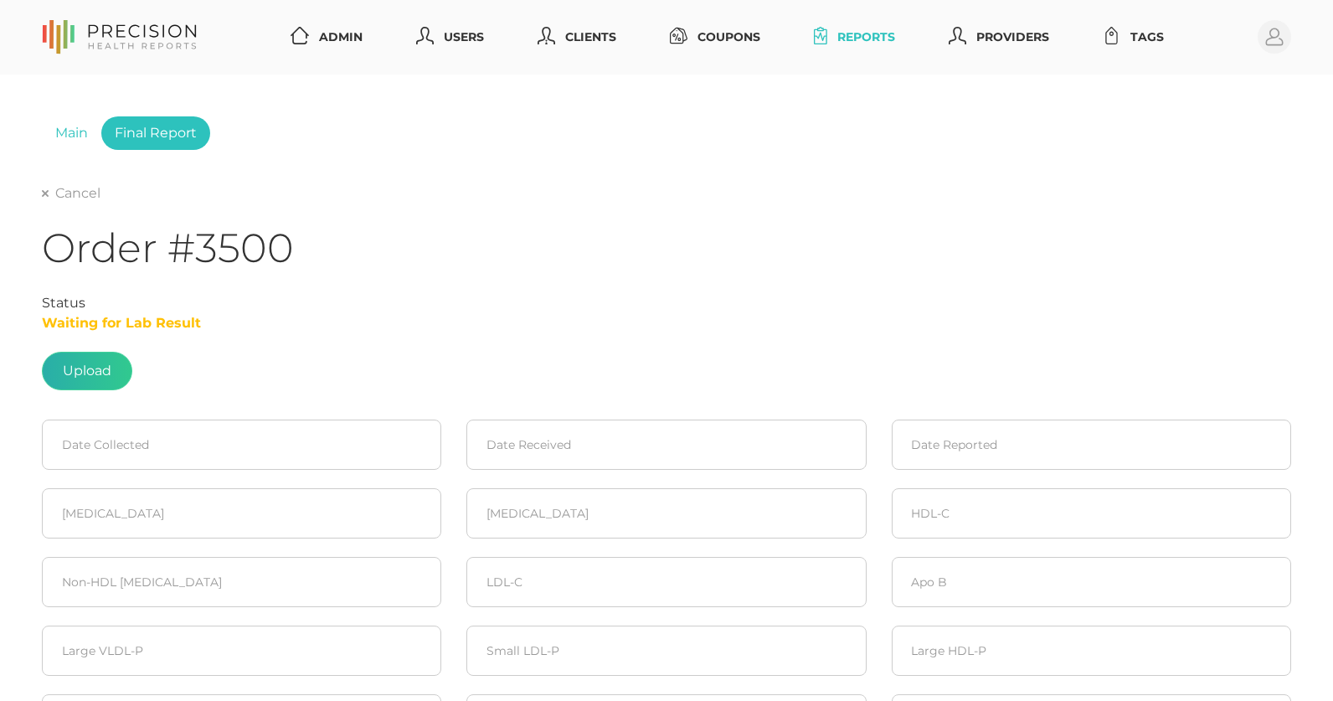
click at [89, 387] on label at bounding box center [87, 370] width 89 height 37
click at [111, 363] on input "file" at bounding box center [111, 362] width 1 height 1
type input "C:\fakepath\[PERSON_NAME]pdf"
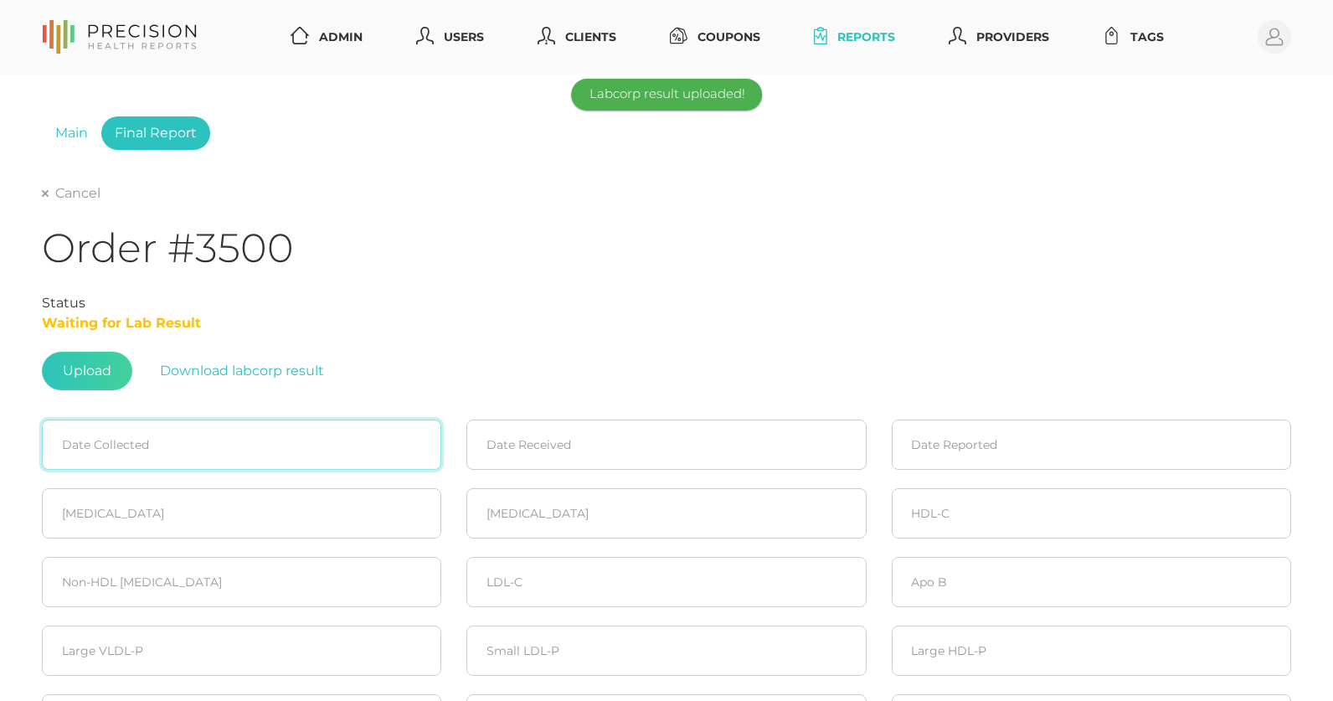
click at [211, 463] on input at bounding box center [241, 444] width 399 height 50
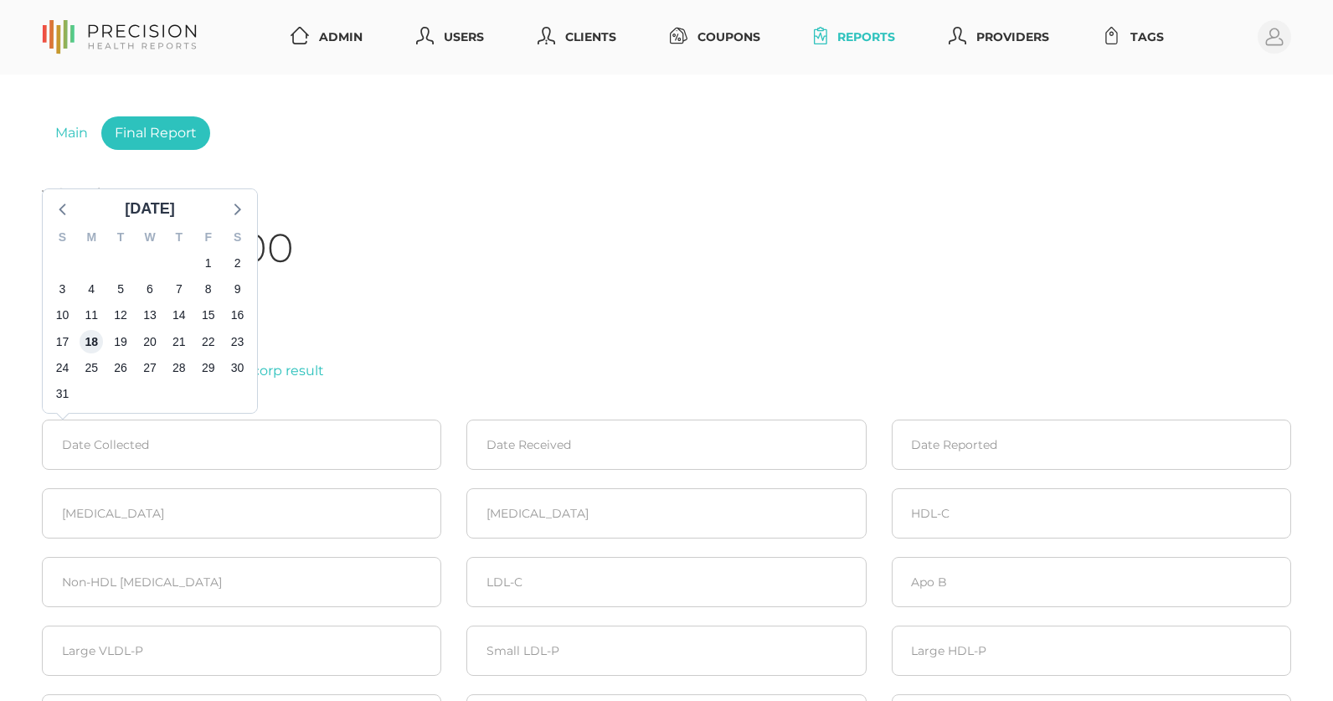
click at [94, 342] on span "18" at bounding box center [91, 341] width 23 height 23
type input "[DATE]"
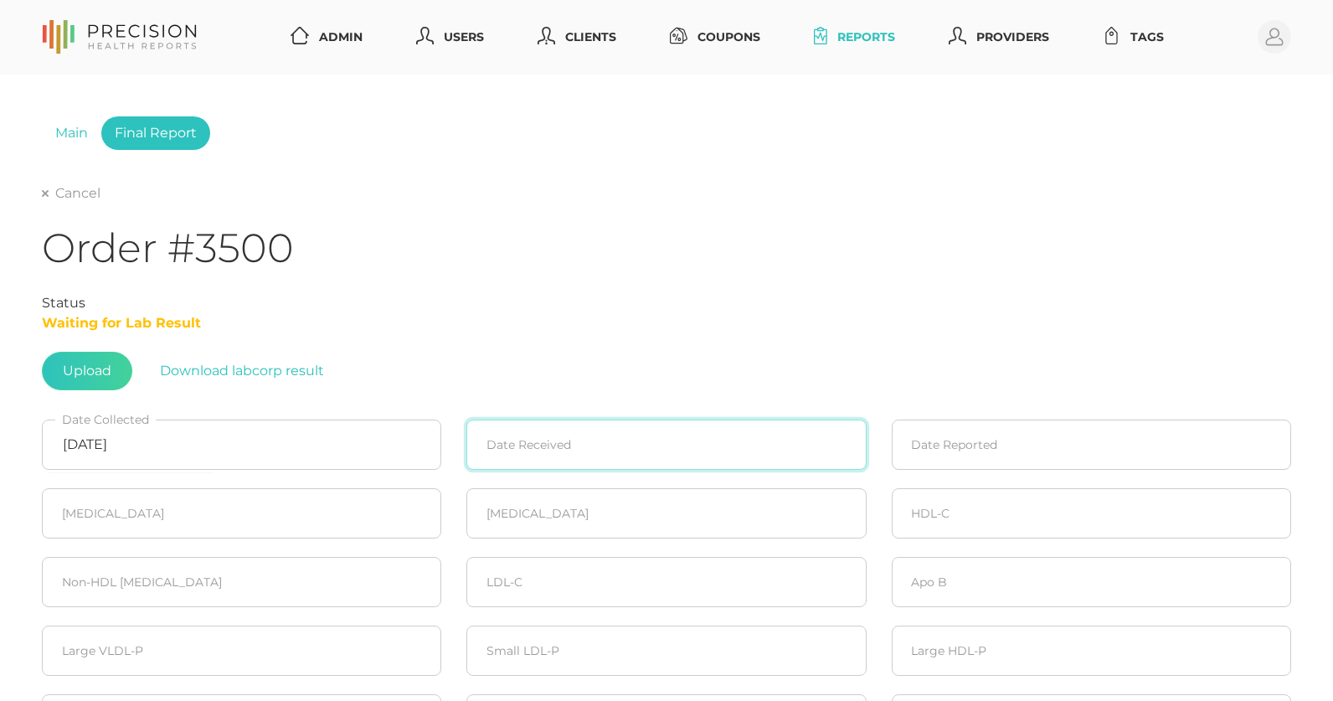
click at [553, 462] on input at bounding box center [665, 444] width 399 height 50
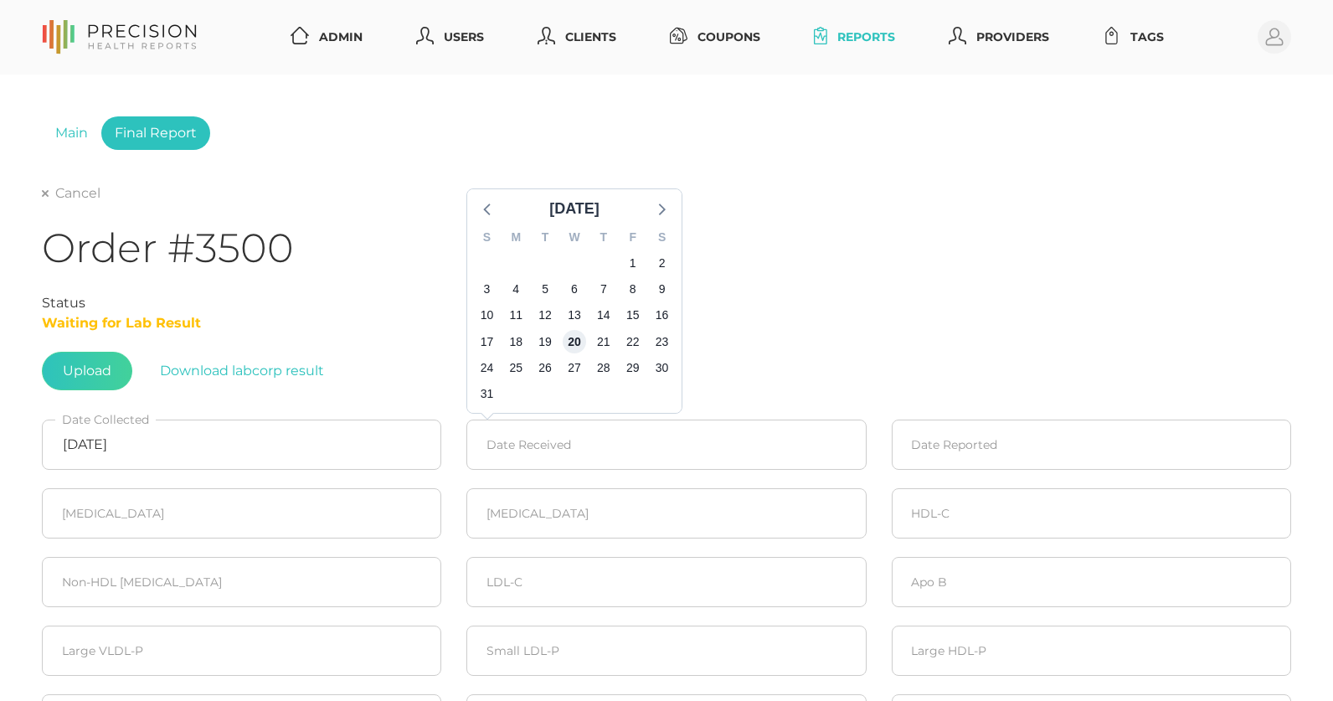
click at [573, 345] on span "20" at bounding box center [573, 341] width 23 height 23
type input "[DATE]"
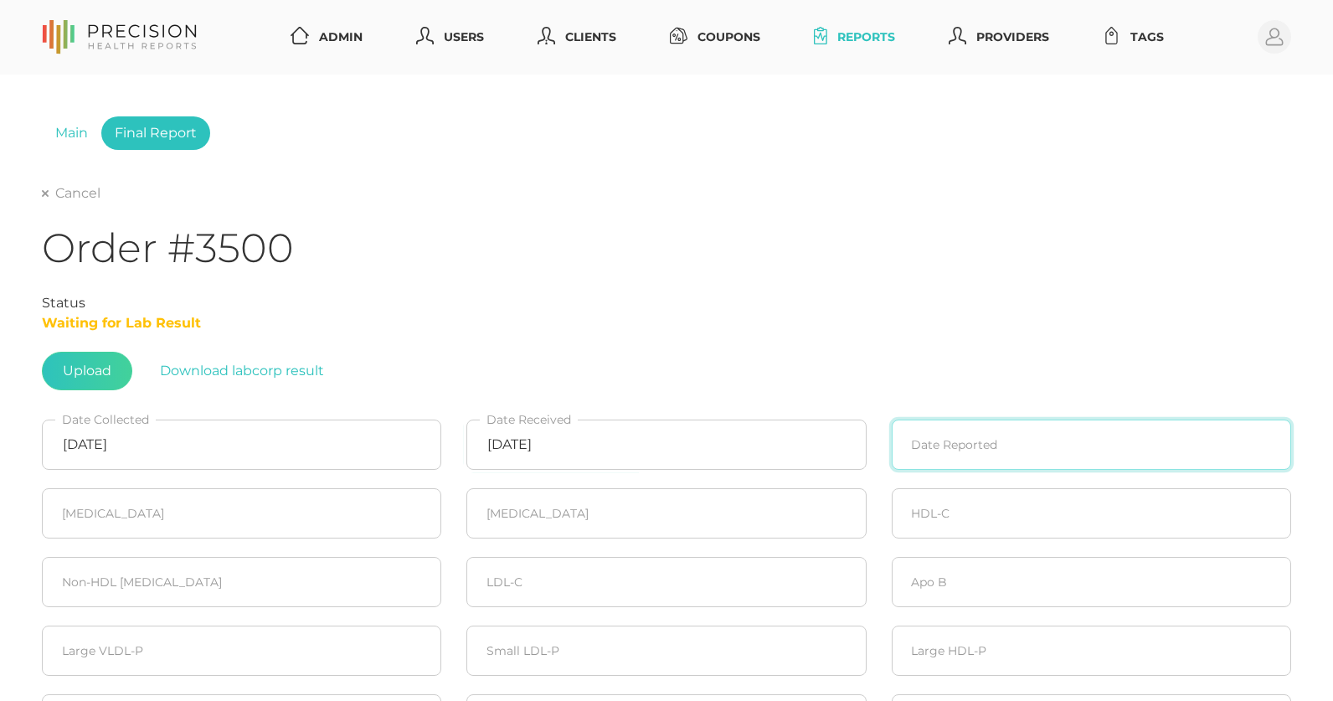
click at [958, 435] on input at bounding box center [1090, 444] width 399 height 50
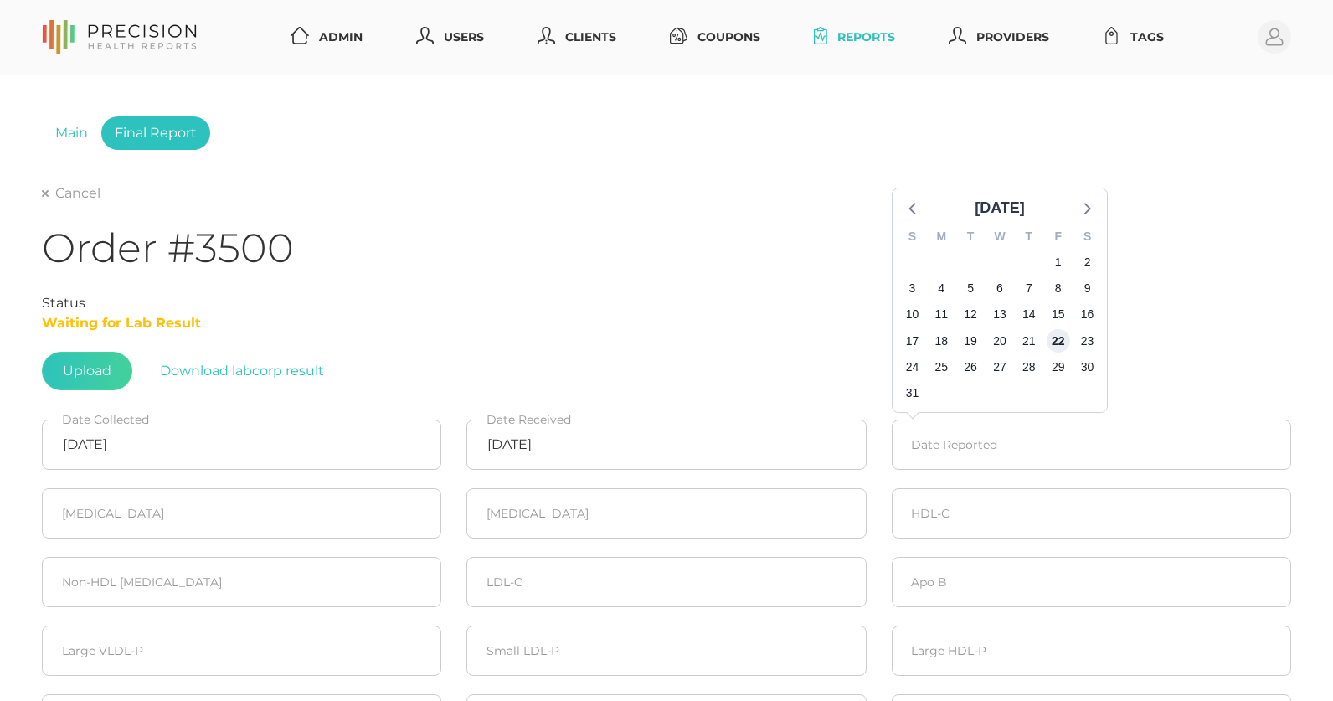
click at [1063, 338] on span "22" at bounding box center [1056, 340] width 23 height 23
type input "[DATE]"
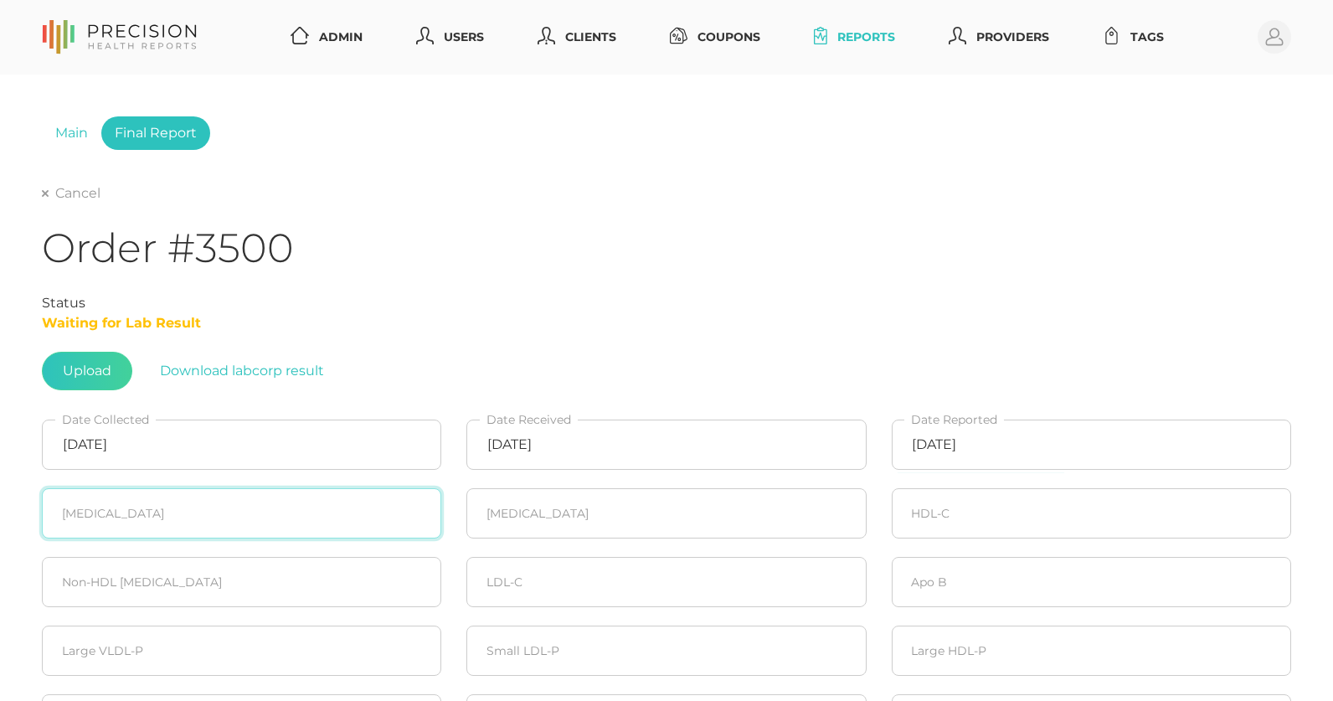
click at [313, 501] on input "number" at bounding box center [241, 513] width 399 height 50
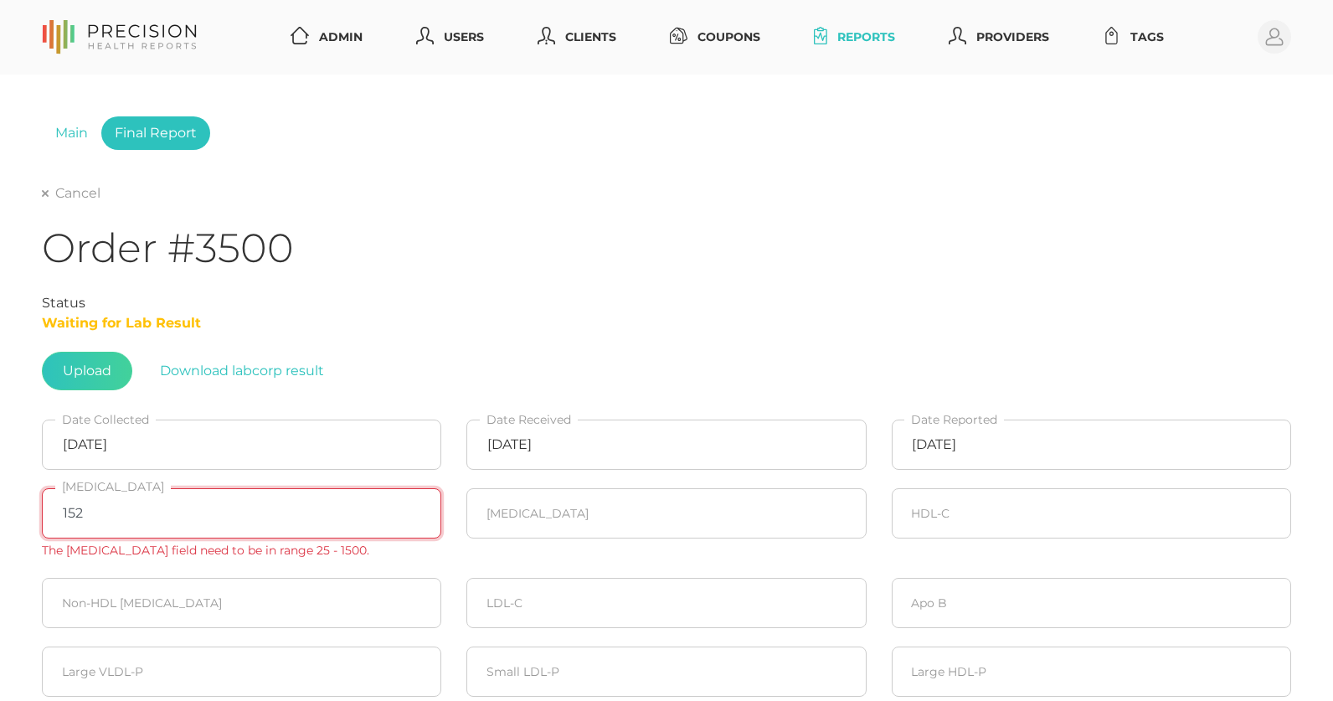
type input "152"
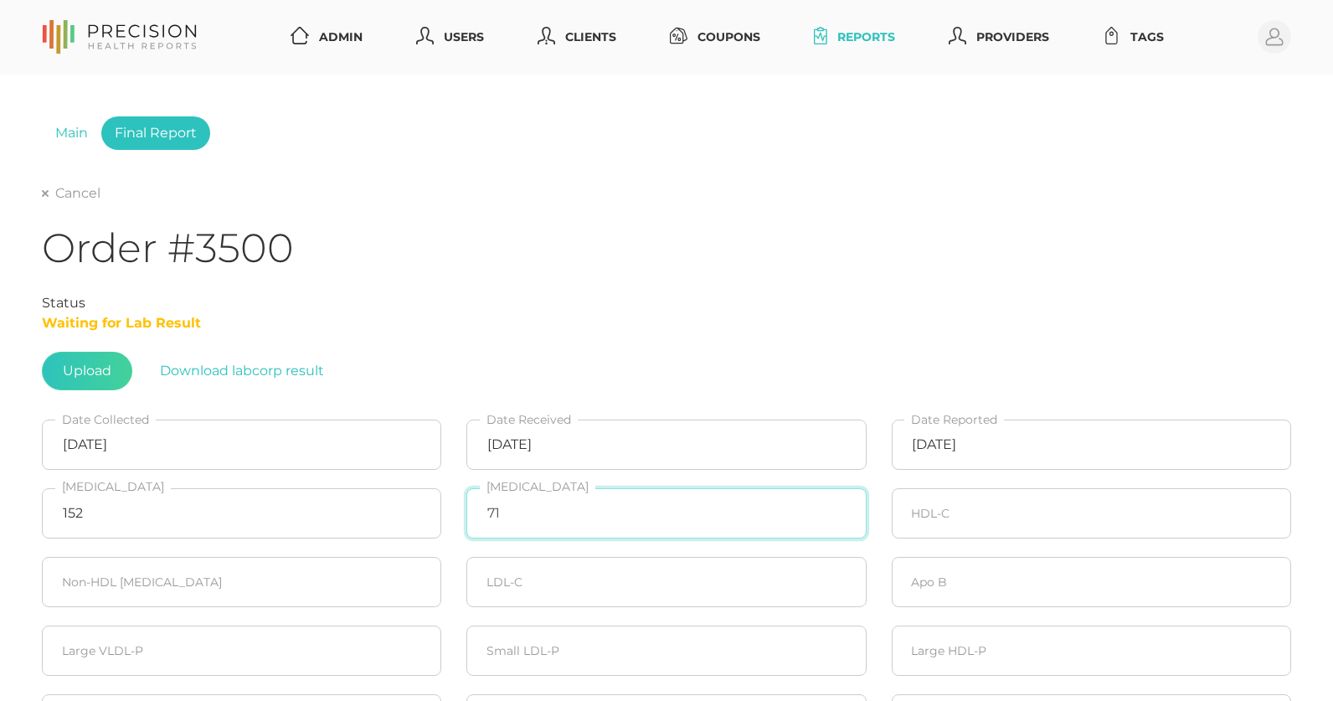
type input "71"
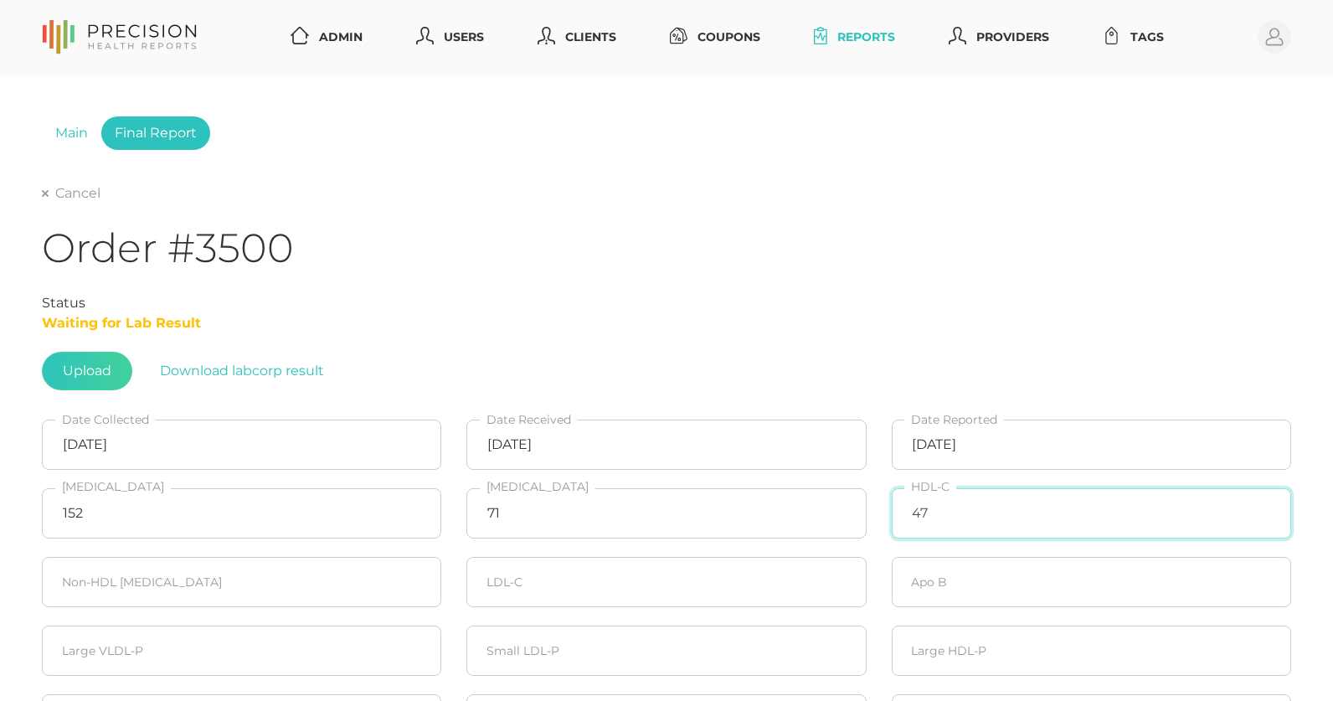
type input "47"
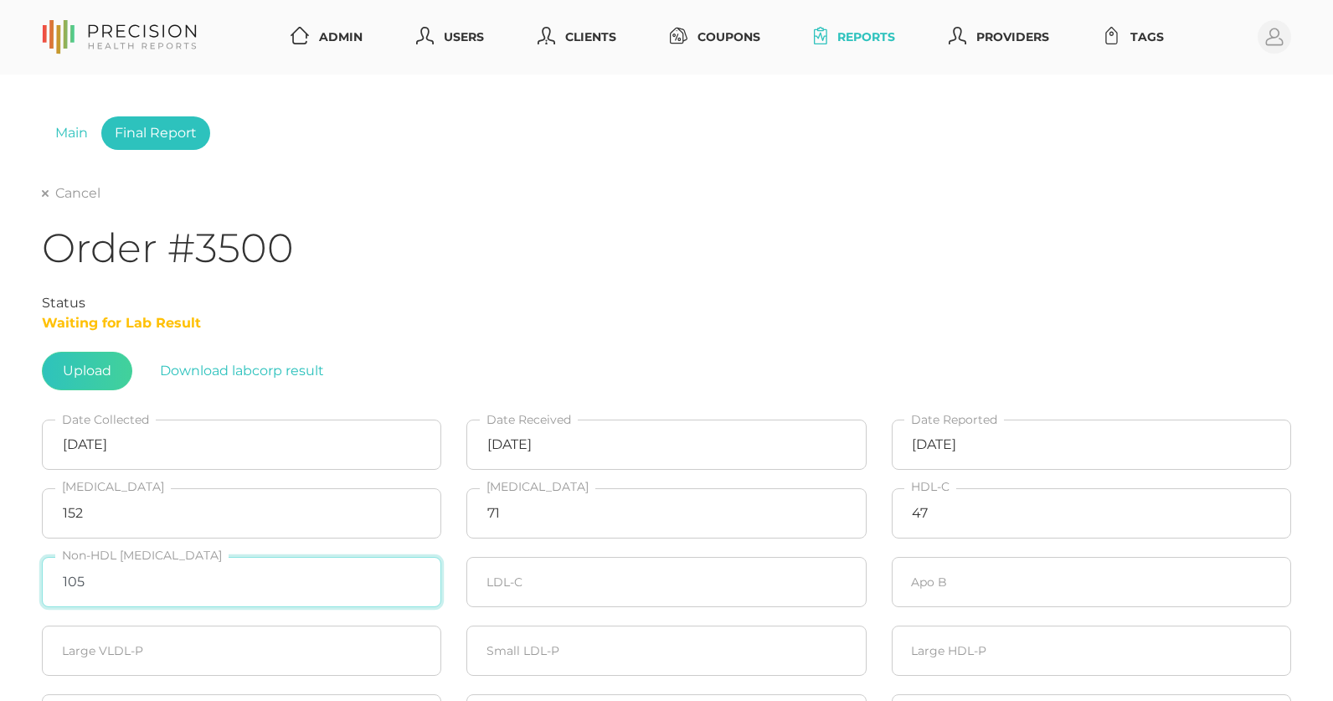
type input "105"
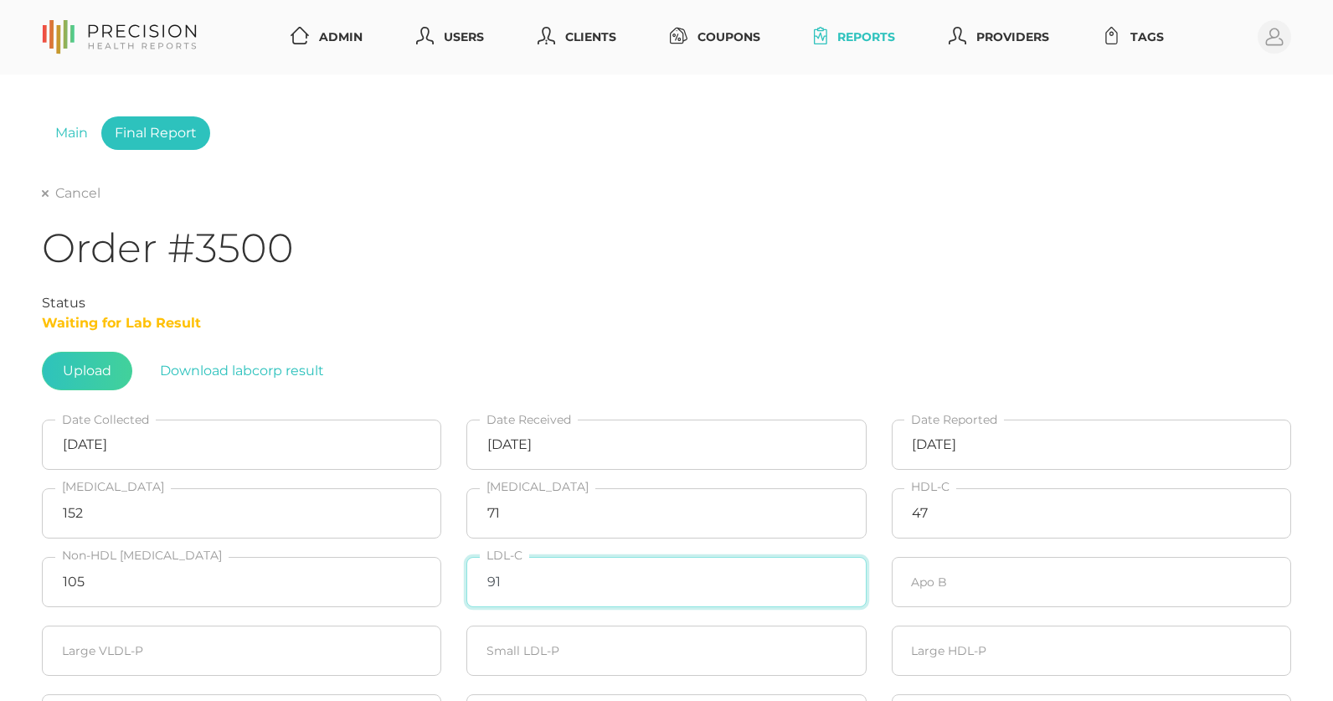
type input "91"
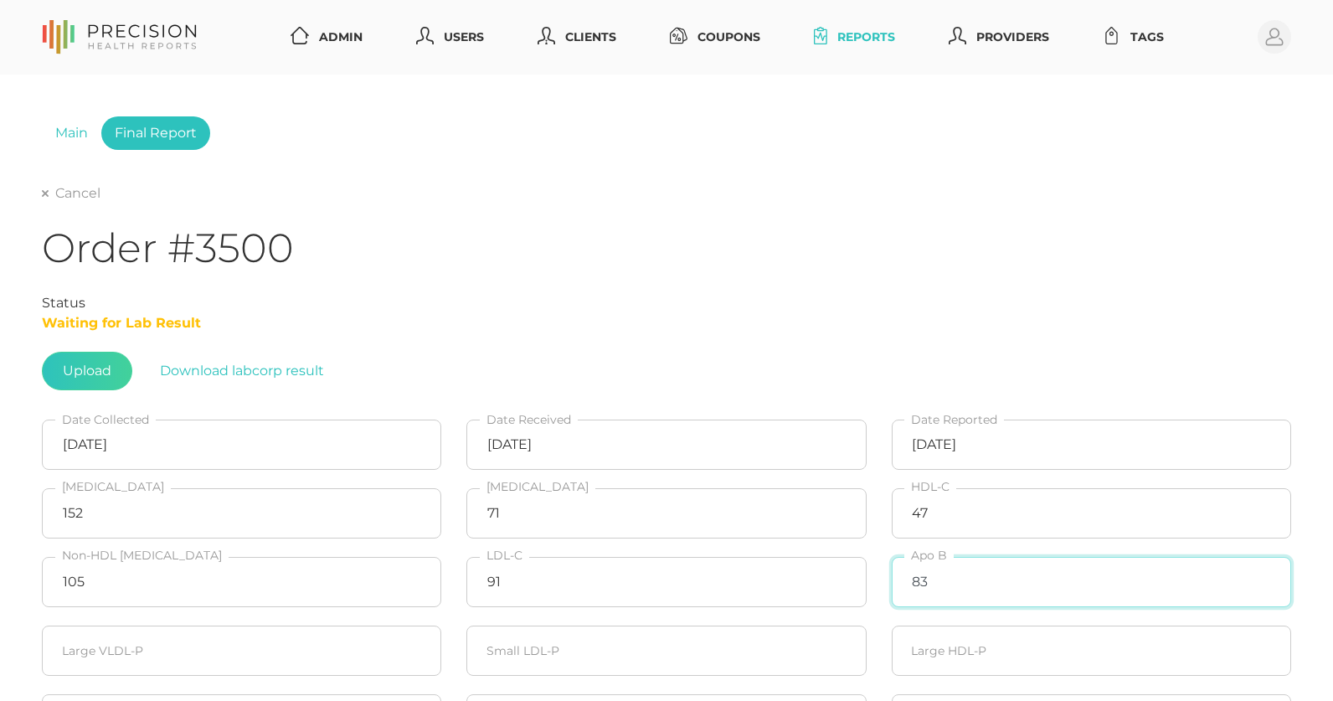
type input "83"
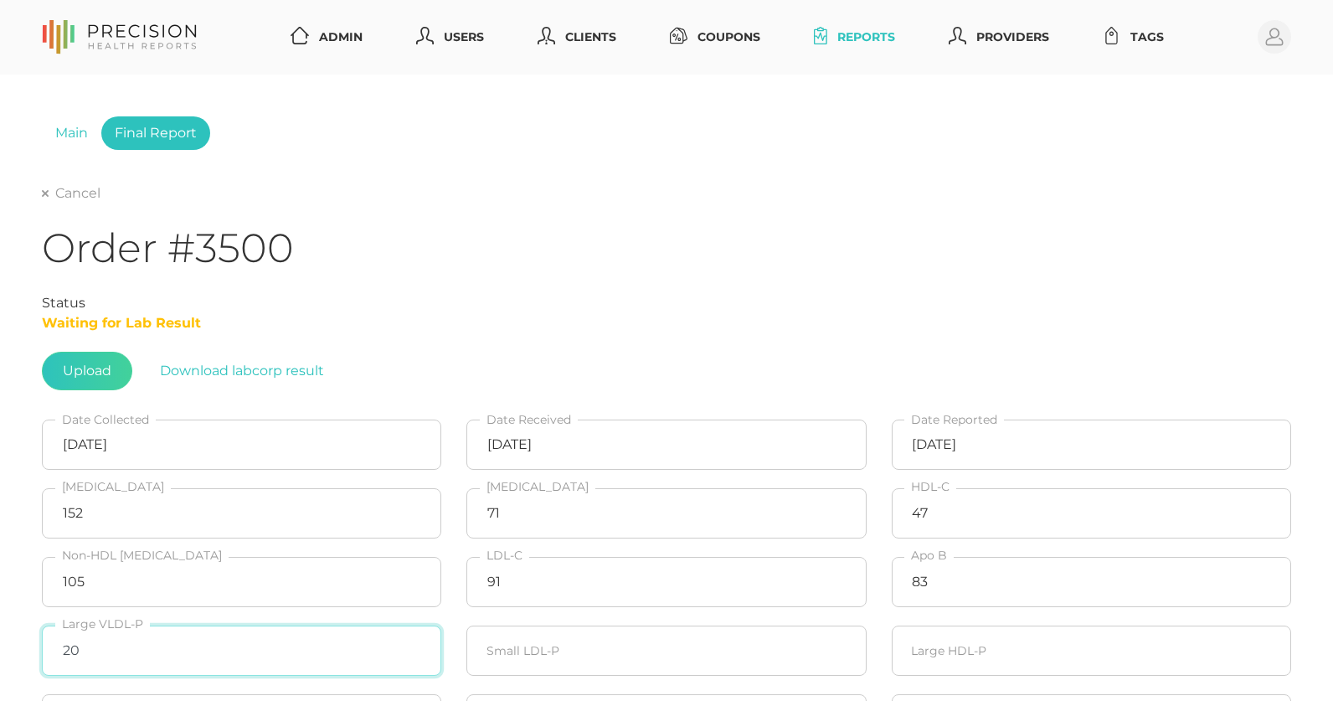
type input "20"
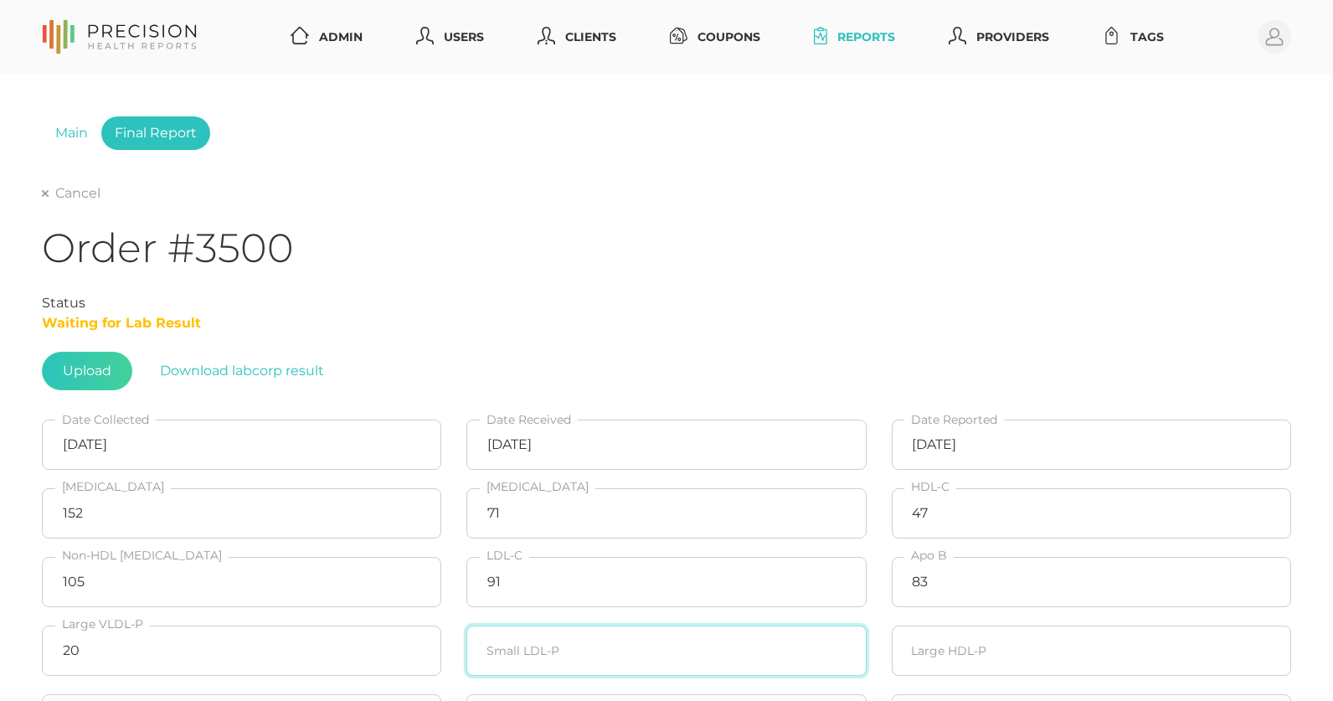
type input "2"
type input "381"
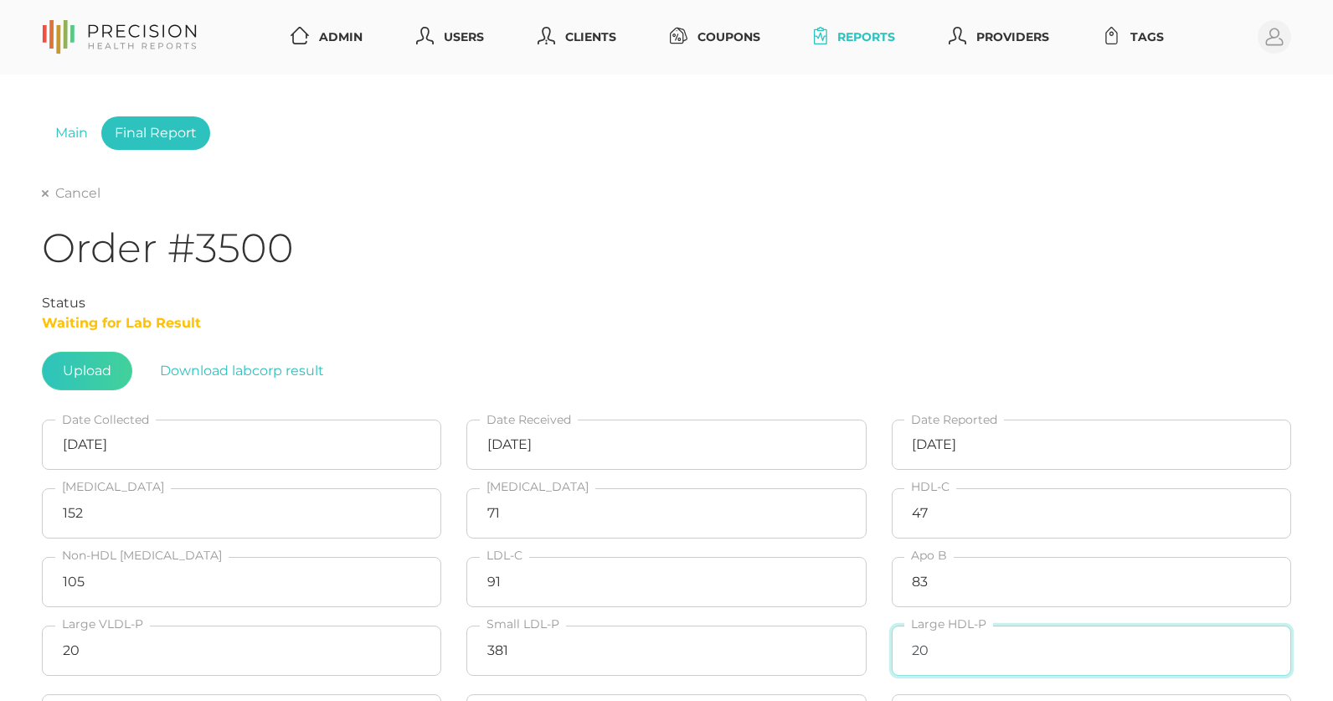
type input "20"
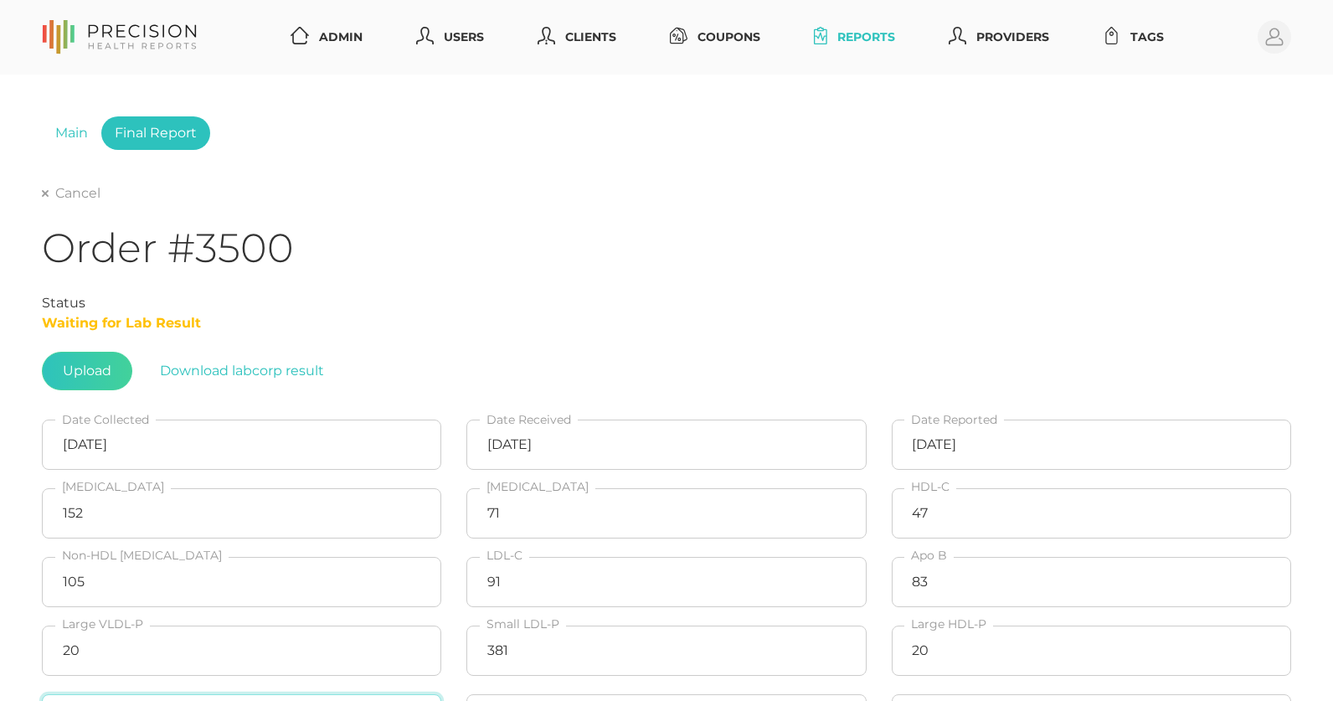
scroll to position [372, 0]
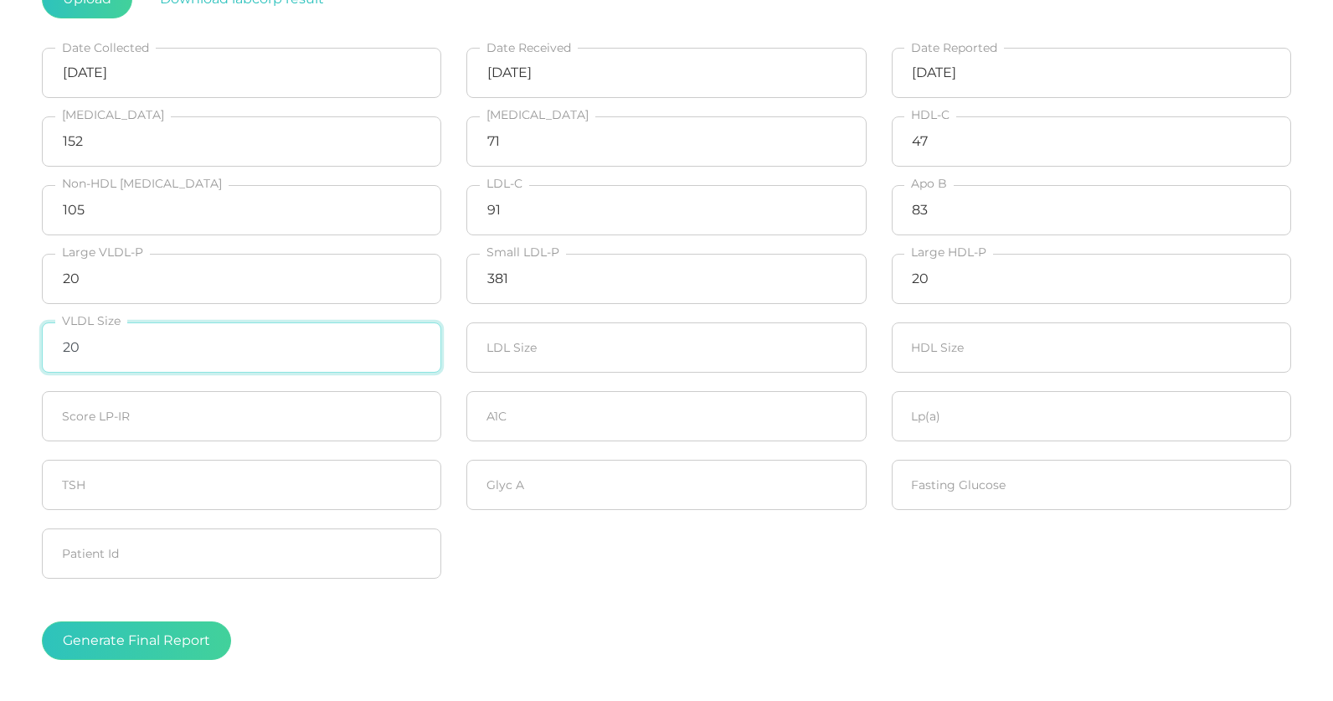
type input "20"
type input "21.2"
type input "20"
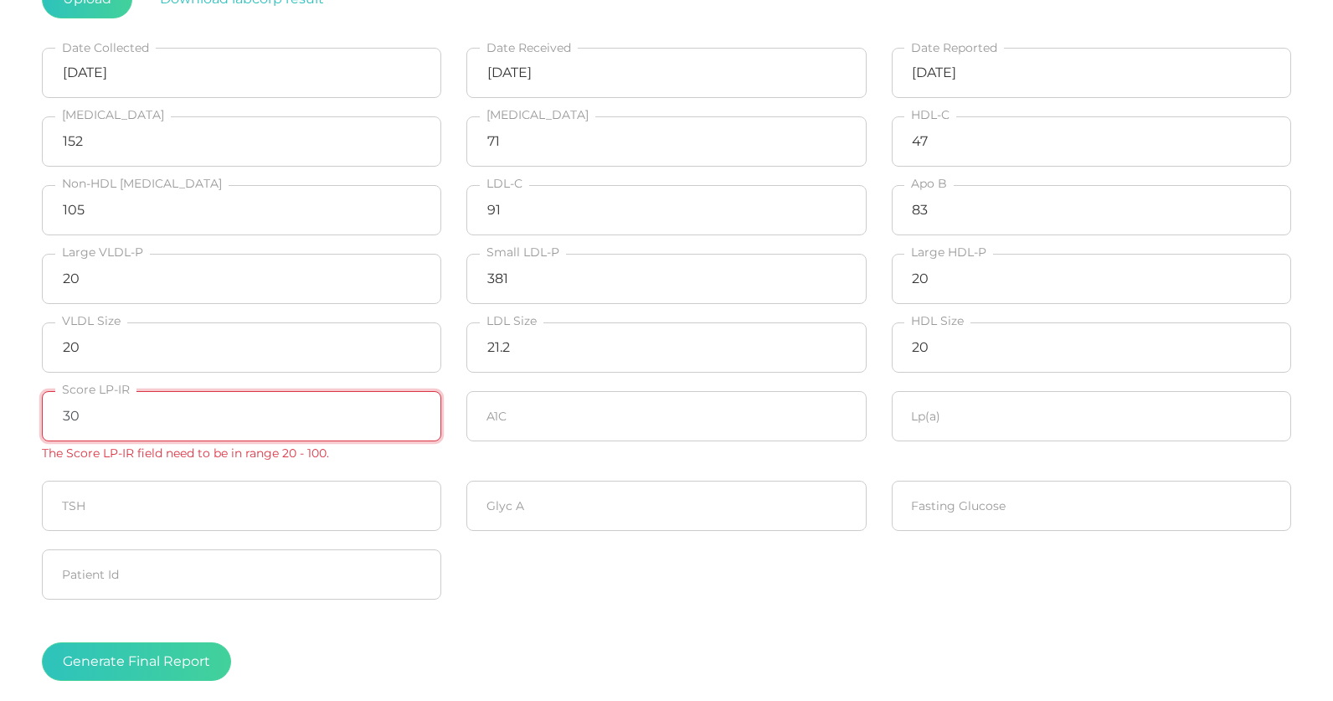
type input "30"
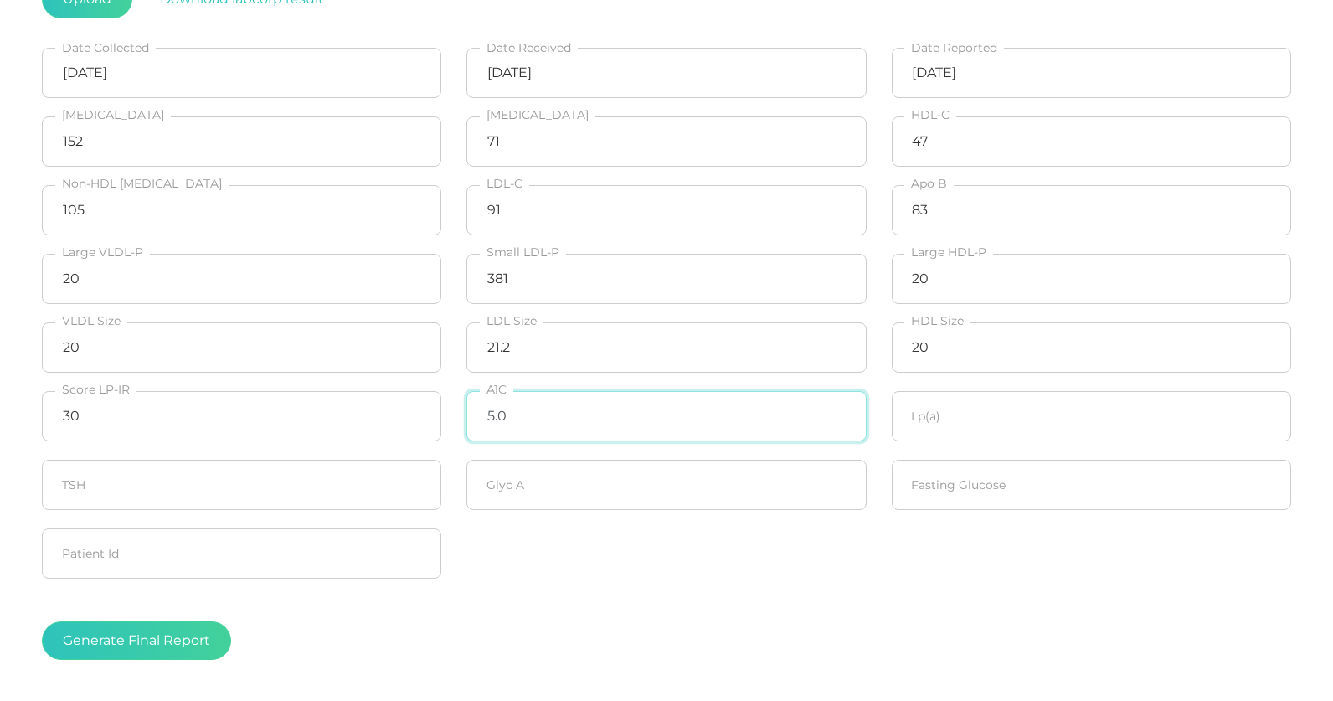
type input "5.0"
type input "109.1"
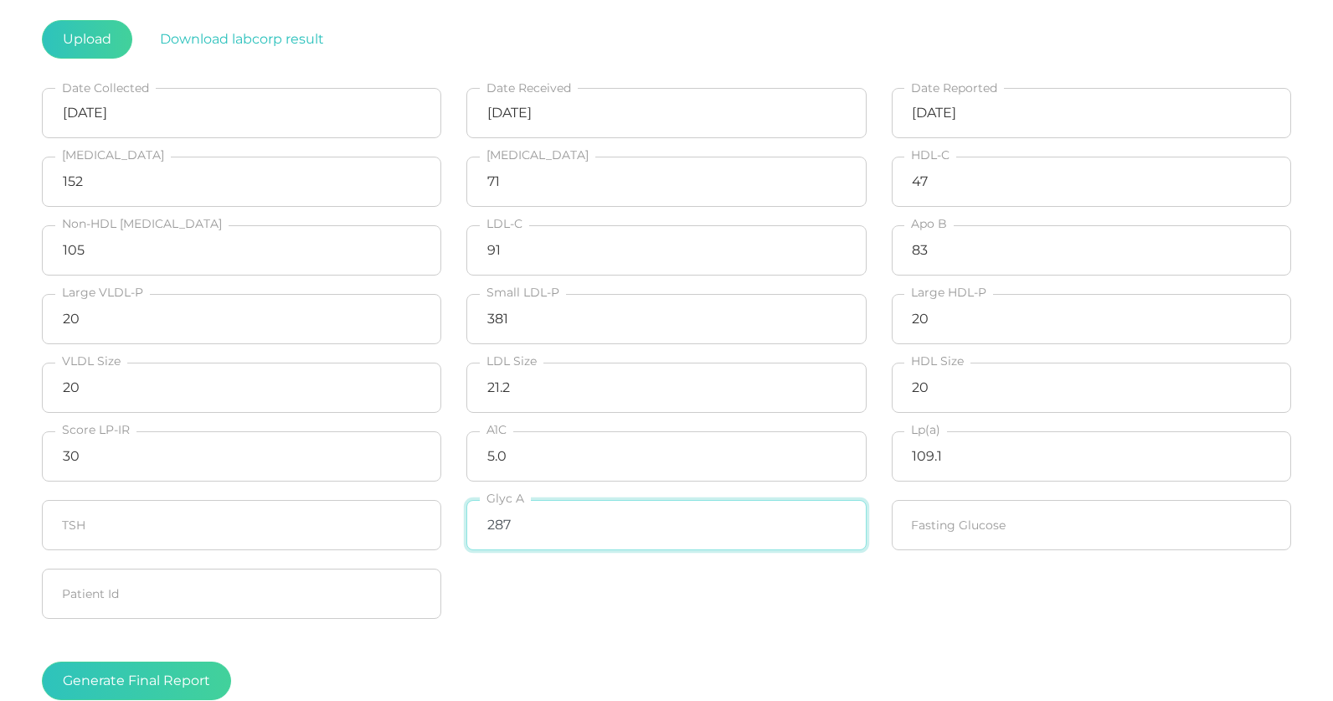
scroll to position [306, 0]
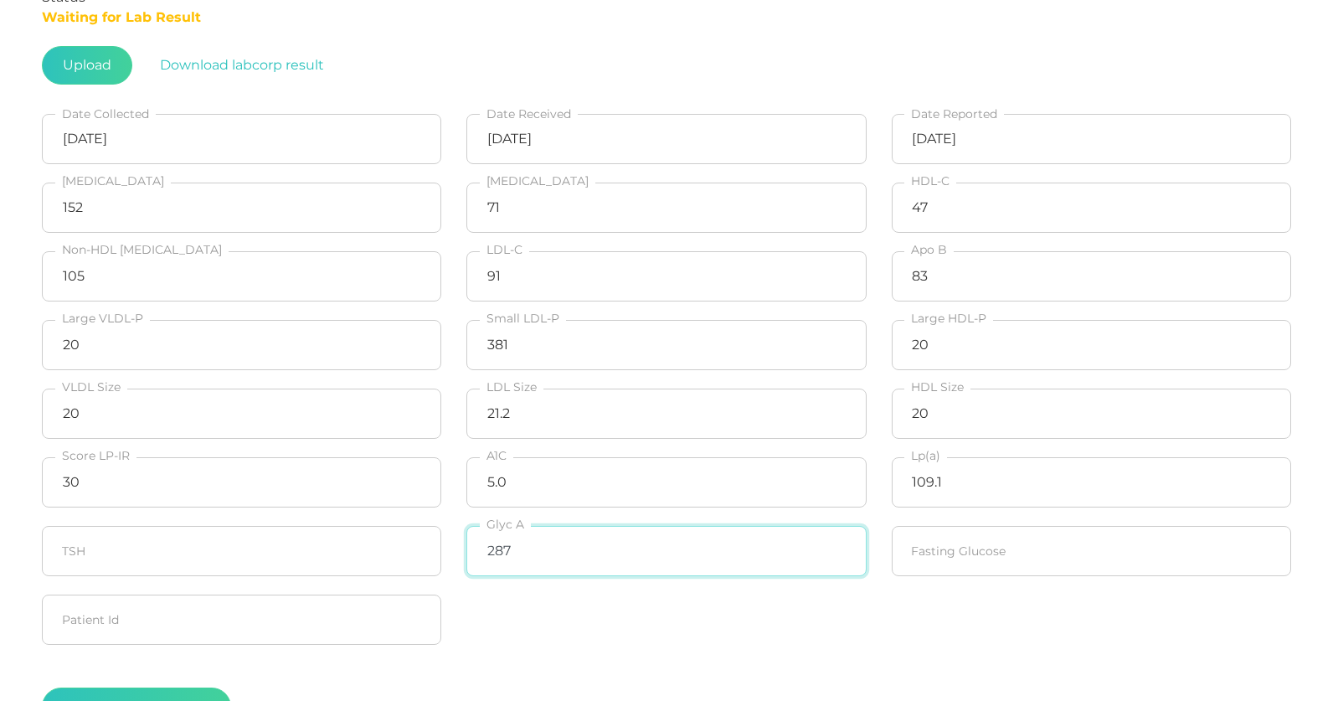
type input "287"
click at [1036, 524] on fieldset "Fasting Glucose" at bounding box center [1091, 550] width 424 height 69
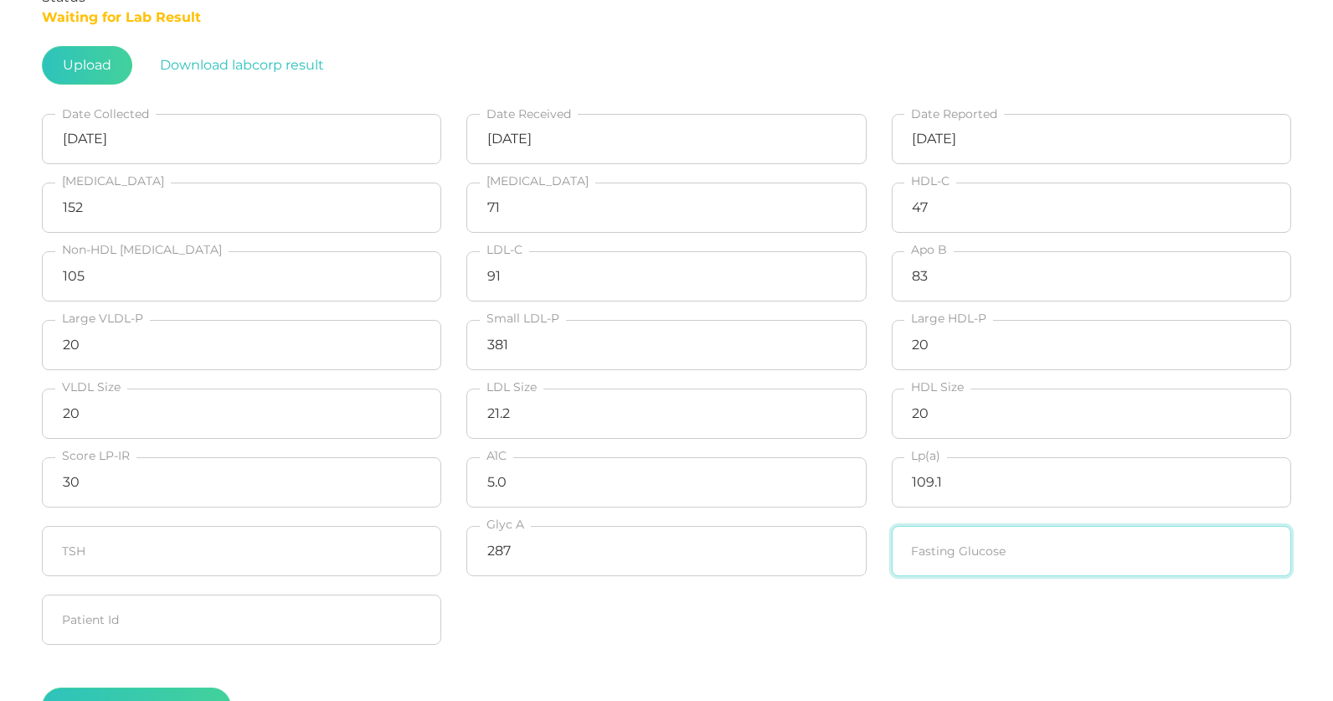
click at [1032, 557] on input "number" at bounding box center [1090, 551] width 399 height 50
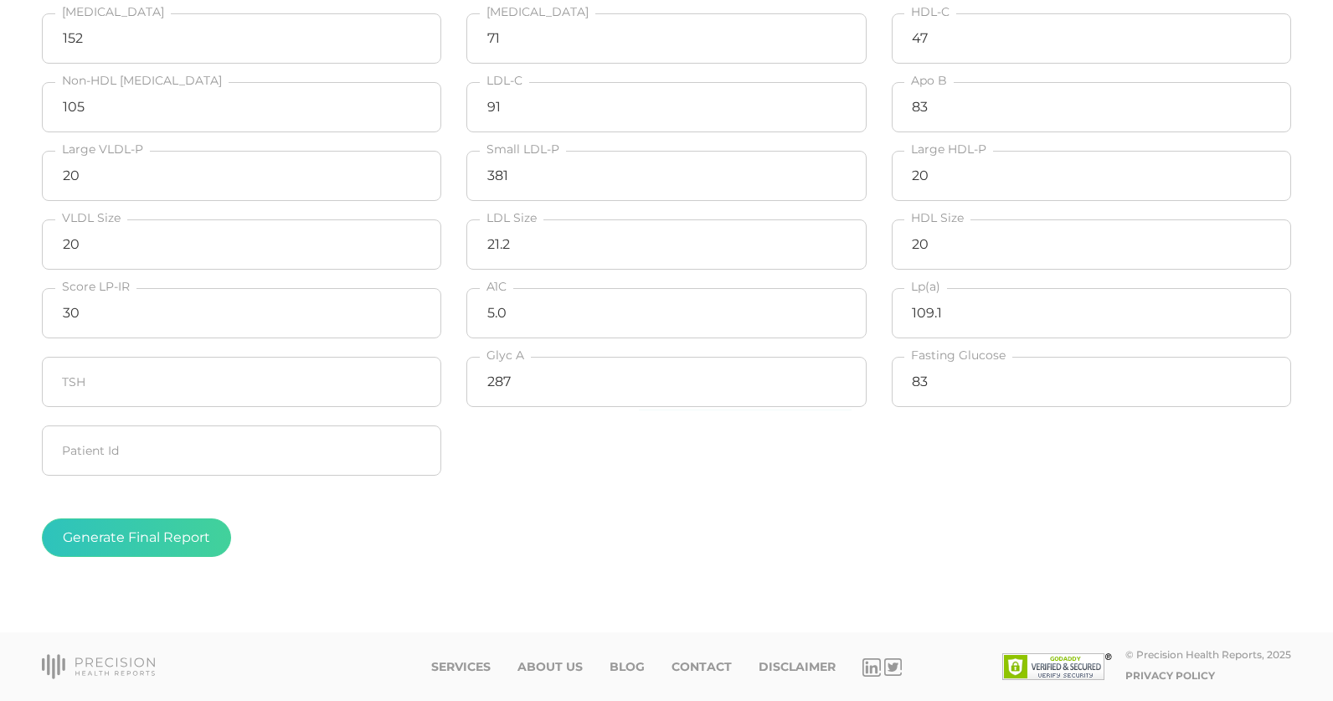
scroll to position [480, 0]
type input "83"
click at [132, 525] on button "Generate Final Report" at bounding box center [136, 537] width 189 height 39
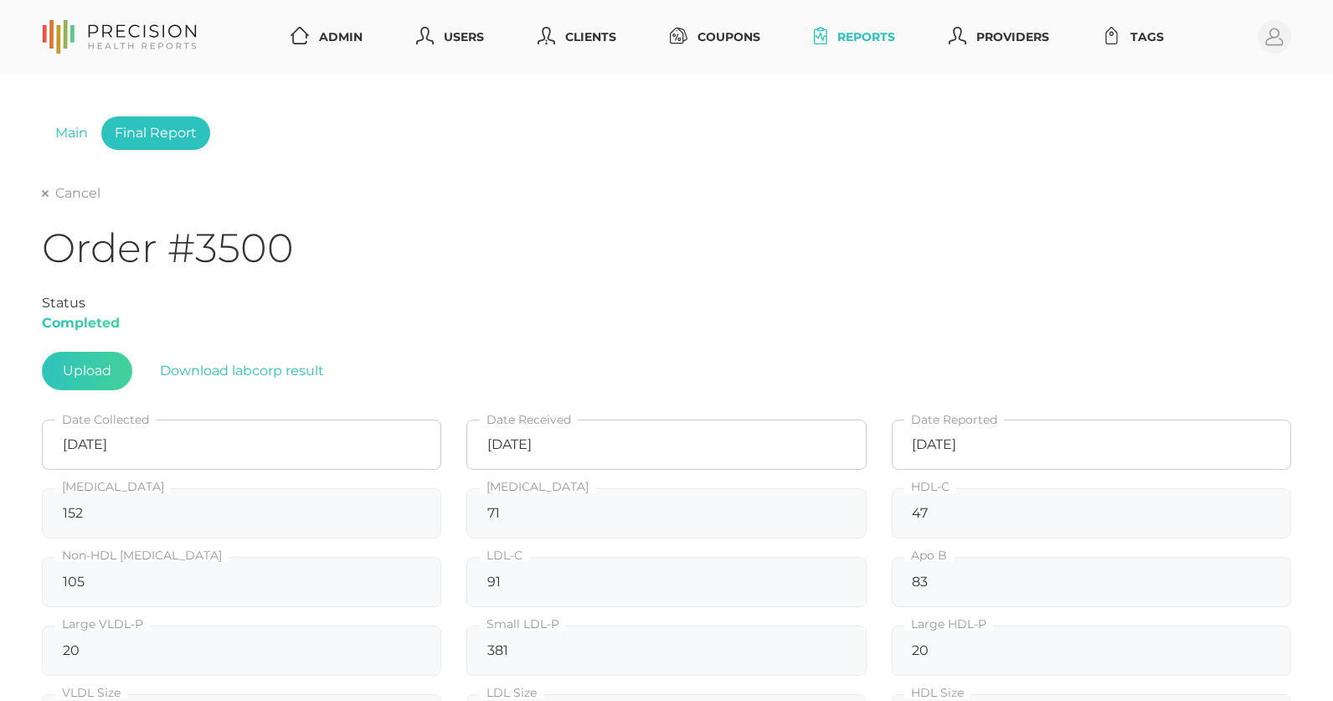
scroll to position [0, 0]
click at [75, 183] on div "Cancel" at bounding box center [666, 193] width 1249 height 20
click at [75, 187] on link "Cancel" at bounding box center [71, 193] width 59 height 17
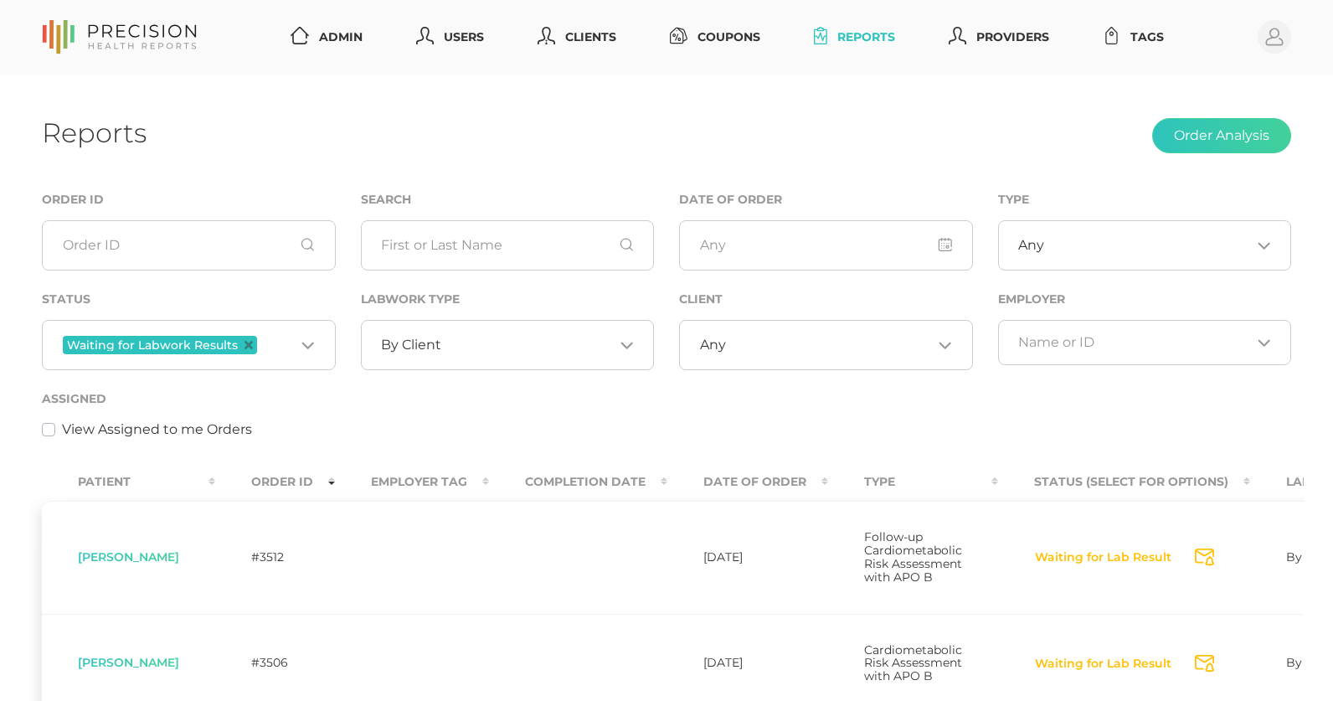
click at [393, 336] on div "By Client Loading..." at bounding box center [508, 345] width 294 height 50
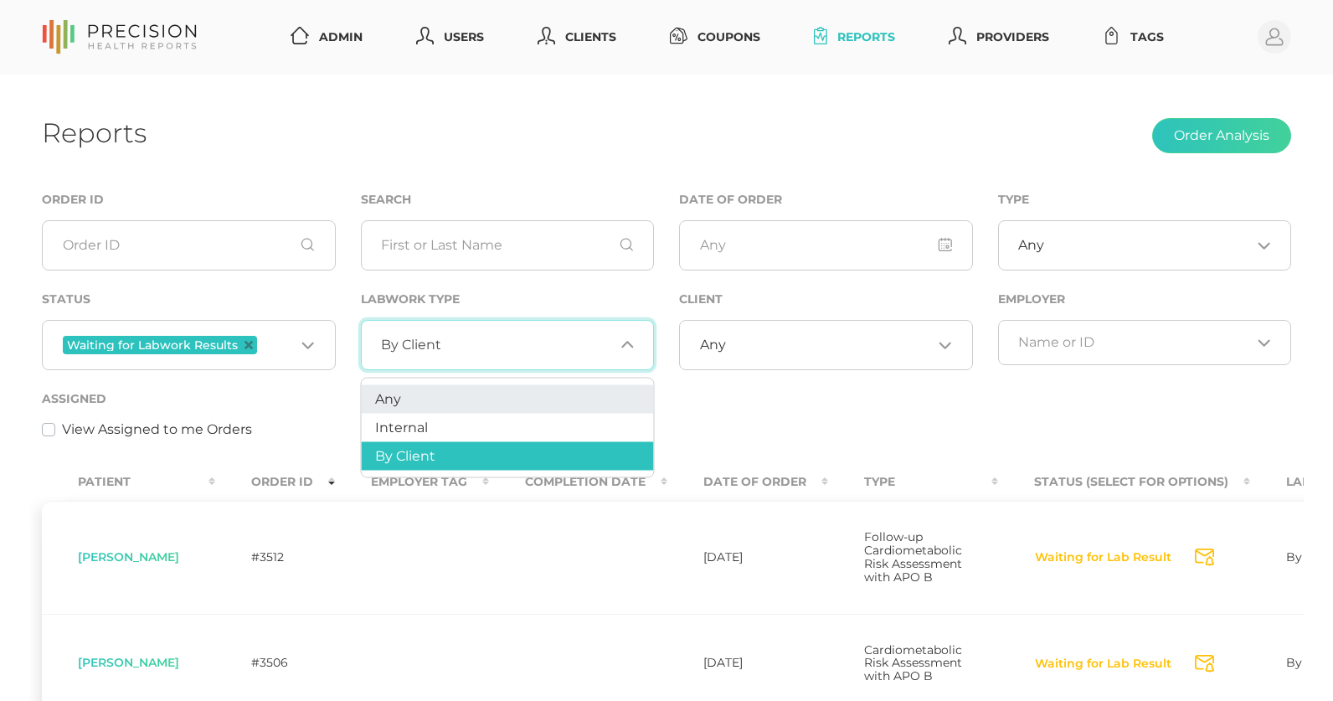
click at [392, 397] on span "Any" at bounding box center [388, 398] width 26 height 16
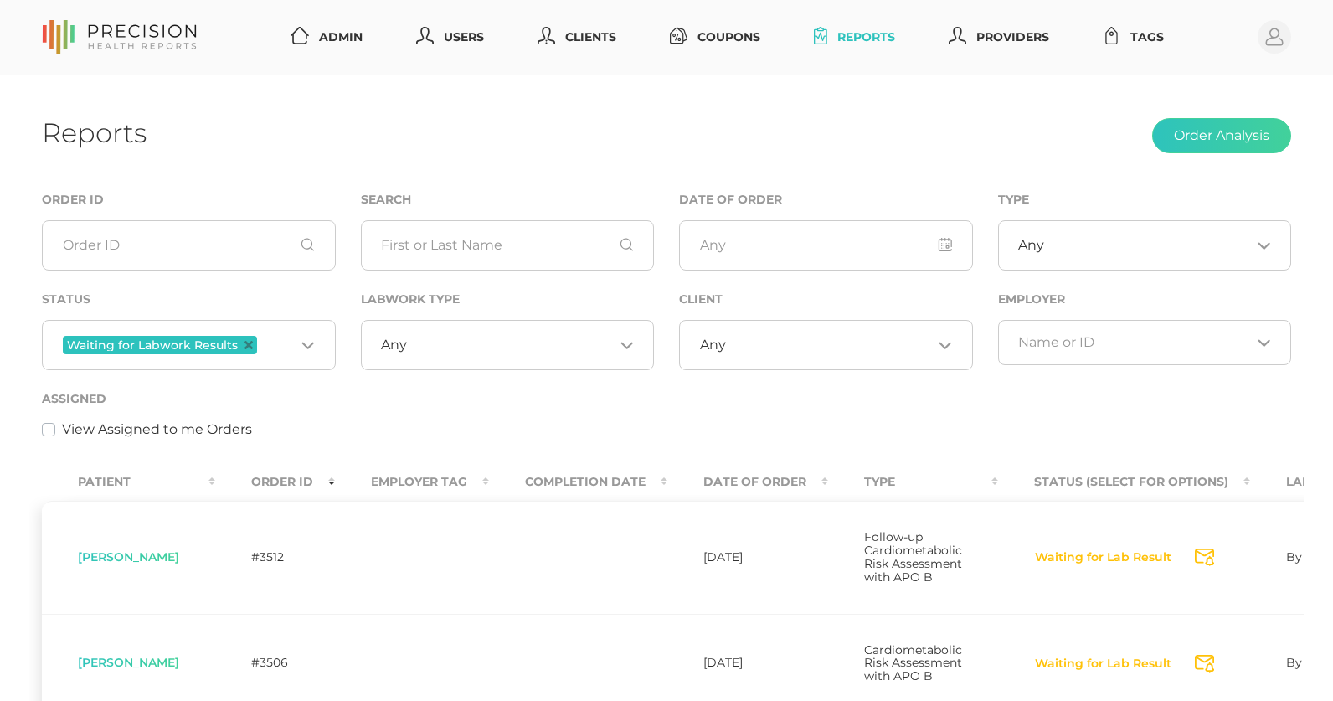
click at [728, 345] on input "Search for option" at bounding box center [829, 344] width 207 height 17
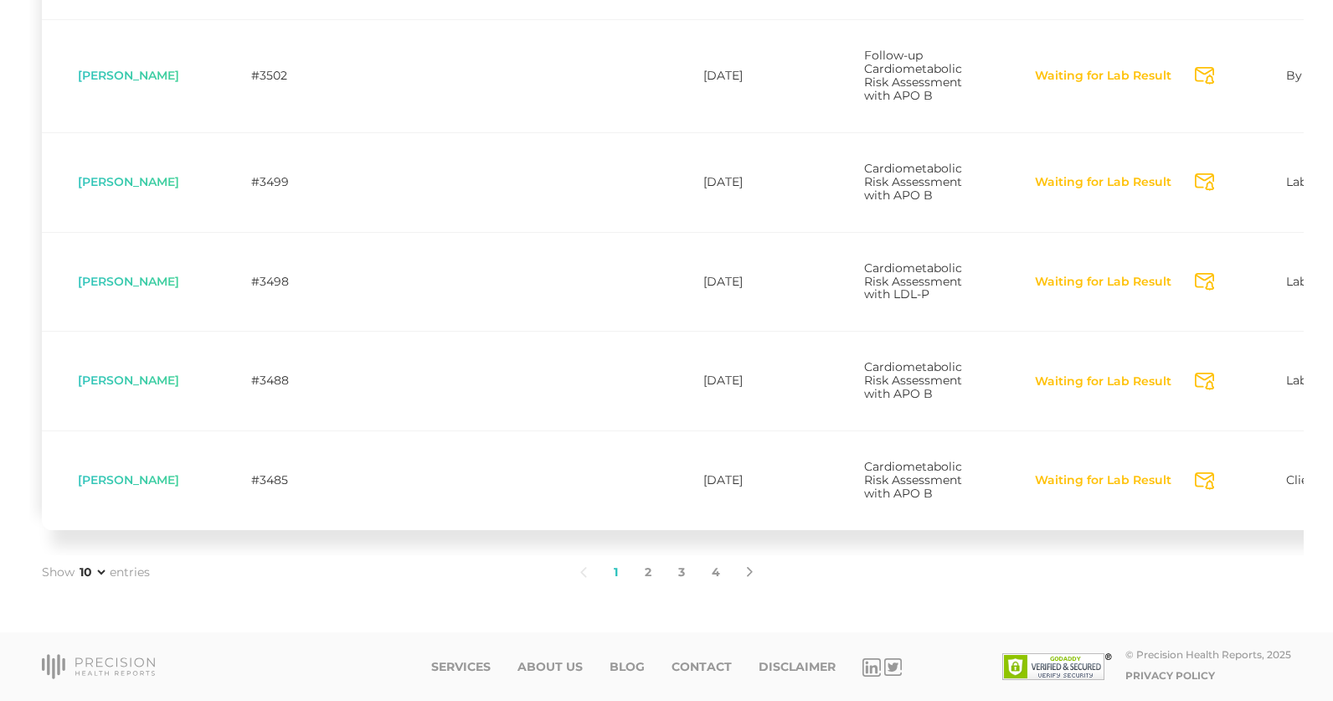
scroll to position [1090, 0]
click at [638, 588] on link "2" at bounding box center [647, 572] width 33 height 35
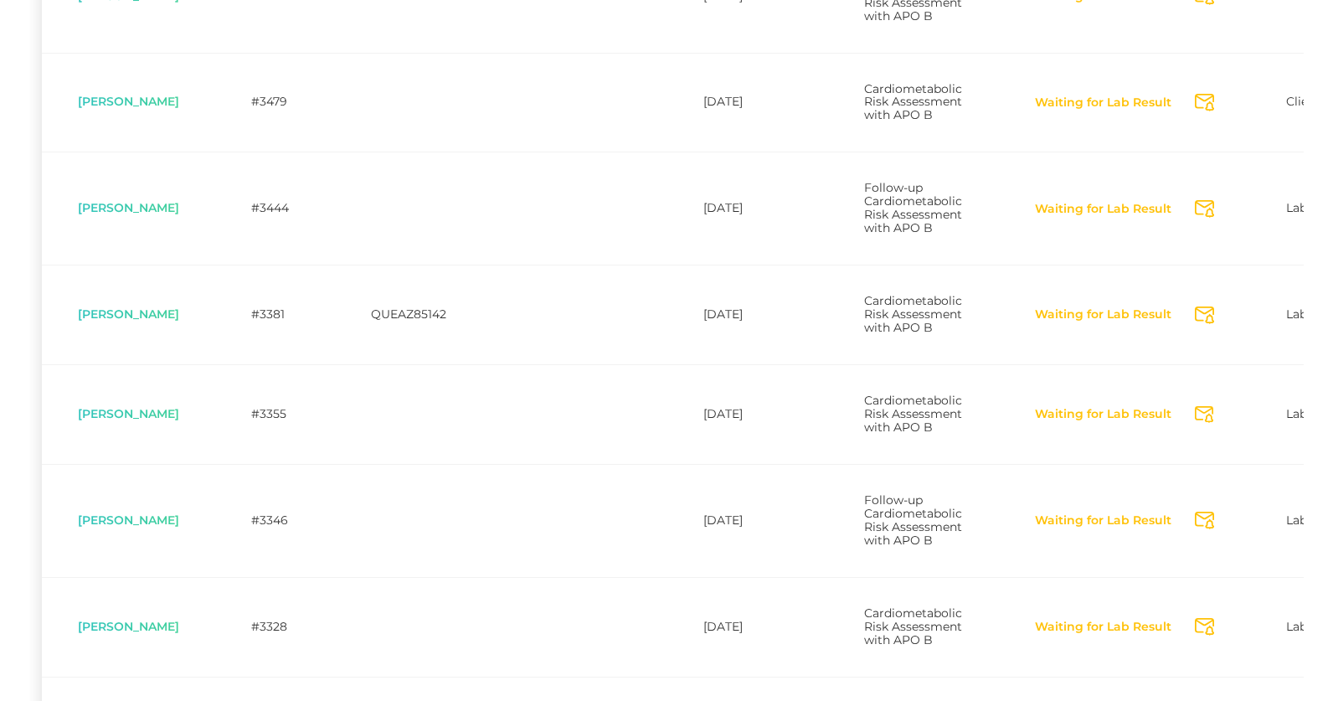
scroll to position [275, 0]
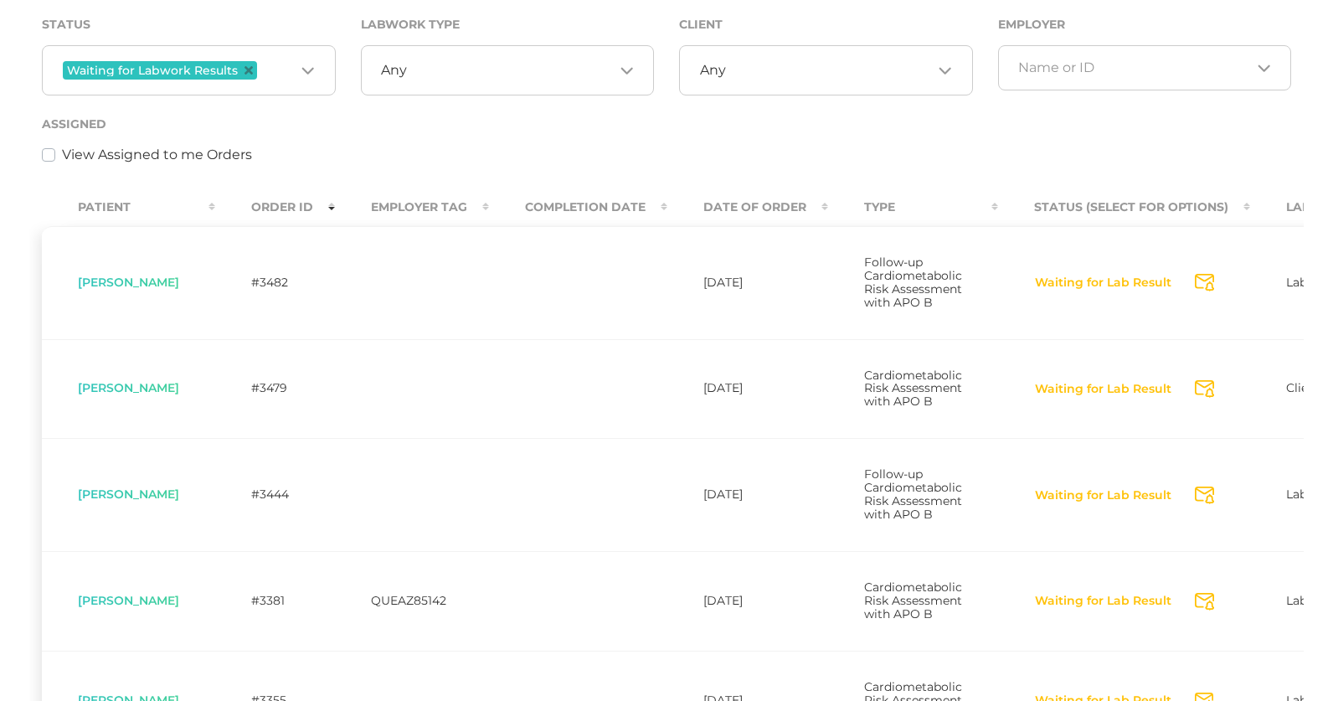
click at [429, 199] on th "Employer Tag" at bounding box center [412, 207] width 154 height 38
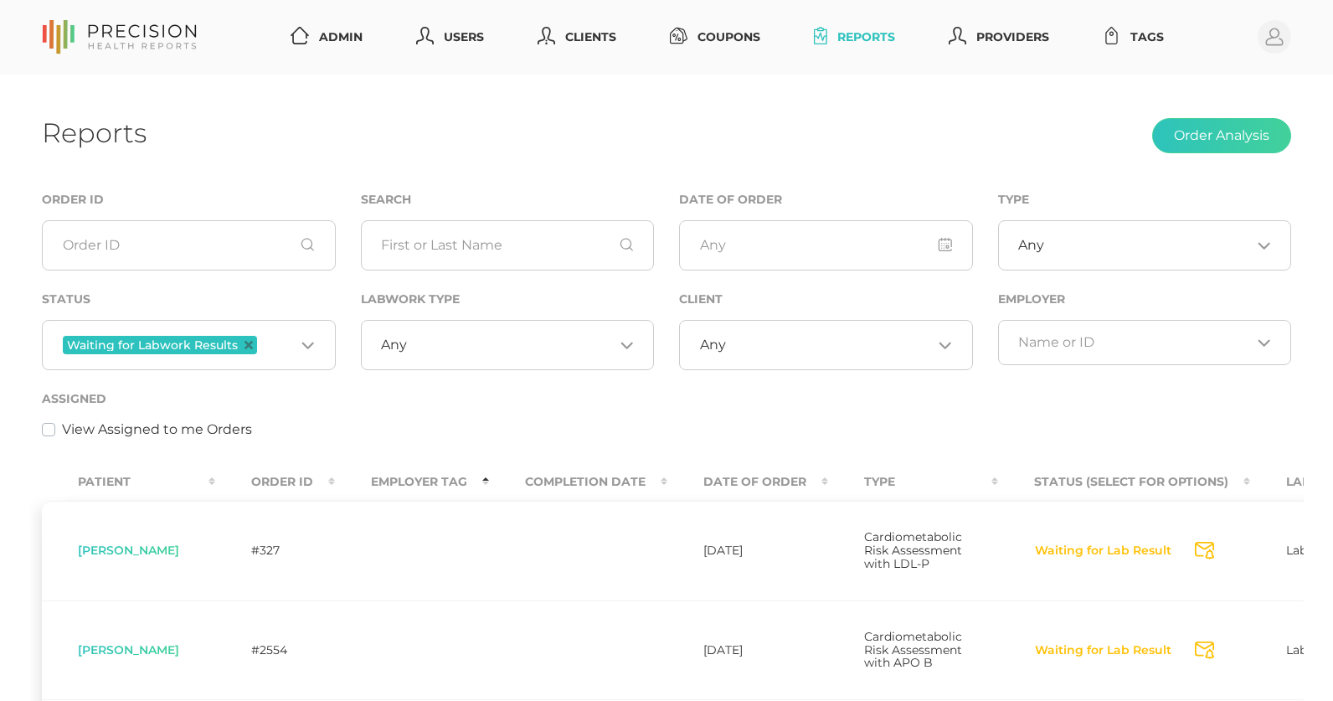
scroll to position [0, 0]
click at [453, 480] on th "Employer Tag" at bounding box center [412, 482] width 154 height 38
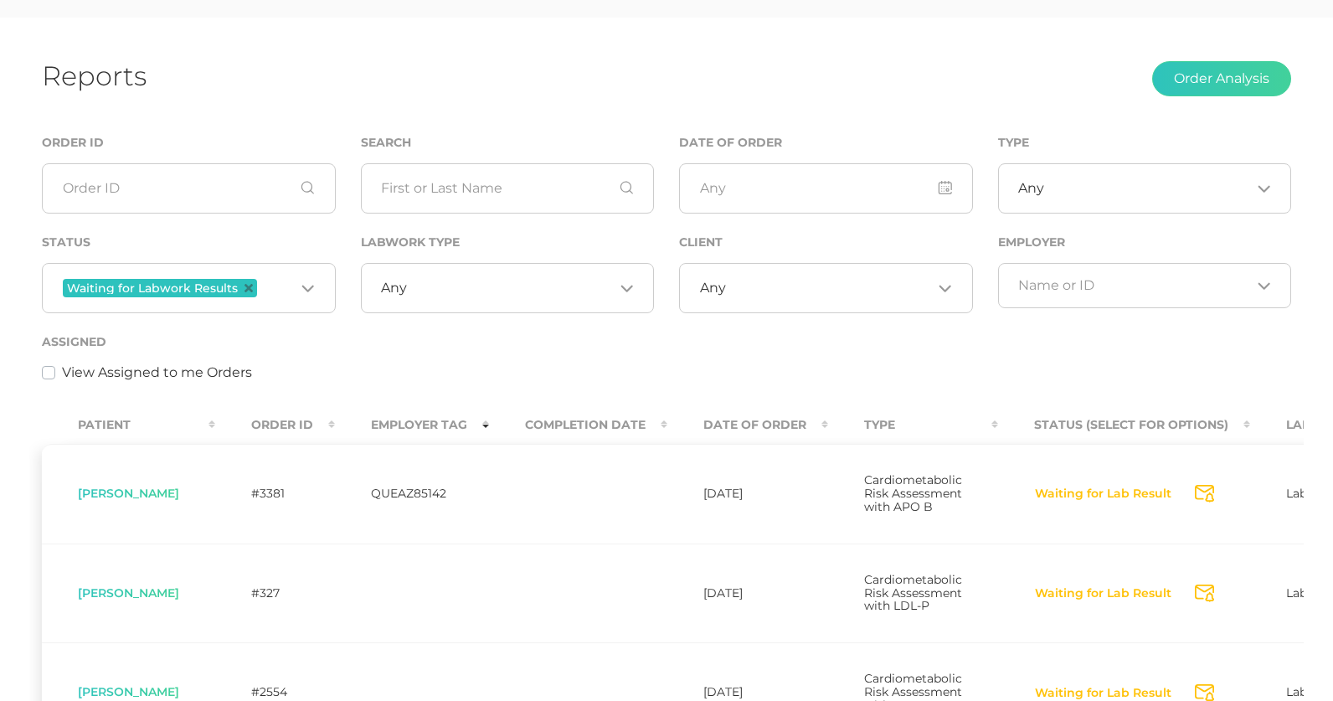
scroll to position [74, 0]
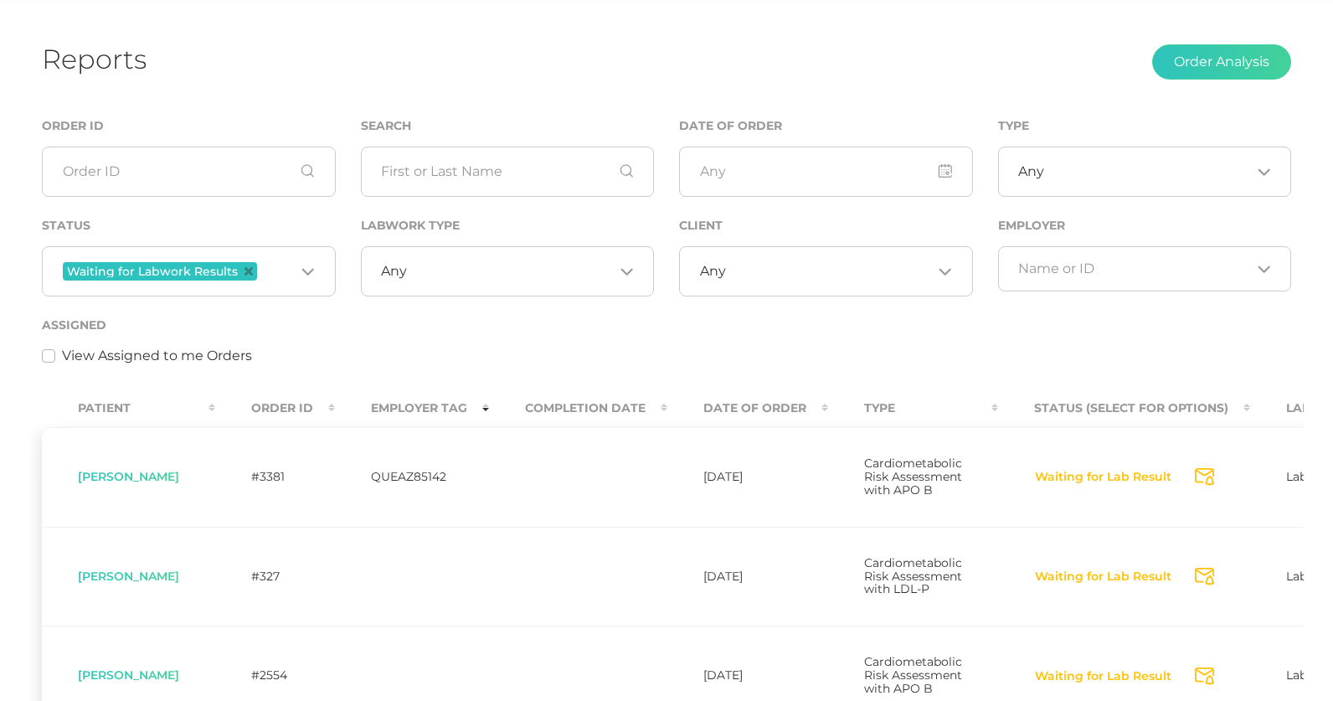
click at [179, 483] on span "[PERSON_NAME]" at bounding box center [128, 476] width 101 height 15
copy span "Woerkom"
click at [275, 281] on input "Search for option" at bounding box center [277, 271] width 34 height 22
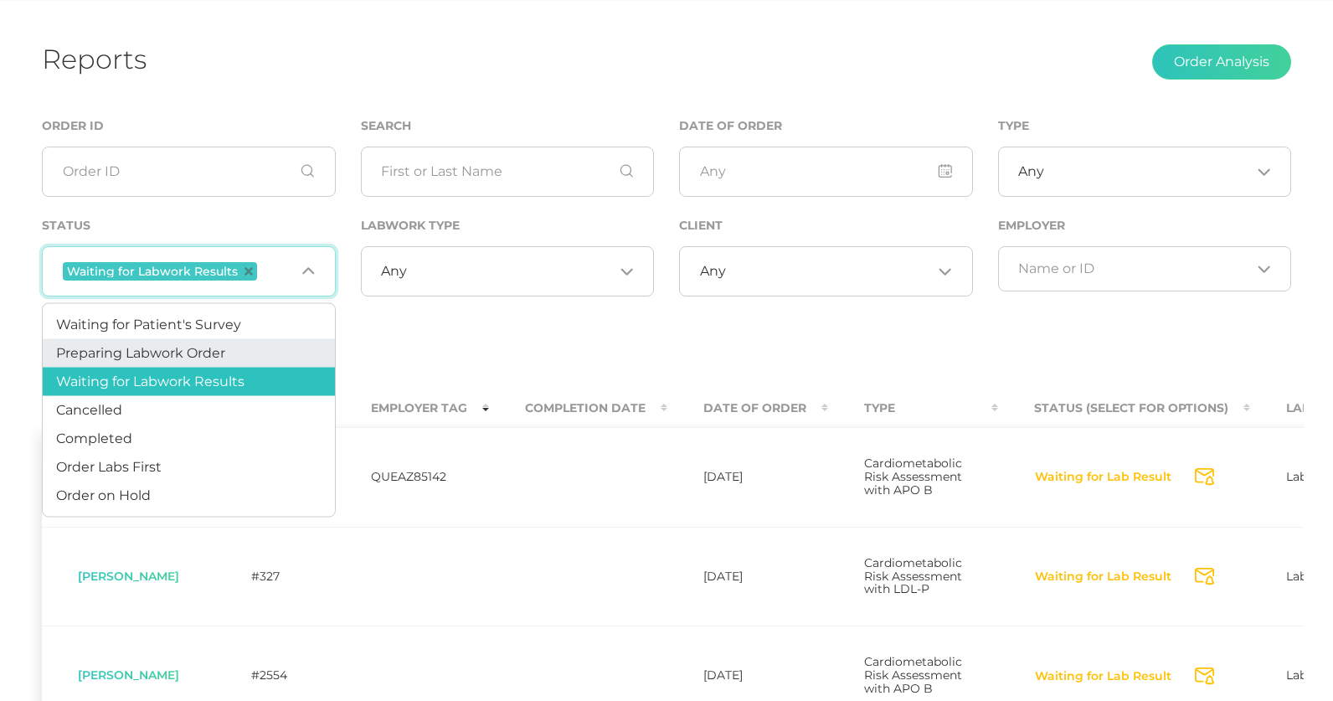
click at [214, 347] on span "Preparing Labwork Order" at bounding box center [140, 352] width 169 height 16
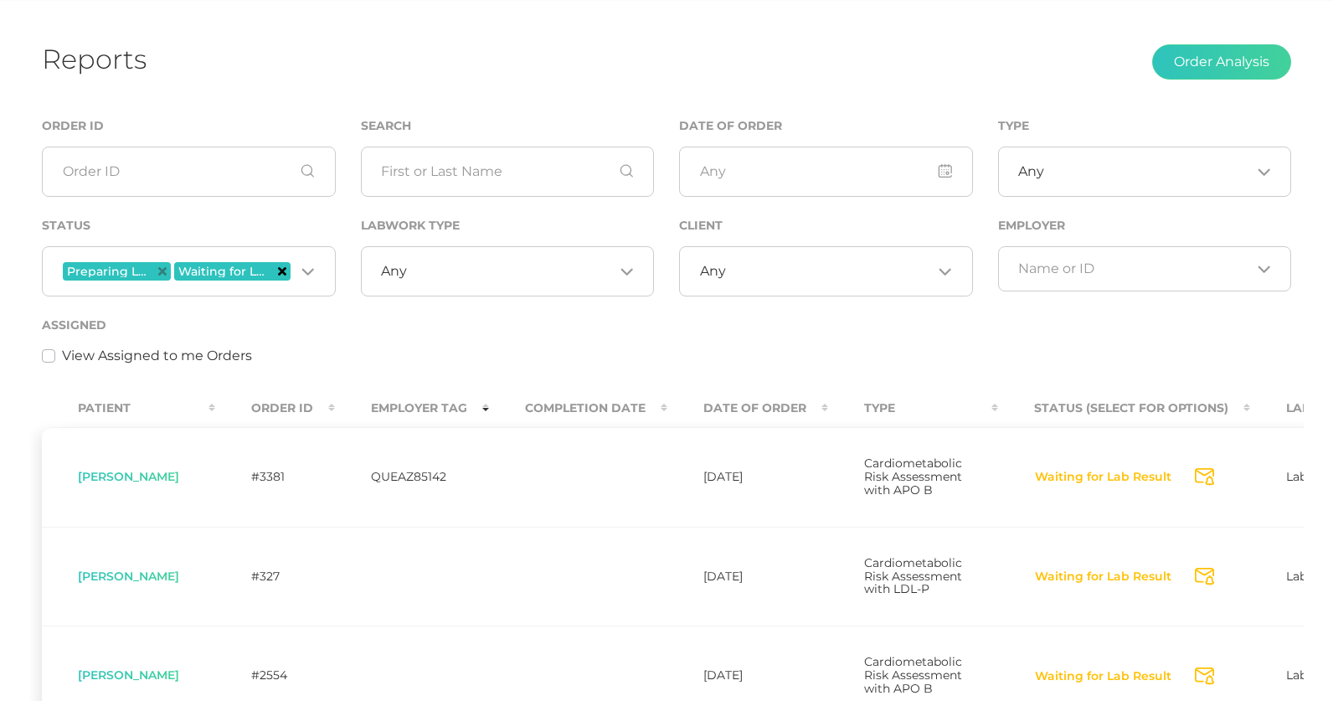
click at [285, 270] on icon "Deselect Waiting for Labwork Results" at bounding box center [282, 271] width 8 height 8
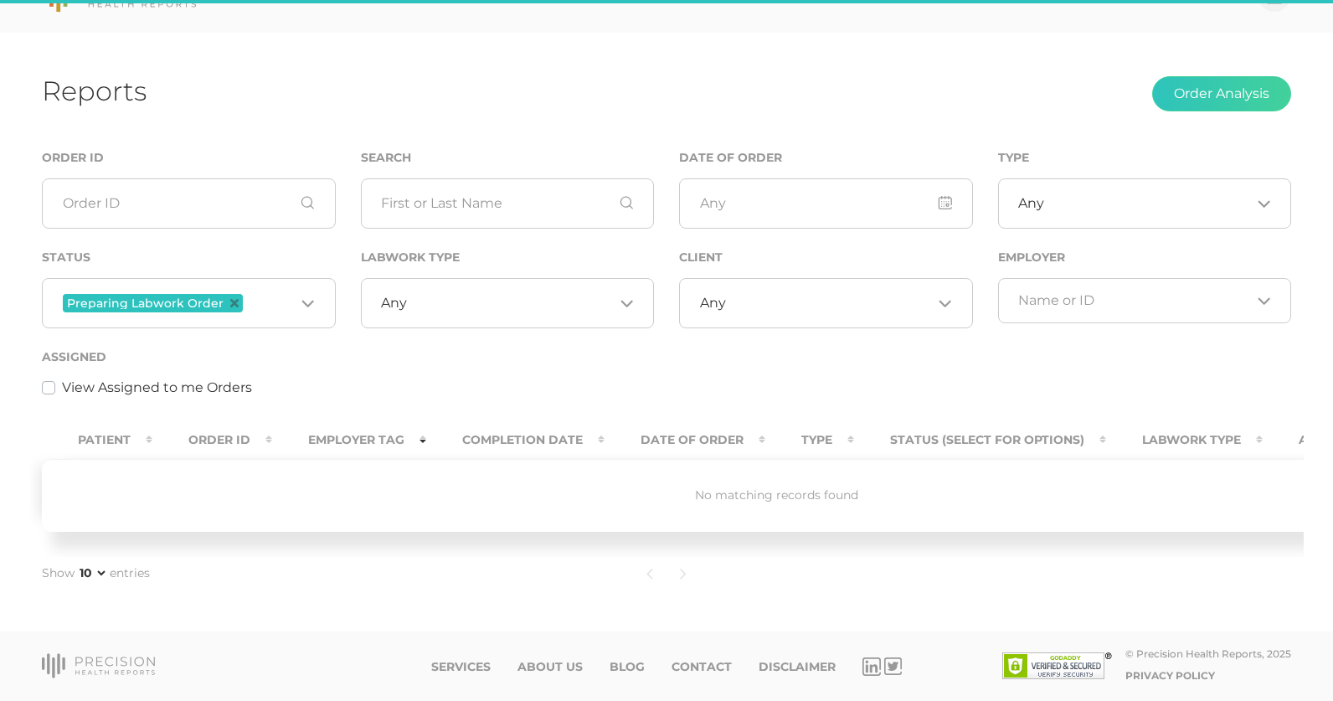
scroll to position [39, 0]
